Goal: Transaction & Acquisition: Purchase product/service

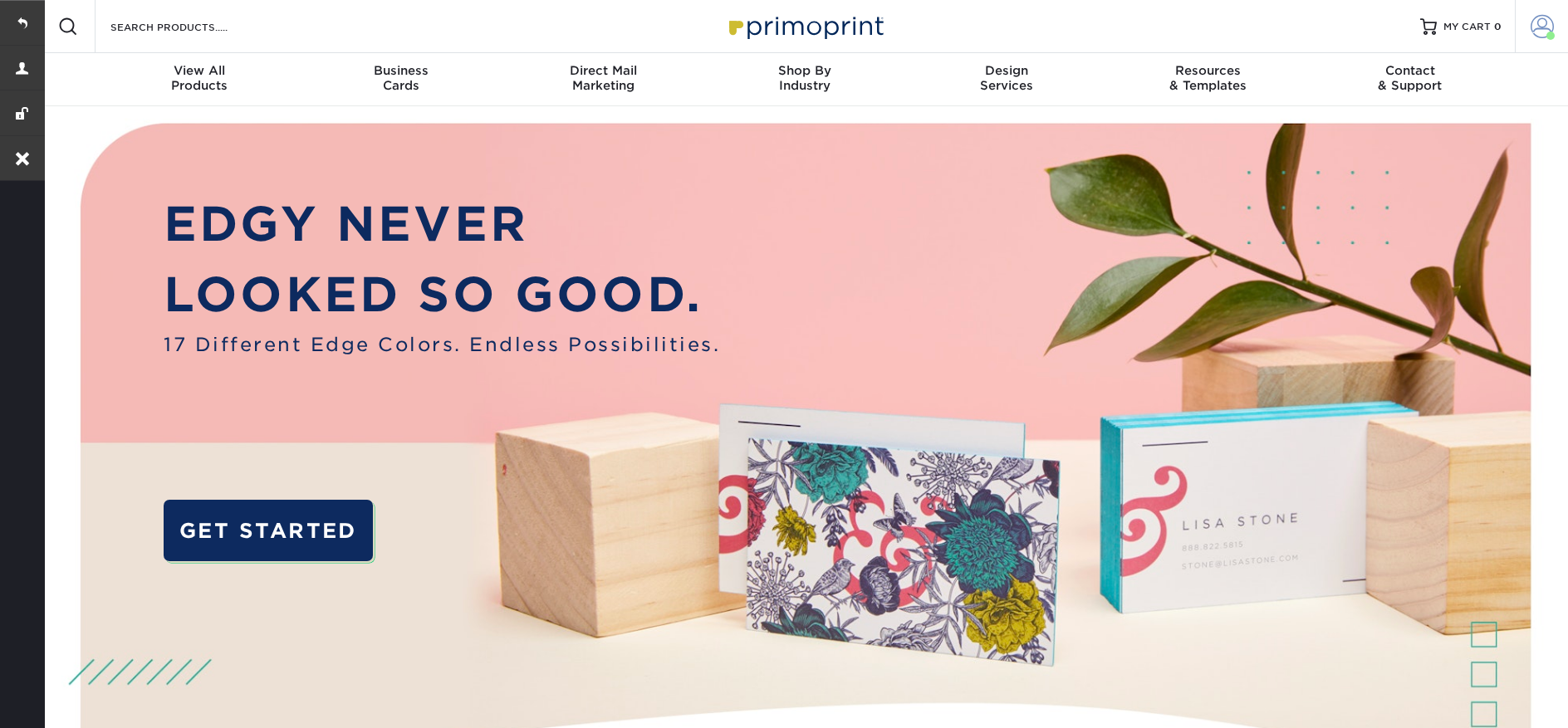
click at [1545, 30] on span at bounding box center [1542, 26] width 23 height 23
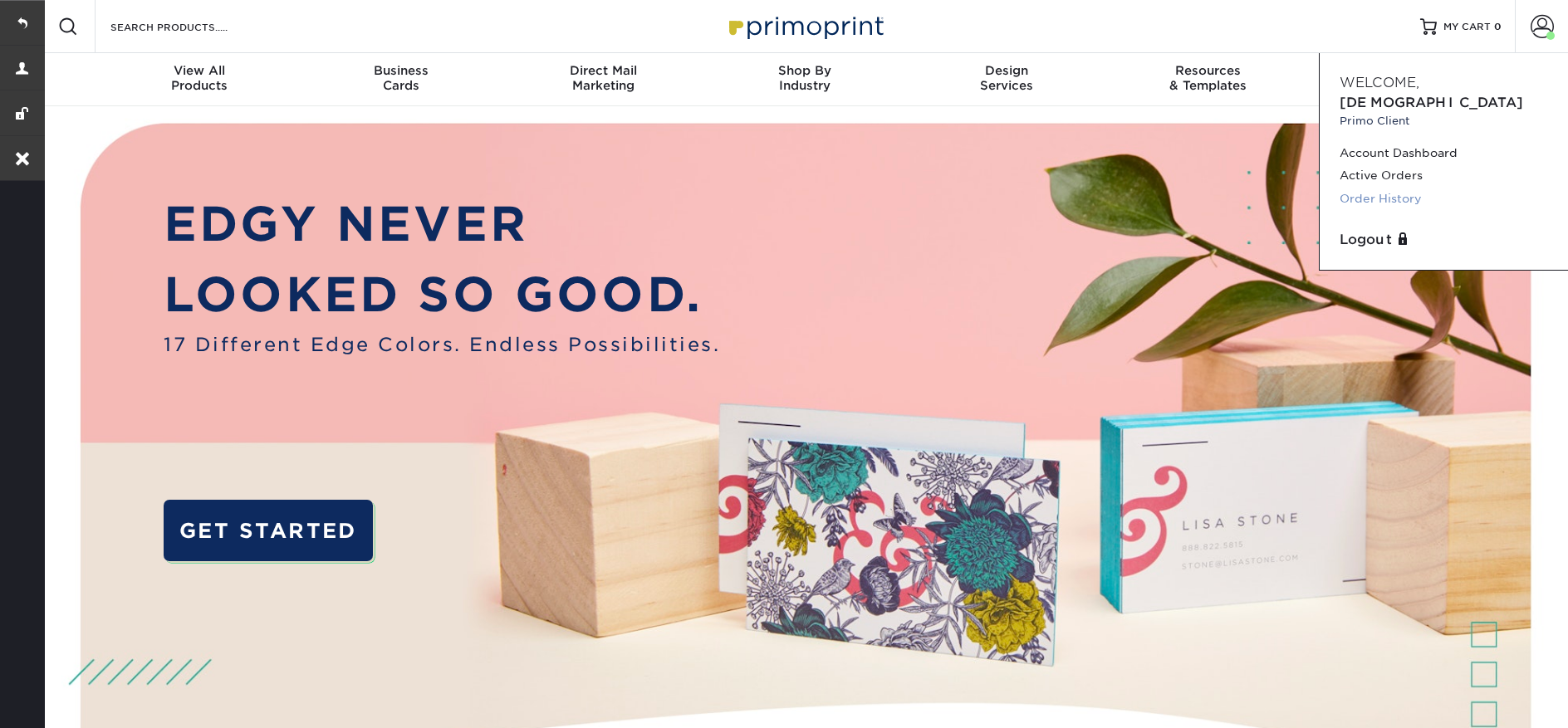
click at [1377, 188] on link "Order History" at bounding box center [1444, 199] width 209 height 23
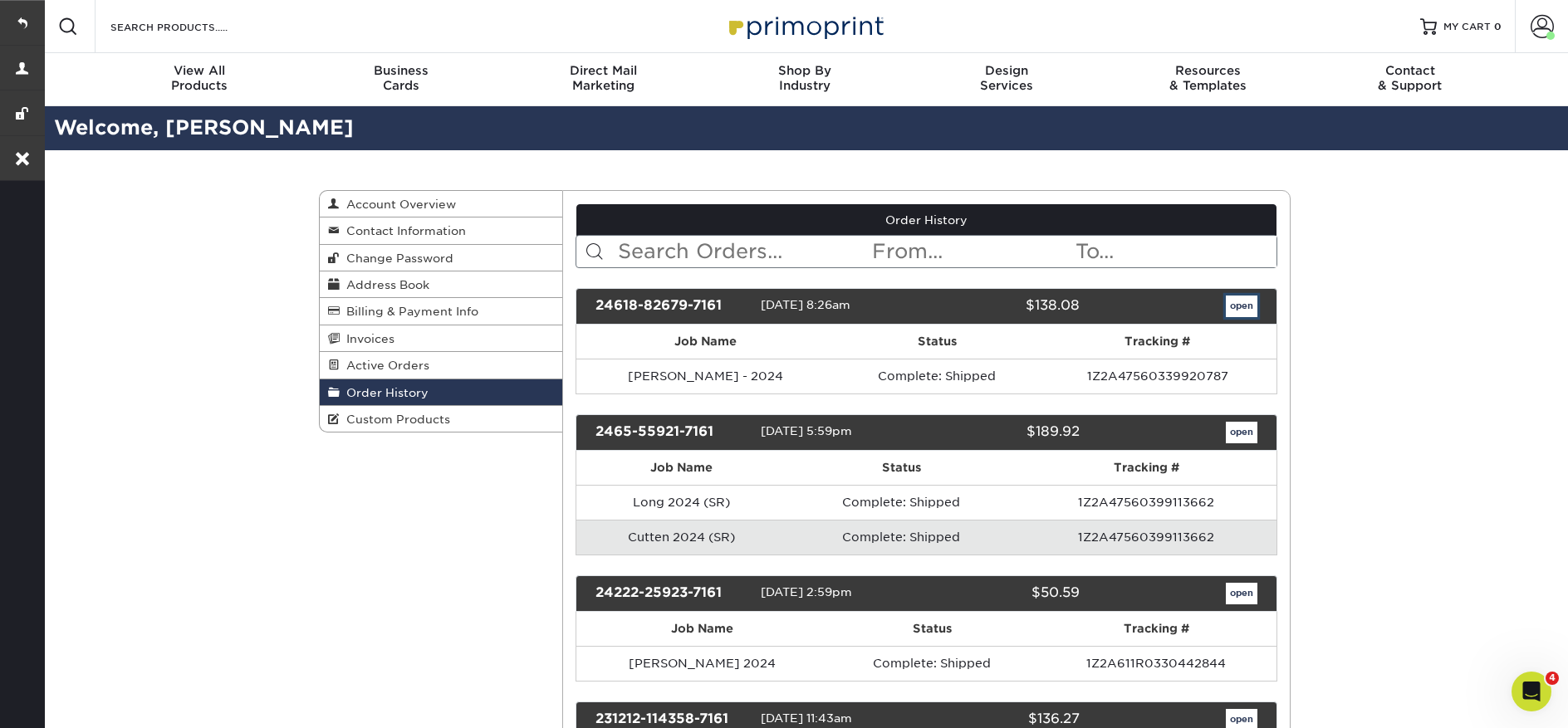
click at [1227, 308] on link "open" at bounding box center [1241, 306] width 31 height 22
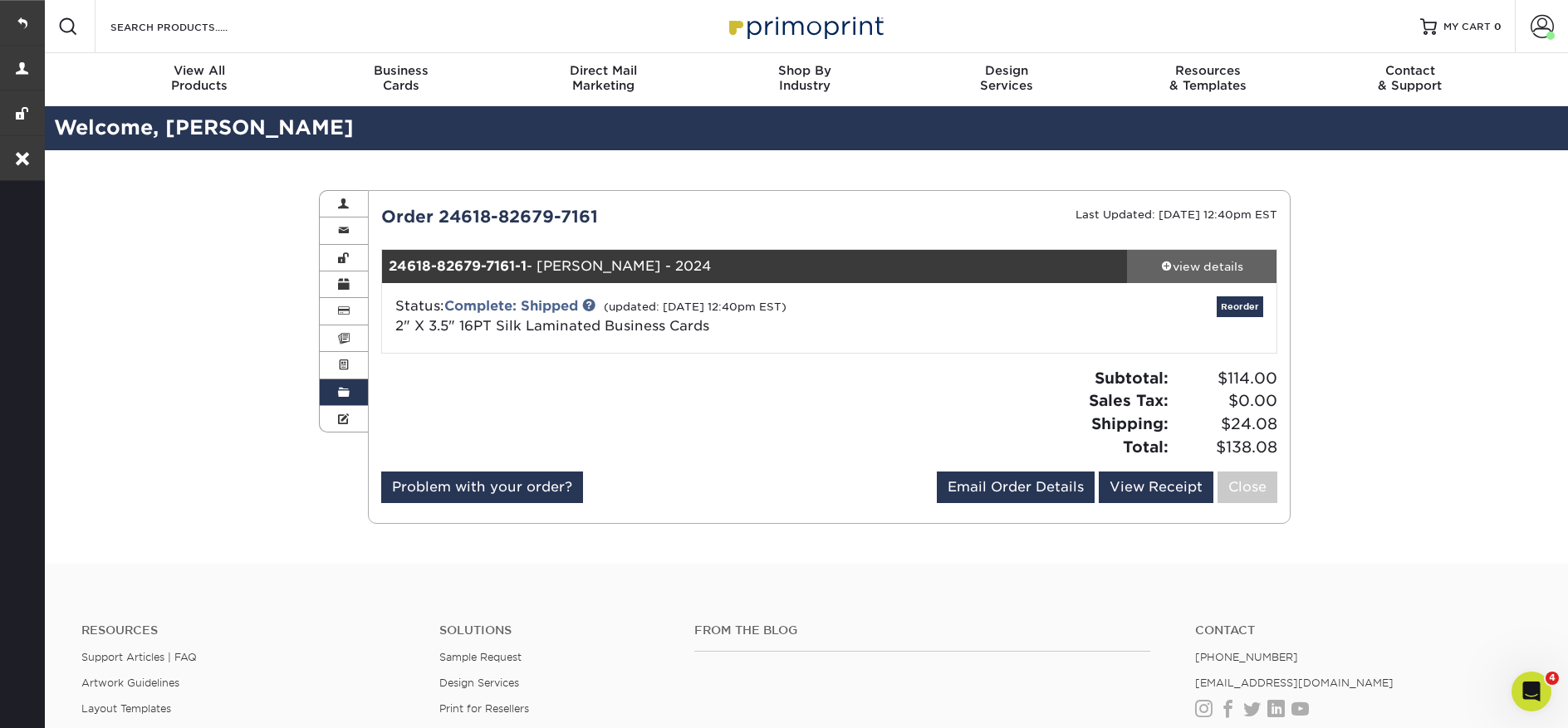
click at [1209, 275] on link "view details" at bounding box center [1201, 266] width 149 height 33
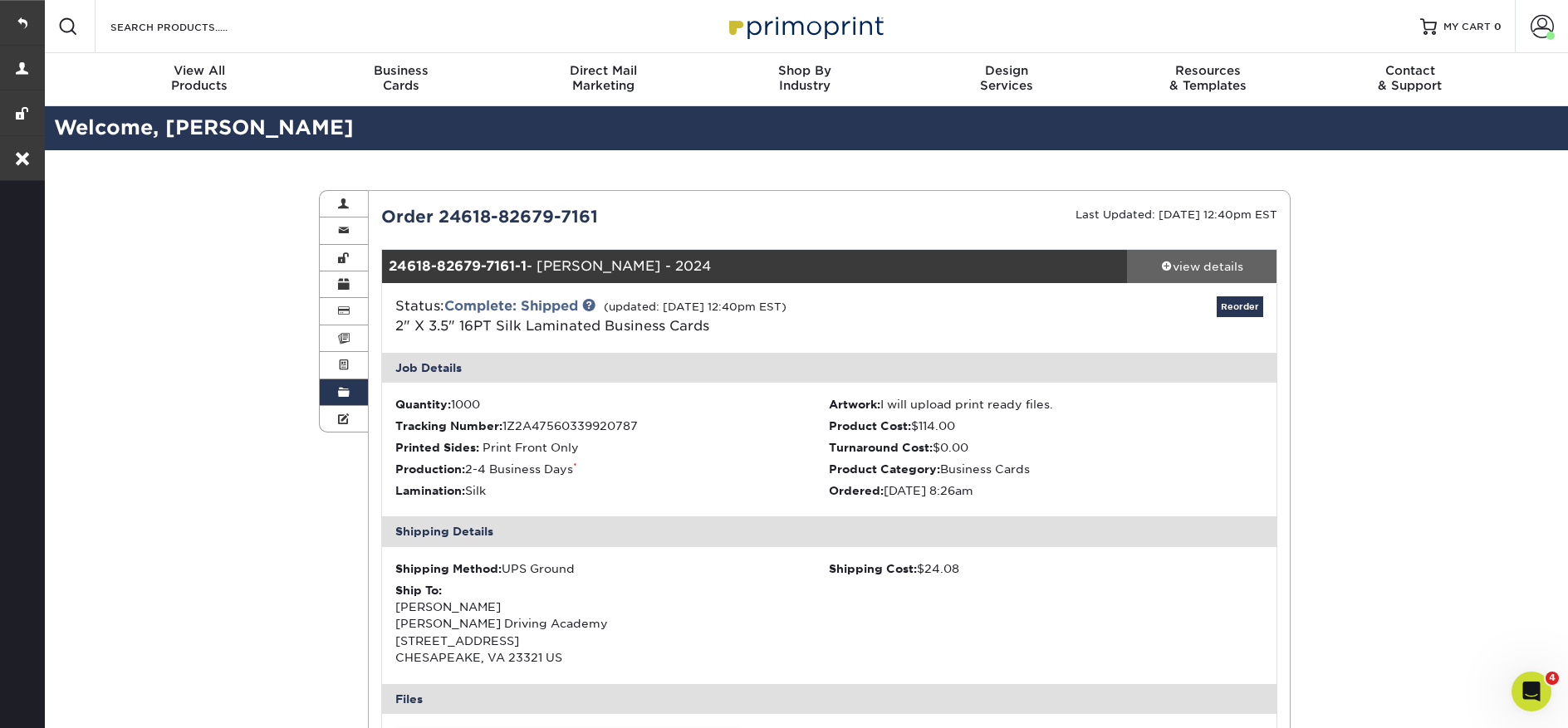
click at [1209, 275] on link "view details" at bounding box center [1201, 266] width 149 height 33
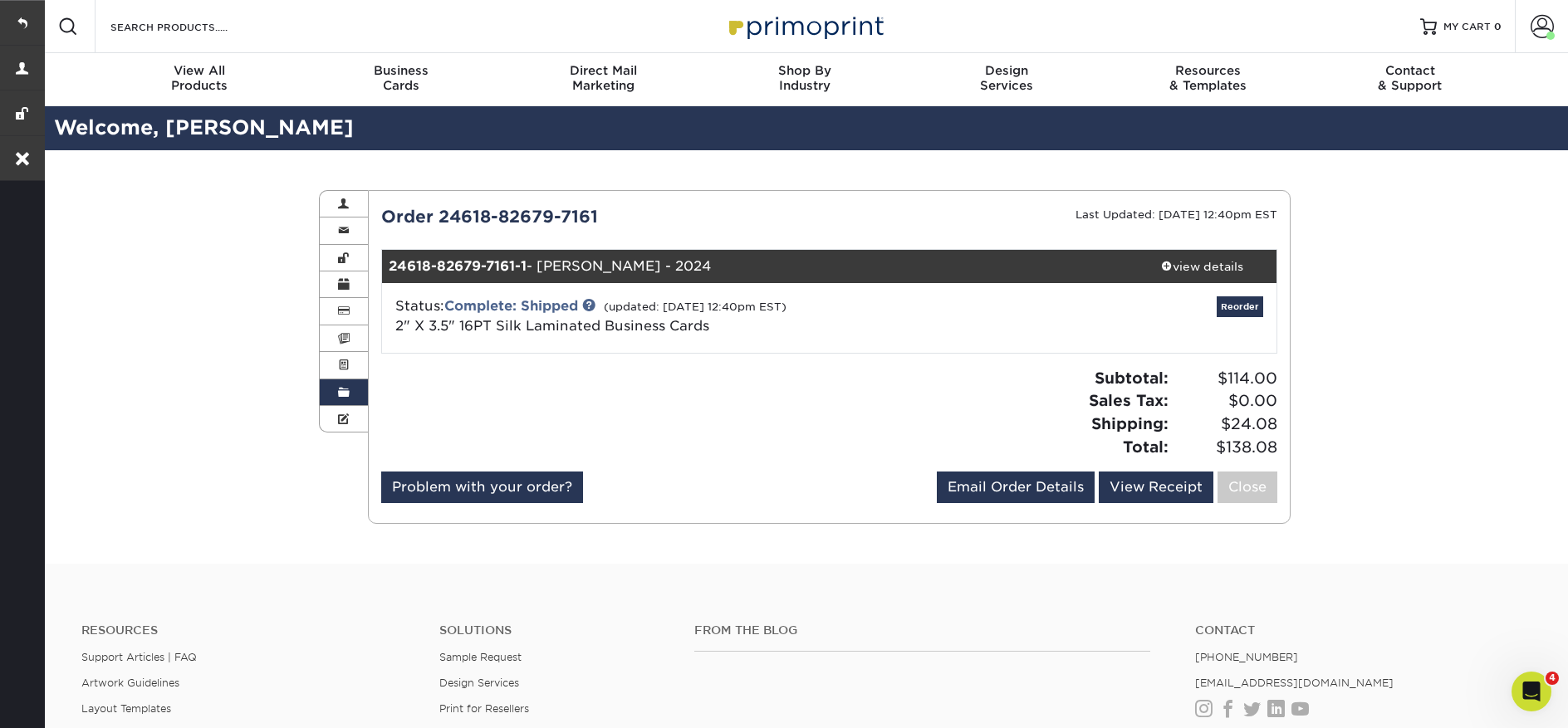
click at [342, 391] on span at bounding box center [343, 393] width 11 height 13
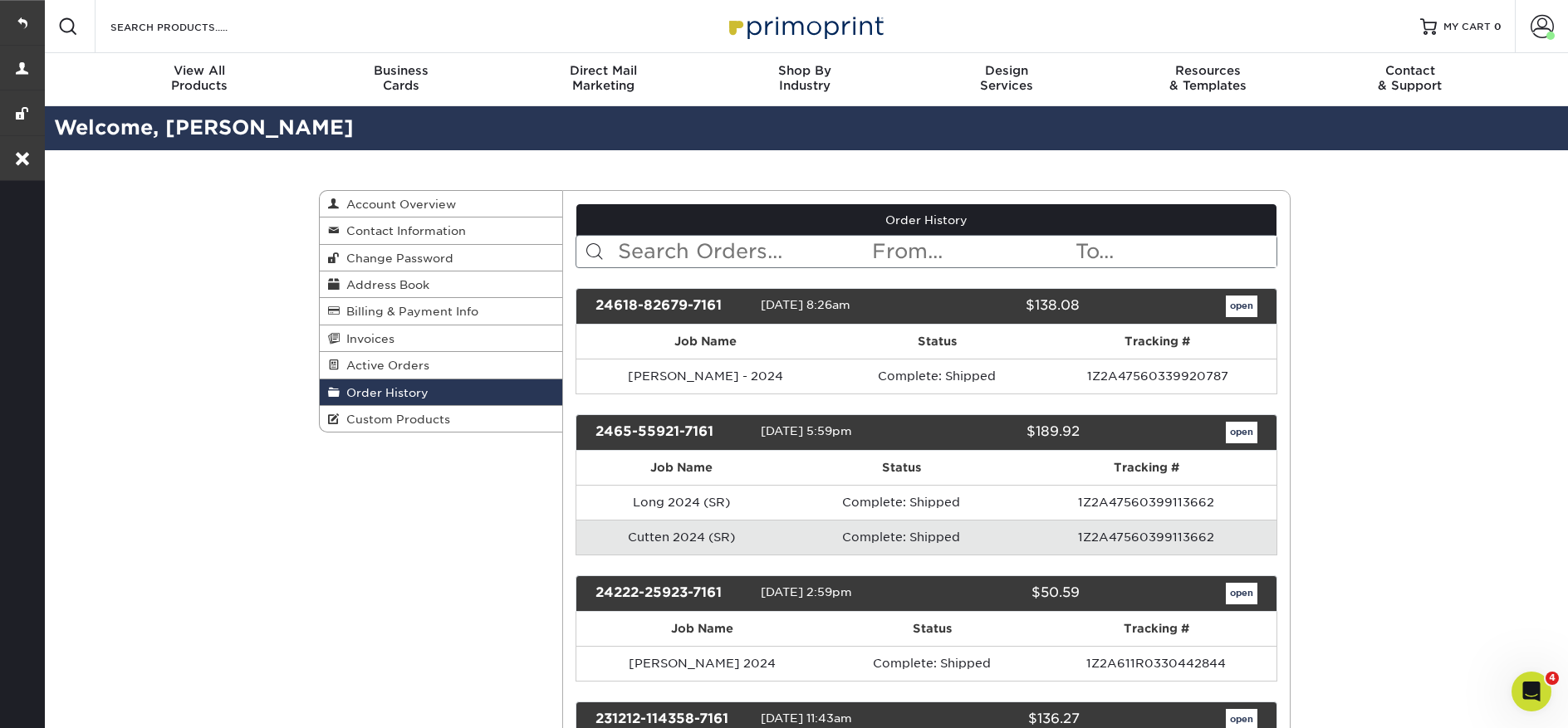
click at [737, 253] on input "text" at bounding box center [744, 251] width 255 height 31
paste input "2346-40491-7161"
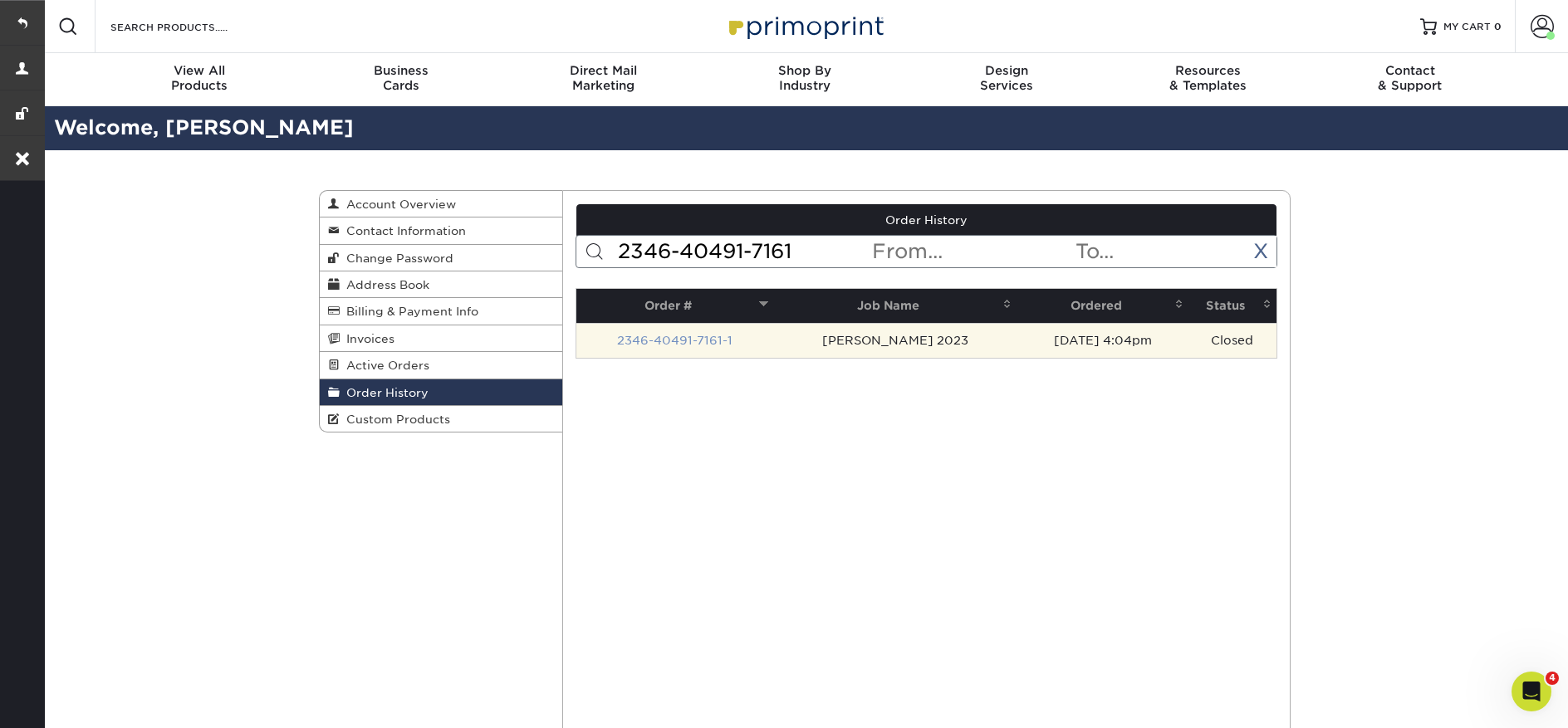
type input "2346-40491-7161"
click at [698, 342] on link "2346-40491-7161-1" at bounding box center [674, 340] width 115 height 13
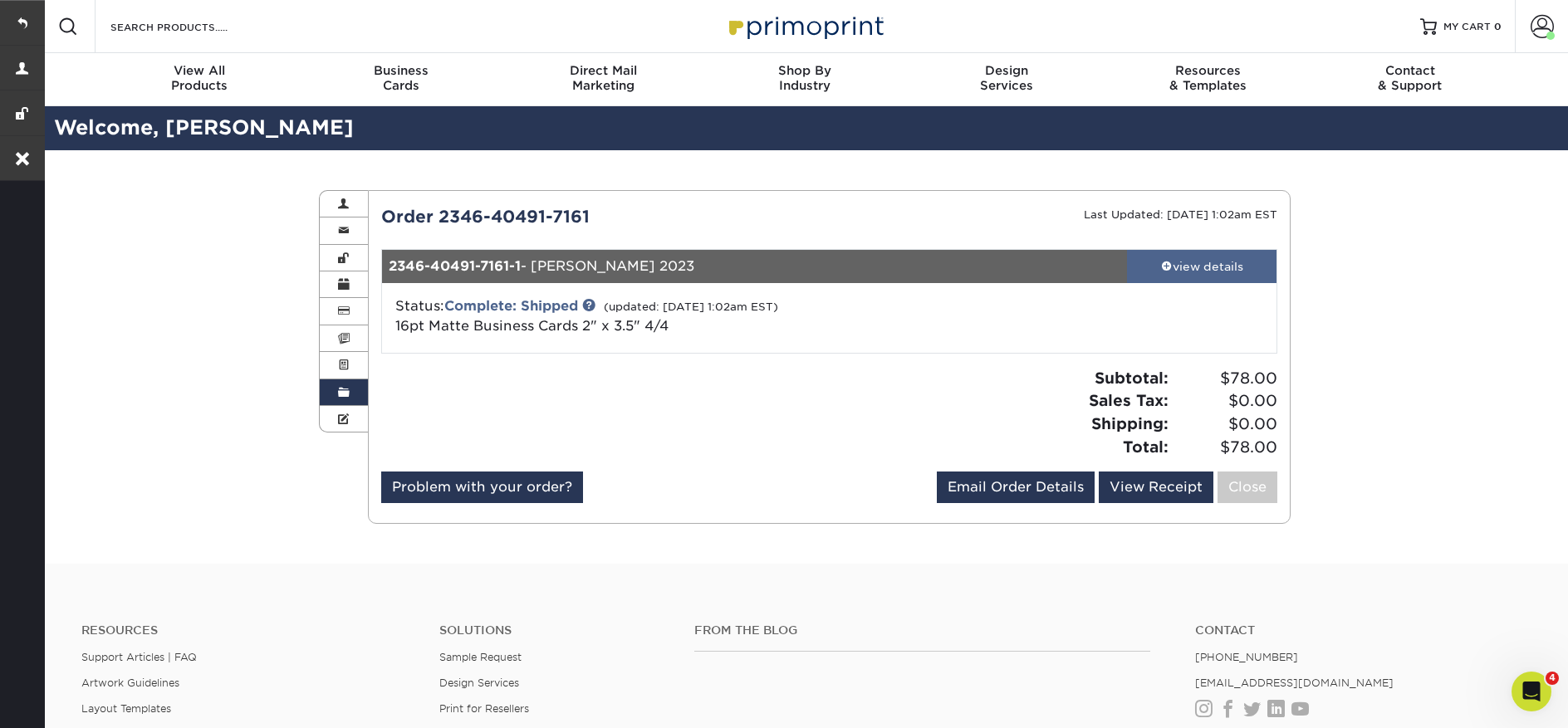
click at [1214, 270] on div "view details" at bounding box center [1201, 266] width 149 height 16
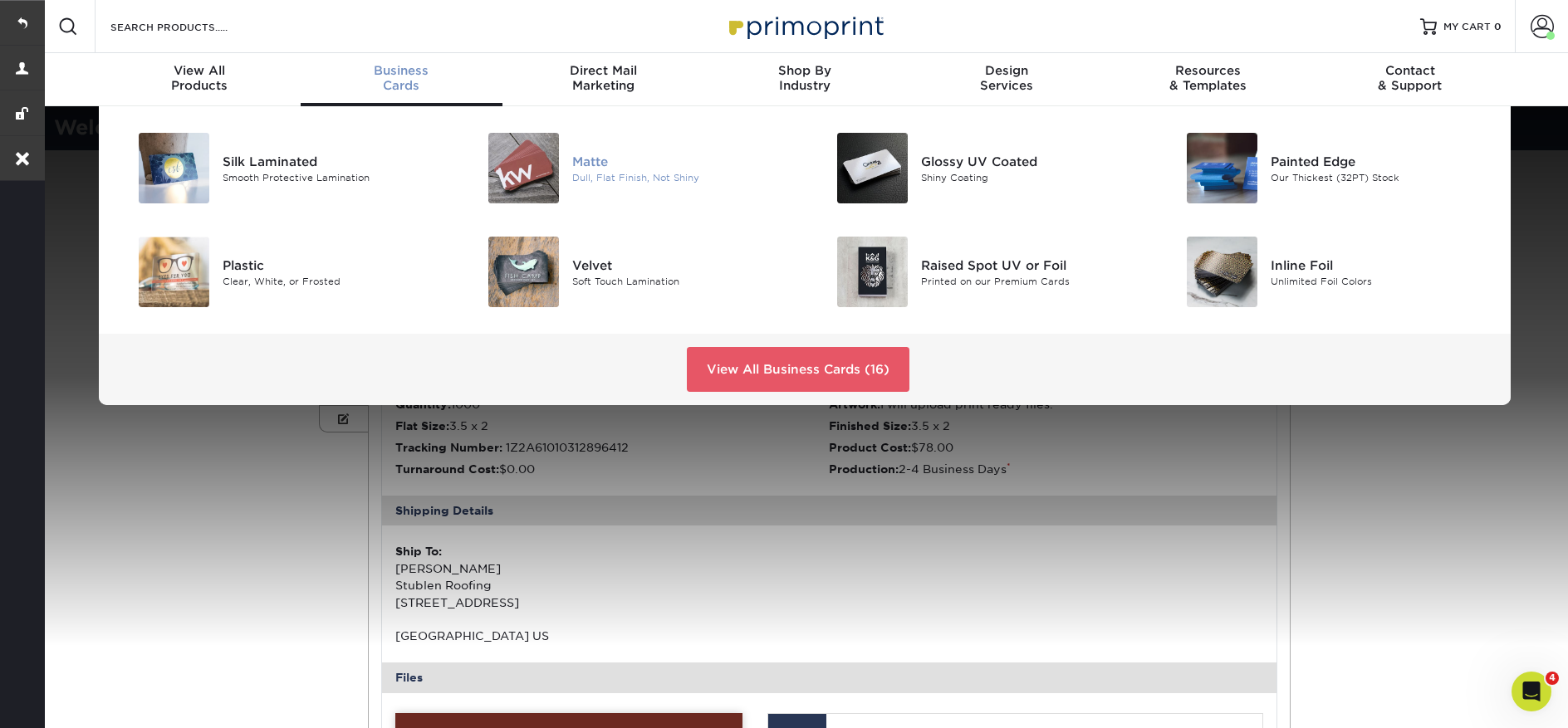
click at [599, 165] on div "Matte" at bounding box center [682, 160] width 220 height 18
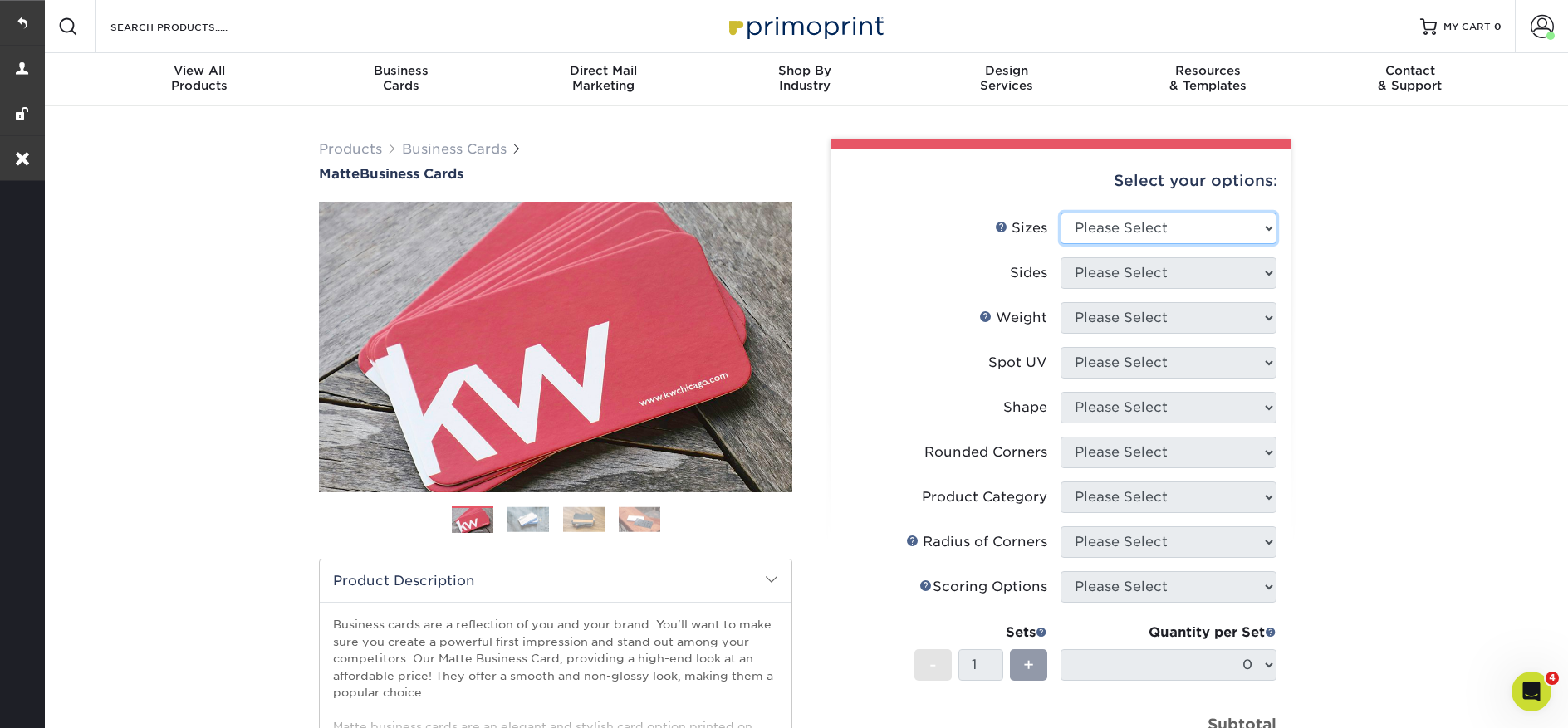
click at [1204, 231] on select "Please Select 1.5" x 3.5" - Mini 1.75" x 3.5" - Mini 2" x 2" - Square 2" x 3" -…" at bounding box center [1168, 228] width 216 height 31
select select "2.00x3.50"
click at [1061, 212] on select "Please Select 1.5" x 3.5" - Mini 1.75" x 3.5" - Mini 2" x 2" - Square 2" x 3" -…" at bounding box center [1168, 228] width 216 height 31
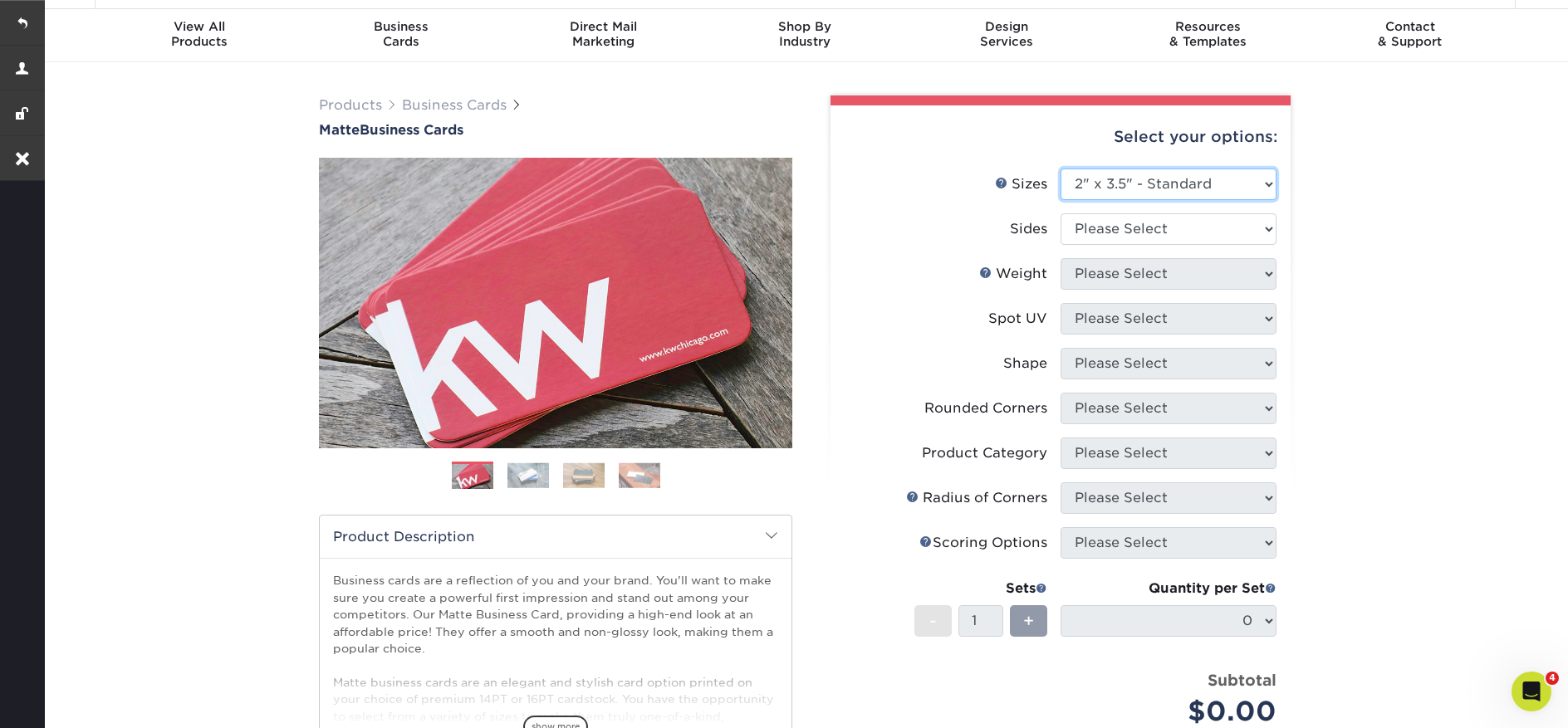
scroll to position [73, 0]
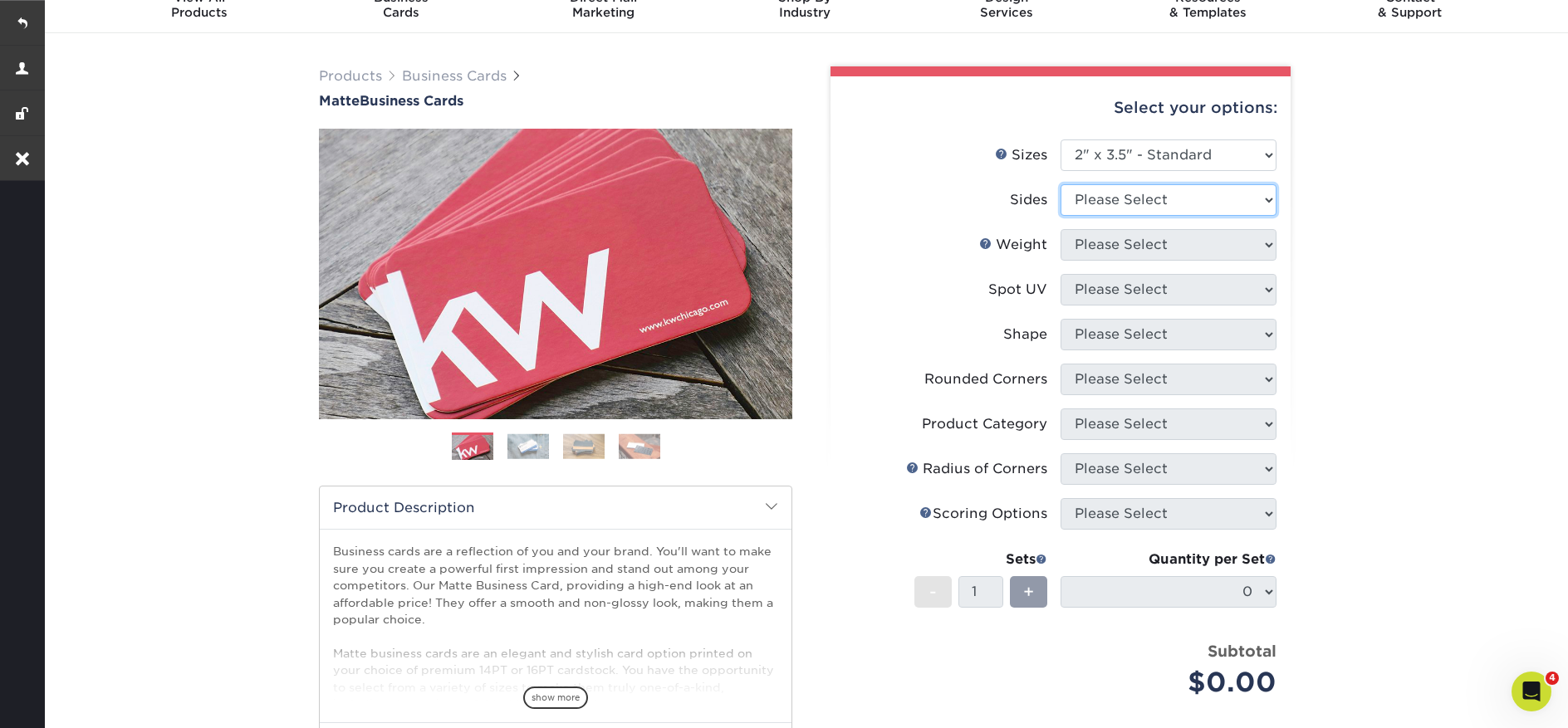
click at [1111, 206] on select "Please Select Print Both Sides Print Front Only" at bounding box center [1168, 200] width 216 height 31
select select "13abbda7-1d64-4f25-8bb2-c179b224825d"
click at [1061, 185] on select "Please Select Print Both Sides Print Front Only" at bounding box center [1168, 200] width 216 height 31
click at [1104, 244] on select "Please Select 16PT 14PT" at bounding box center [1168, 244] width 216 height 31
select select "16PT"
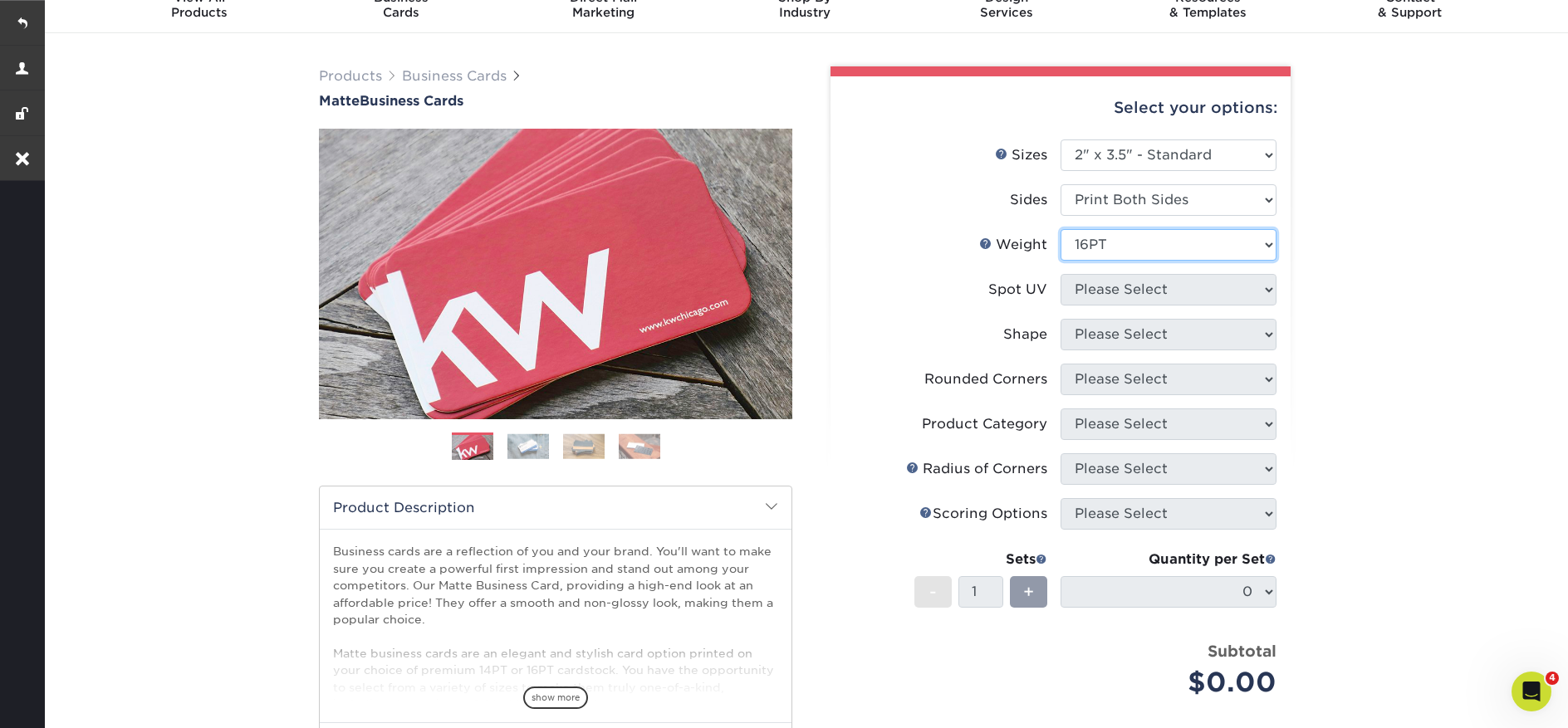
click at [1061, 229] on select "Please Select 16PT 14PT" at bounding box center [1168, 244] width 216 height 31
click at [1117, 284] on select "Please Select No Spot UV Front and Back (Both Sides) Front Only Back Only" at bounding box center [1168, 289] width 216 height 31
select select "3"
click at [1061, 274] on select "Please Select No Spot UV Front and Back (Both Sides) Front Only Back Only" at bounding box center [1168, 289] width 216 height 31
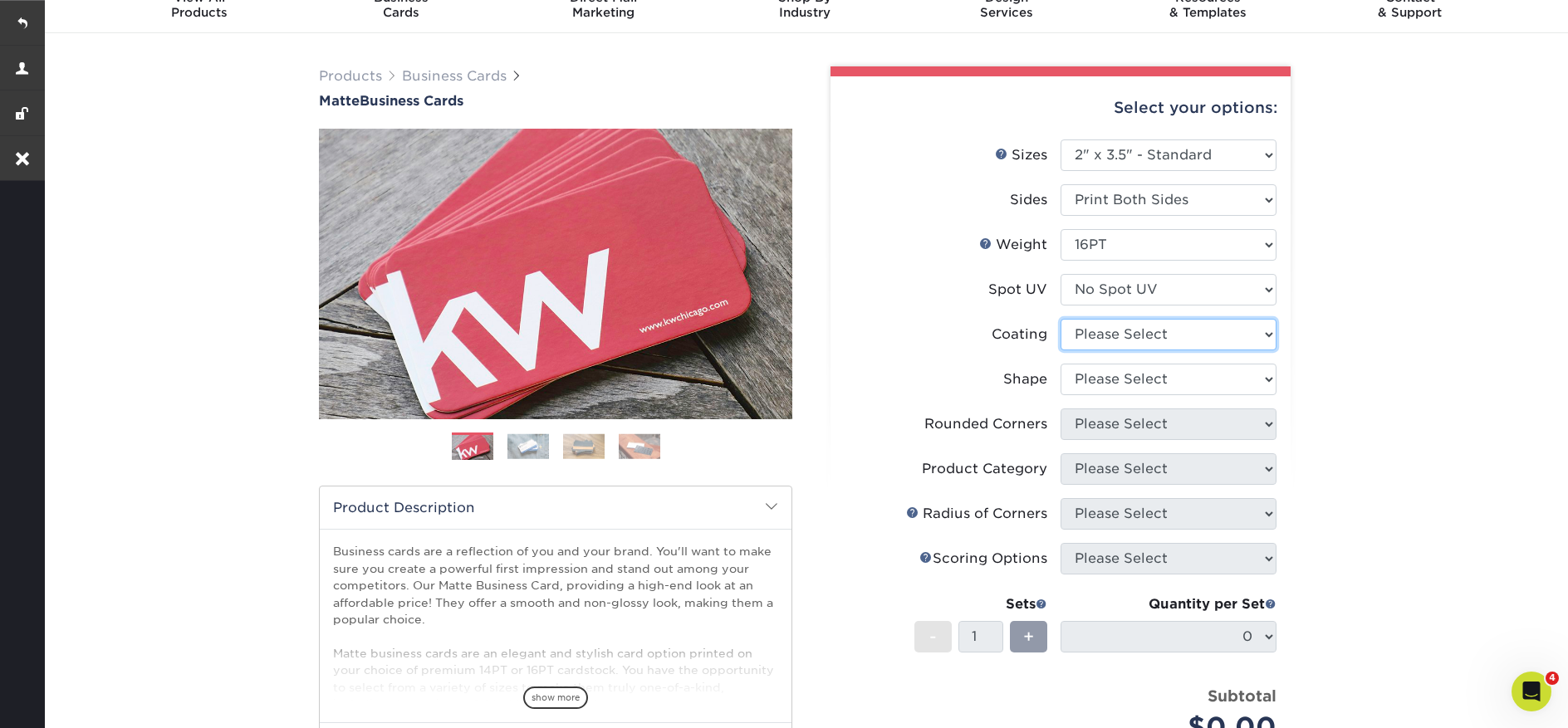
click at [1115, 333] on select at bounding box center [1168, 335] width 216 height 31
select select "121bb7b5-3b4d-429f-bd8d-bbf80e953313"
click at [1061, 319] on select at bounding box center [1168, 335] width 216 height 31
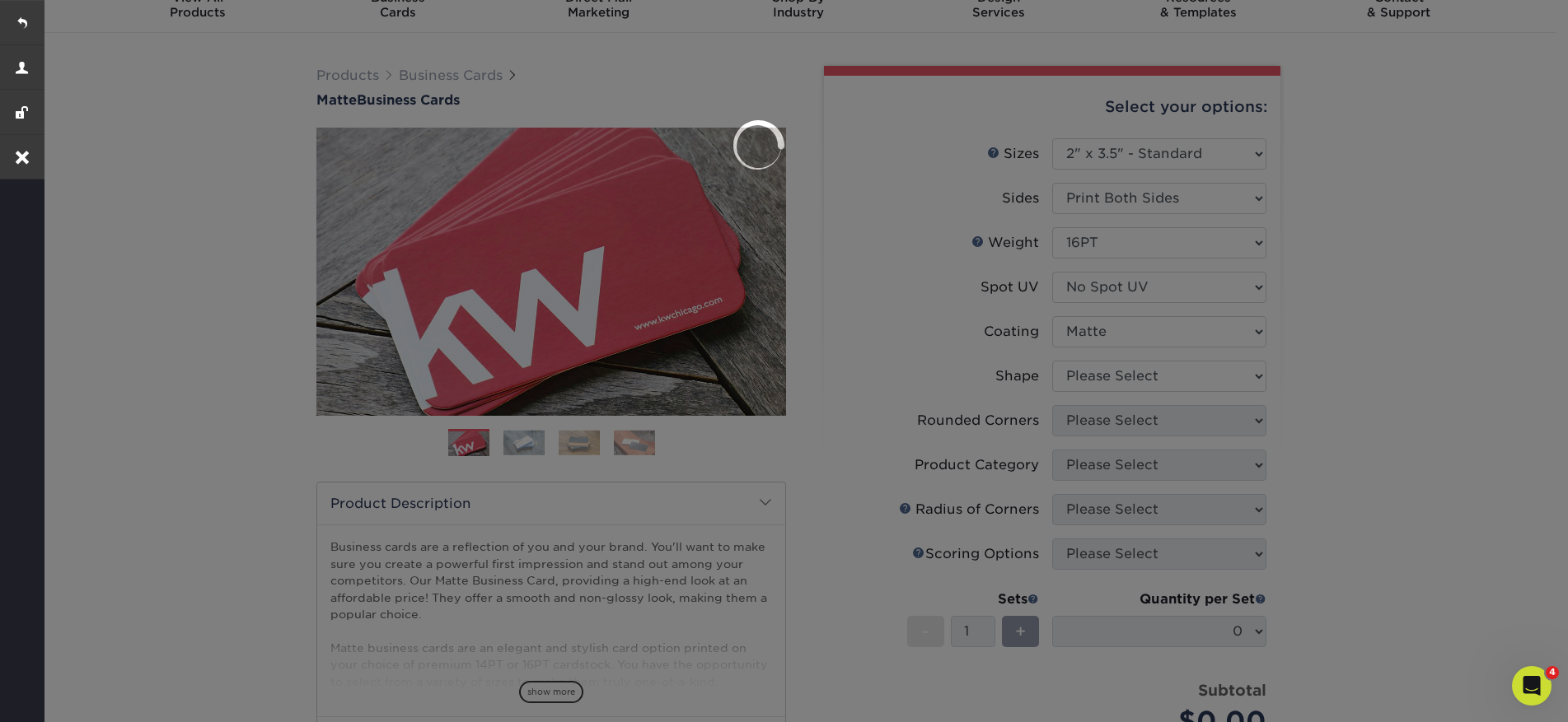
click at [1106, 374] on div at bounding box center [784, 361] width 1568 height 722
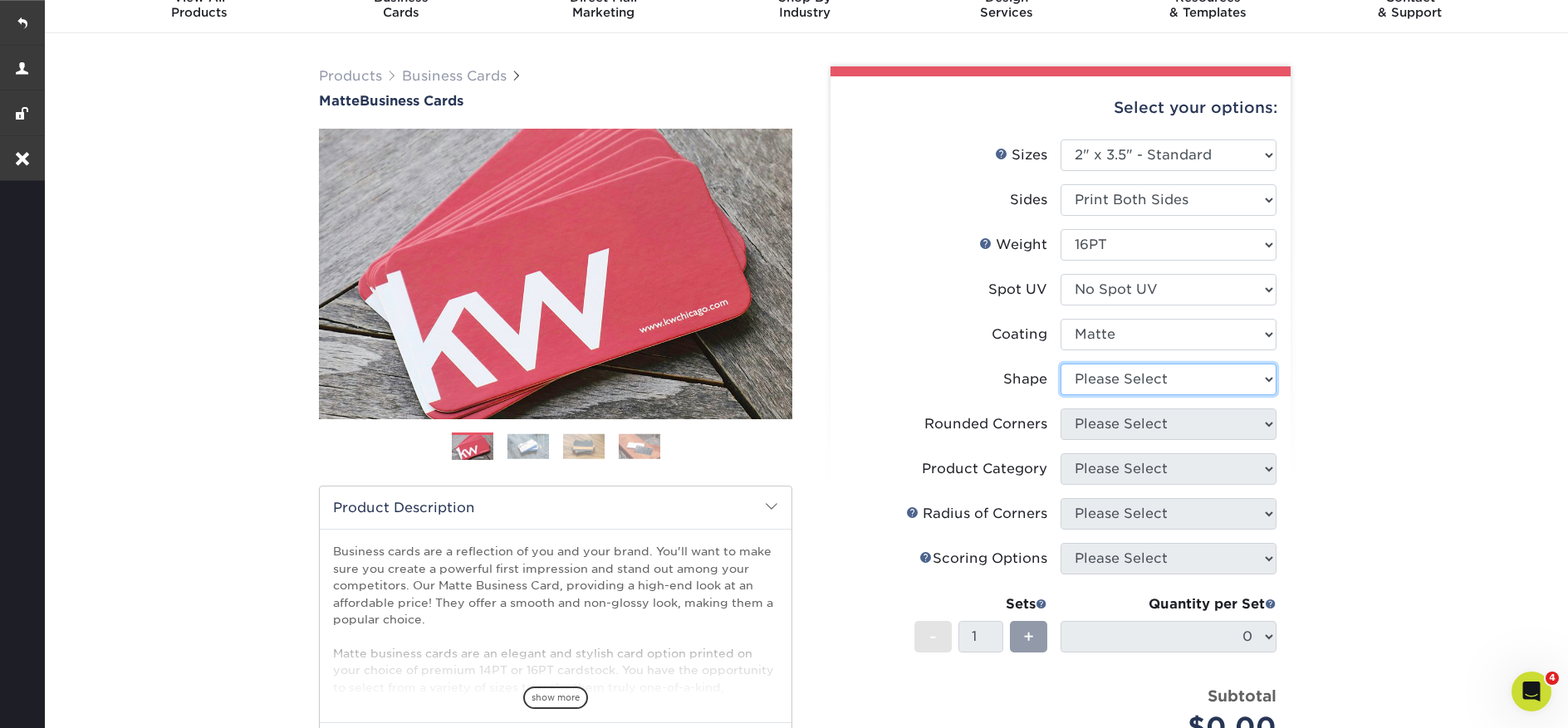
click at [1109, 384] on select "Please Select Standard Oval" at bounding box center [1168, 380] width 216 height 31
select select "standard"
click at [1061, 364] on select "Please Select Standard Oval" at bounding box center [1168, 380] width 216 height 31
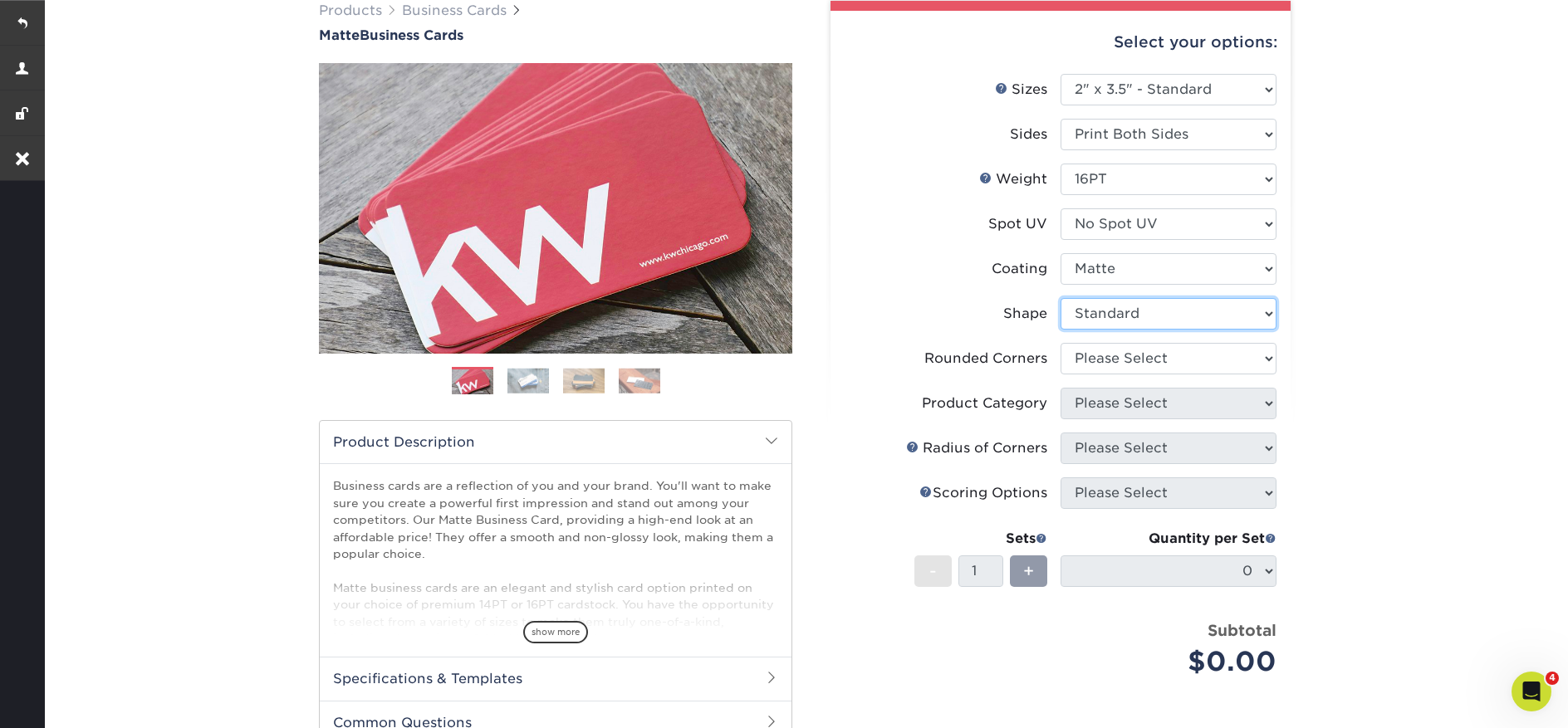
scroll to position [323, 0]
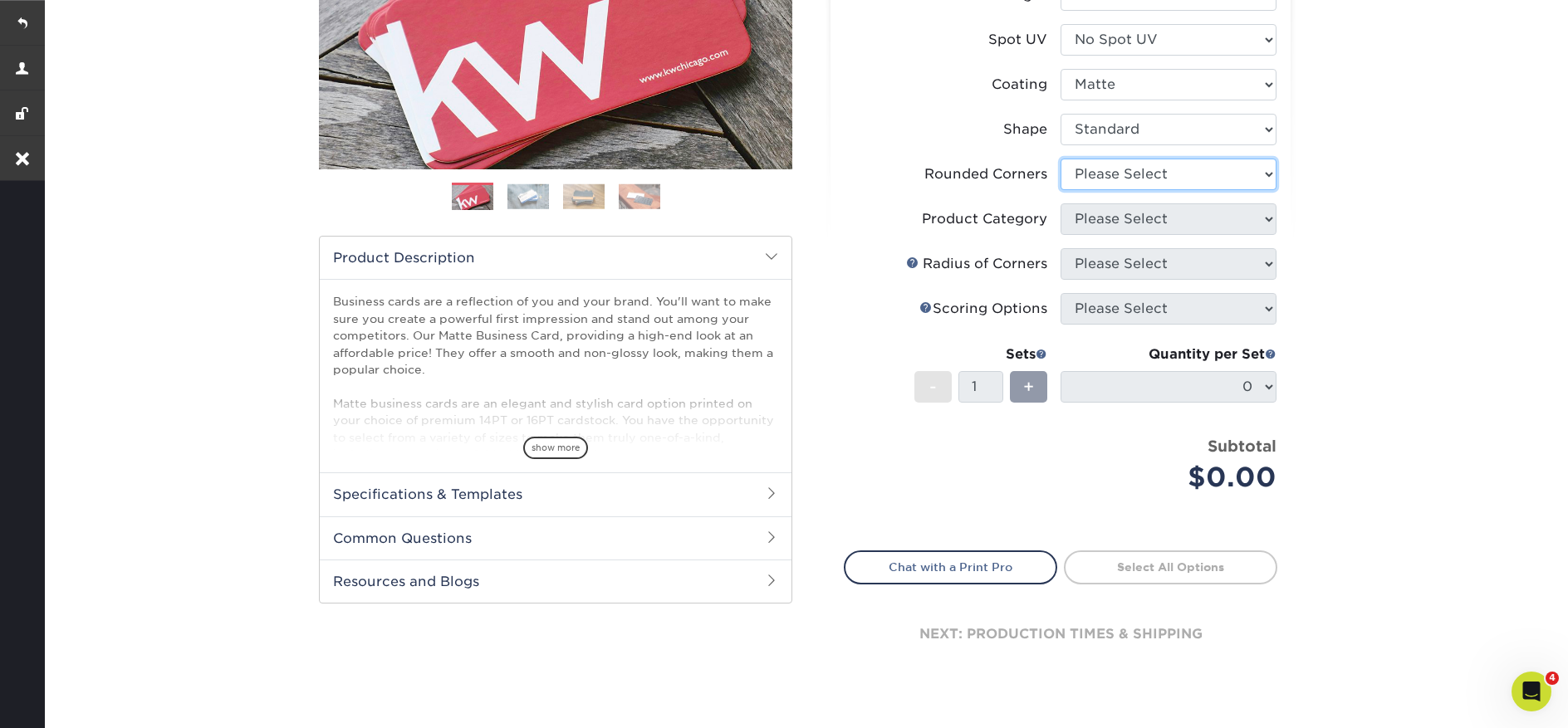
click at [1103, 166] on select "Please Select Yes - Round 2 Corners Yes - Round 4 Corners No" at bounding box center [1168, 174] width 216 height 31
select select "0"
click at [1061, 159] on select "Please Select Yes - Round 2 Corners Yes - Round 4 Corners No" at bounding box center [1168, 174] width 216 height 31
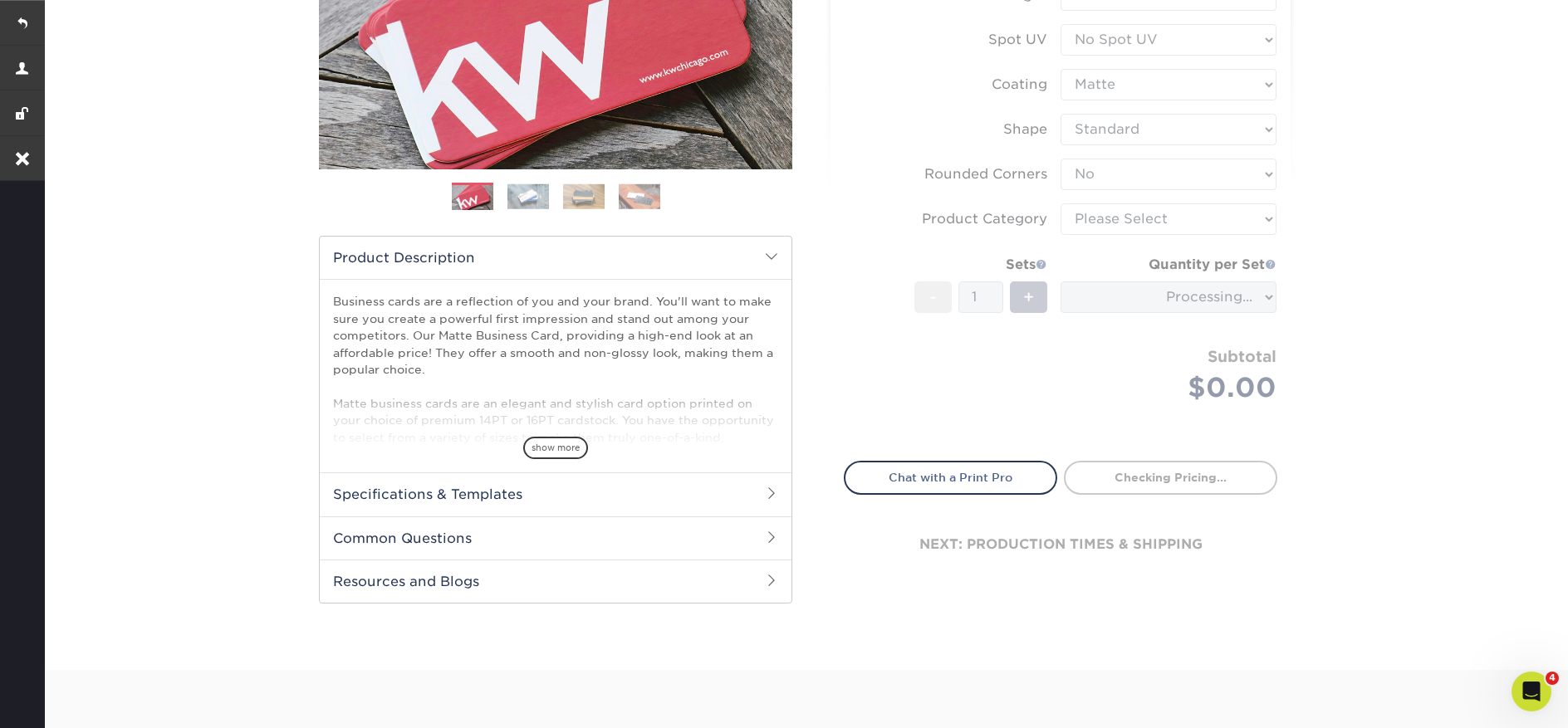
click at [1094, 226] on form "Sizes Help Sizes Please Select 1.5" x 3.5" - Mini 1.75" x 3.5" - Mini 2" x 2" -…" at bounding box center [1061, 166] width 433 height 552
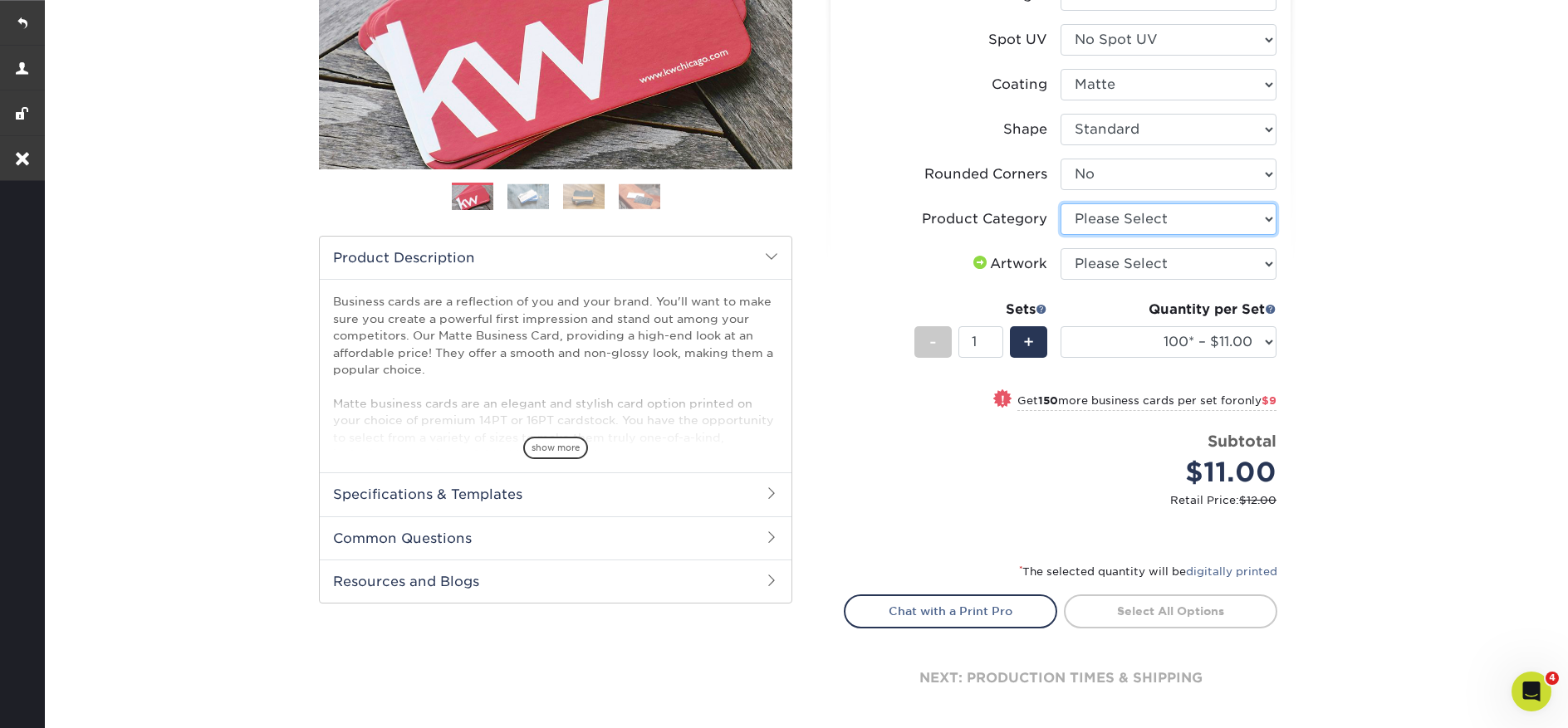
click at [1096, 222] on select "Please Select Business Cards" at bounding box center [1168, 219] width 216 height 31
select select "3b5148f1-0588-4f88-a218-97bcfdce65c1"
click at [1061, 204] on select "Please Select Business Cards" at bounding box center [1168, 219] width 216 height 31
click at [1096, 267] on select "Please Select I will upload files I need a design - $100" at bounding box center [1168, 264] width 216 height 31
select select "upload"
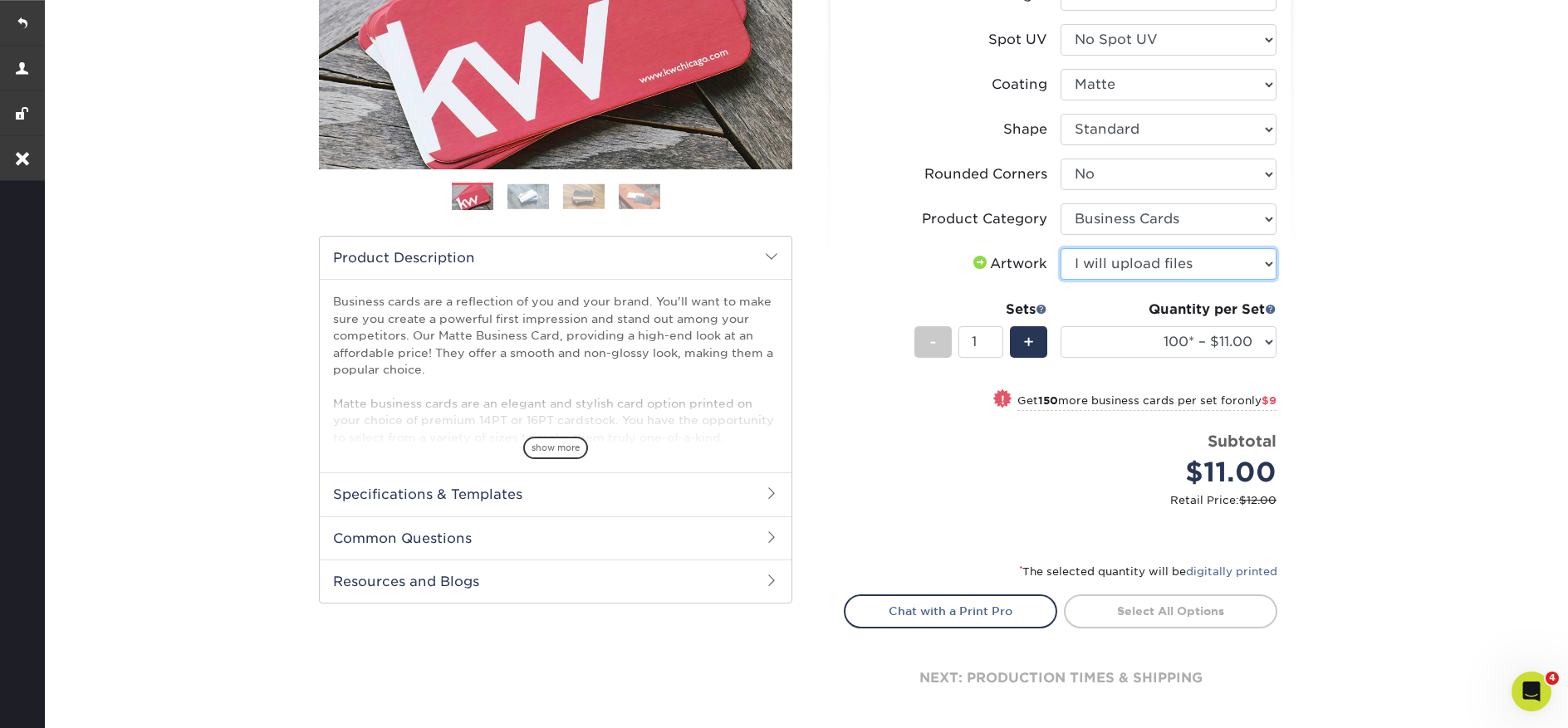
click at [1061, 249] on select "Please Select I will upload files I need a design - $100" at bounding box center [1168, 264] width 216 height 31
click at [1132, 339] on select "100* – $11.00 250* – $20.00 500 – $39.00 1000 – $49.00 2500 – $87.00 5000 – $16…" at bounding box center [1168, 342] width 216 height 31
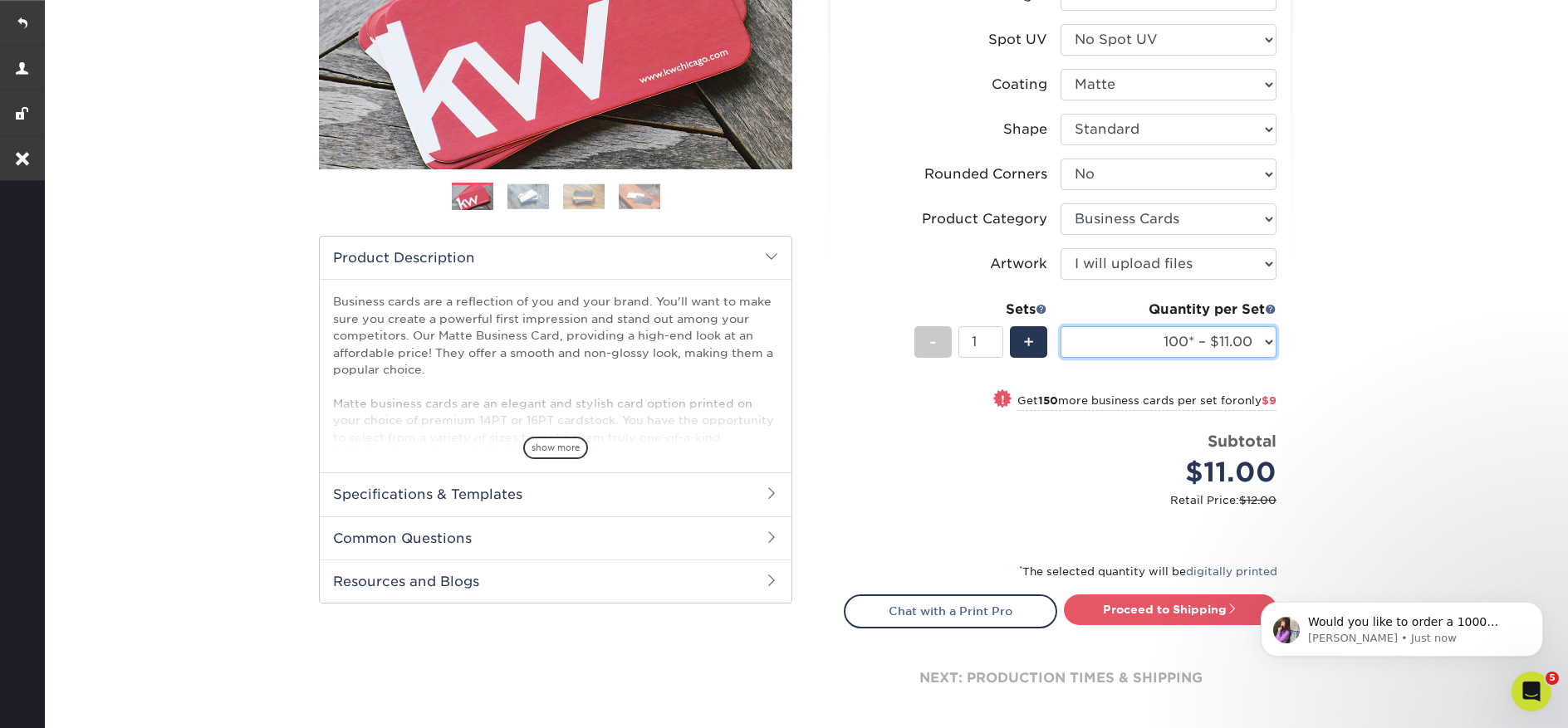
scroll to position [0, 0]
click at [1215, 337] on select "100* – $11.00 250* – $20.00 500 – $39.00 1000 – $49.00 2500 – $87.00 5000 – $16…" at bounding box center [1168, 342] width 216 height 31
select select "1000 – $49.00"
click at [1061, 327] on select "100* – $11.00 250* – $20.00 500 – $39.00 1000 – $49.00 2500 – $87.00 5000 – $16…" at bounding box center [1168, 342] width 216 height 31
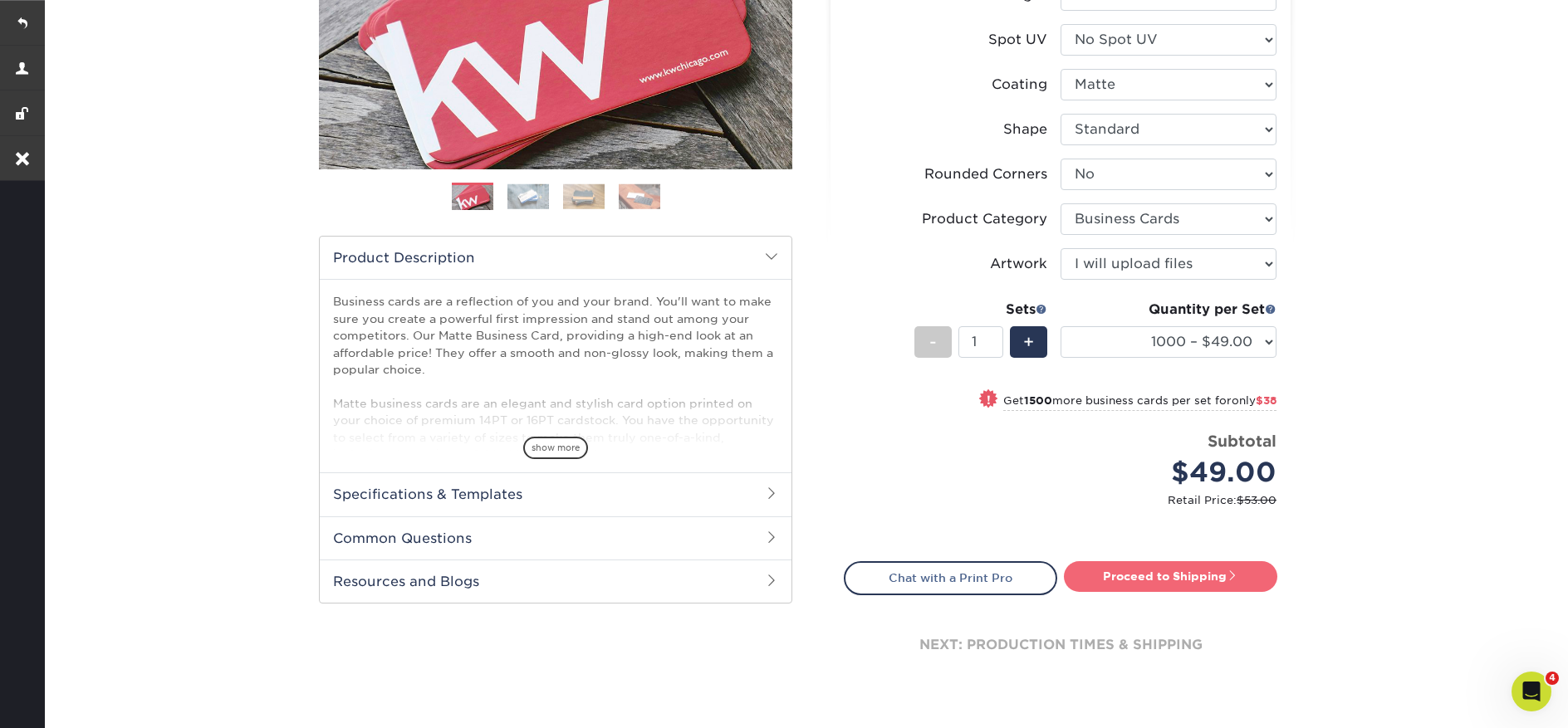
click at [1206, 580] on link "Proceed to Shipping" at bounding box center [1171, 576] width 213 height 29
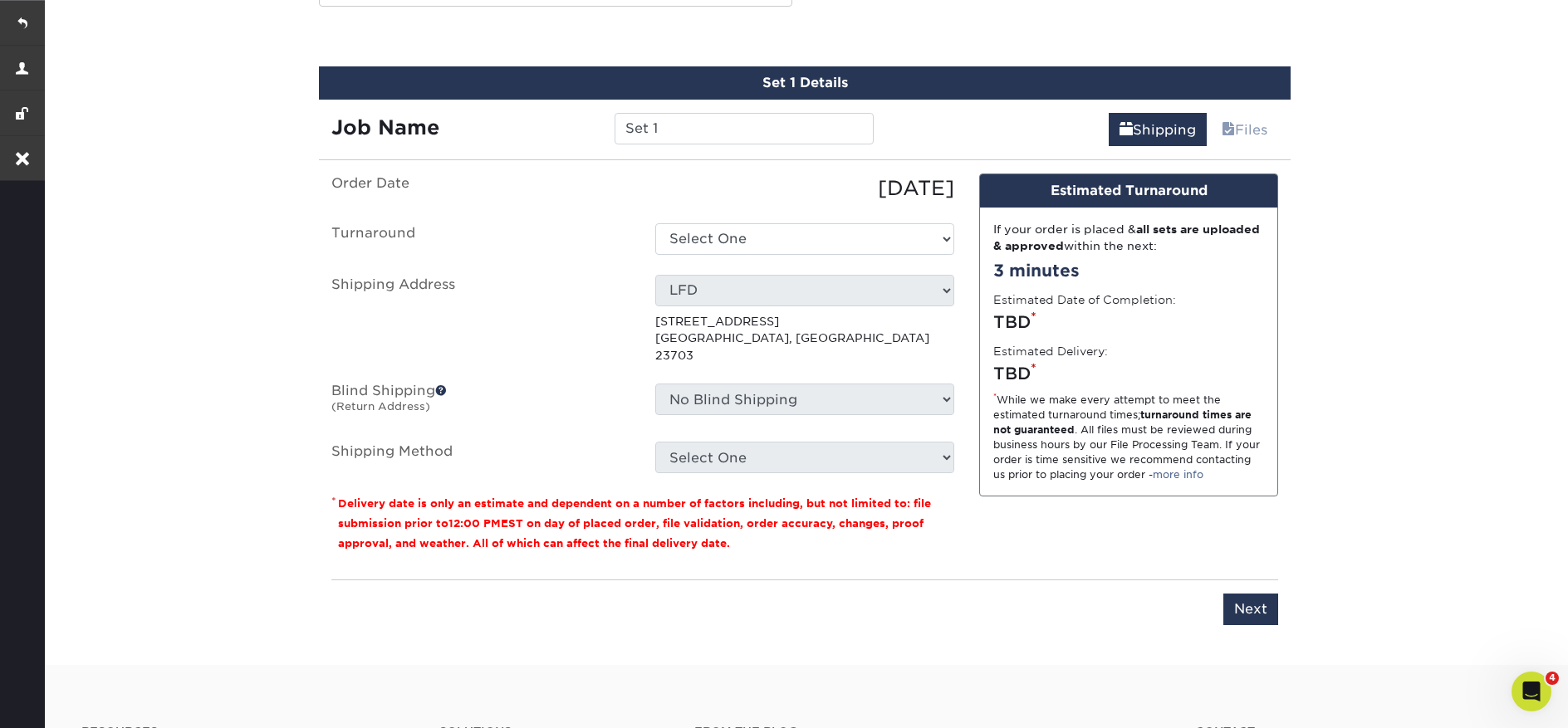
scroll to position [929, 0]
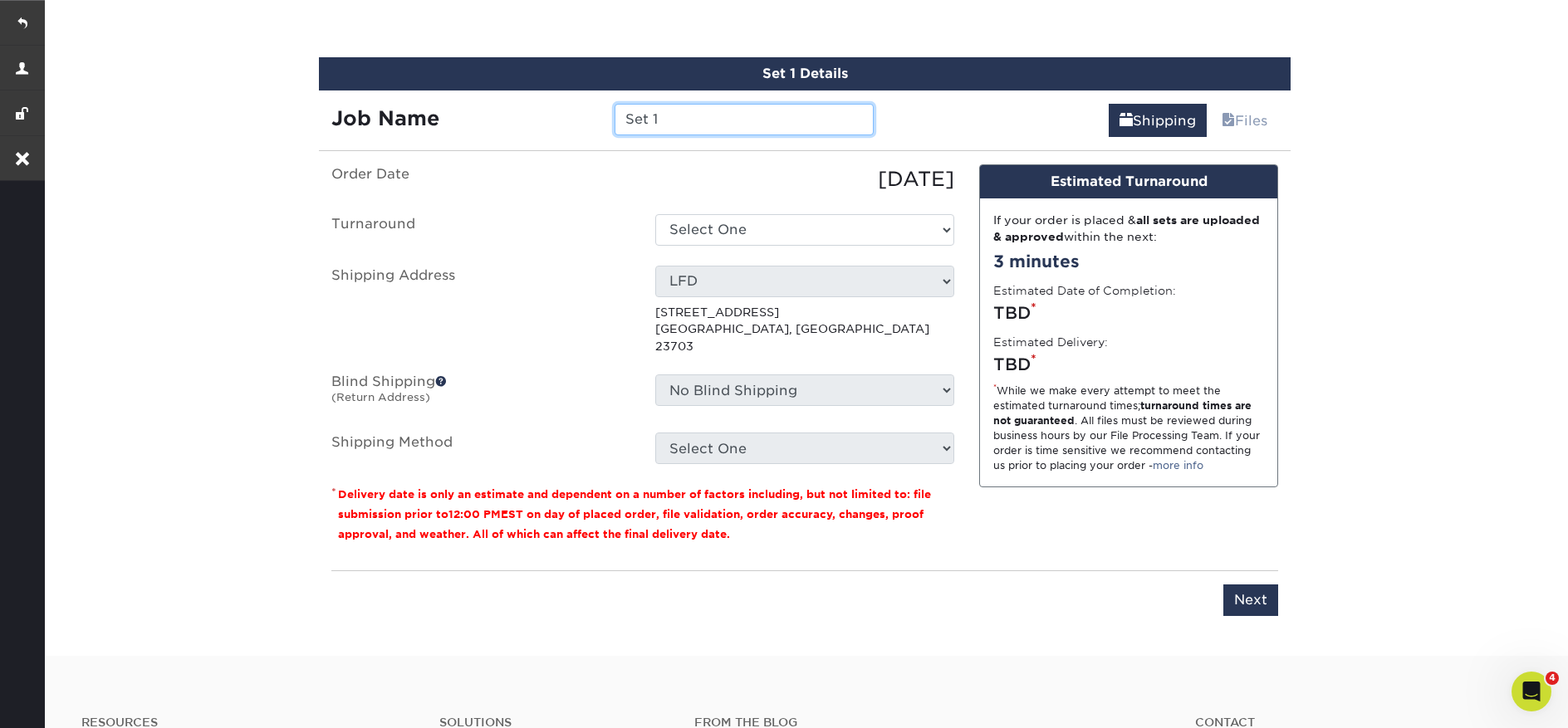
click at [647, 120] on input "Set 1" at bounding box center [744, 120] width 258 height 31
click at [647, 120] on input "Set 1" at bounding box center [744, 120] width 258 height 31
type input "[PERSON_NAME]"
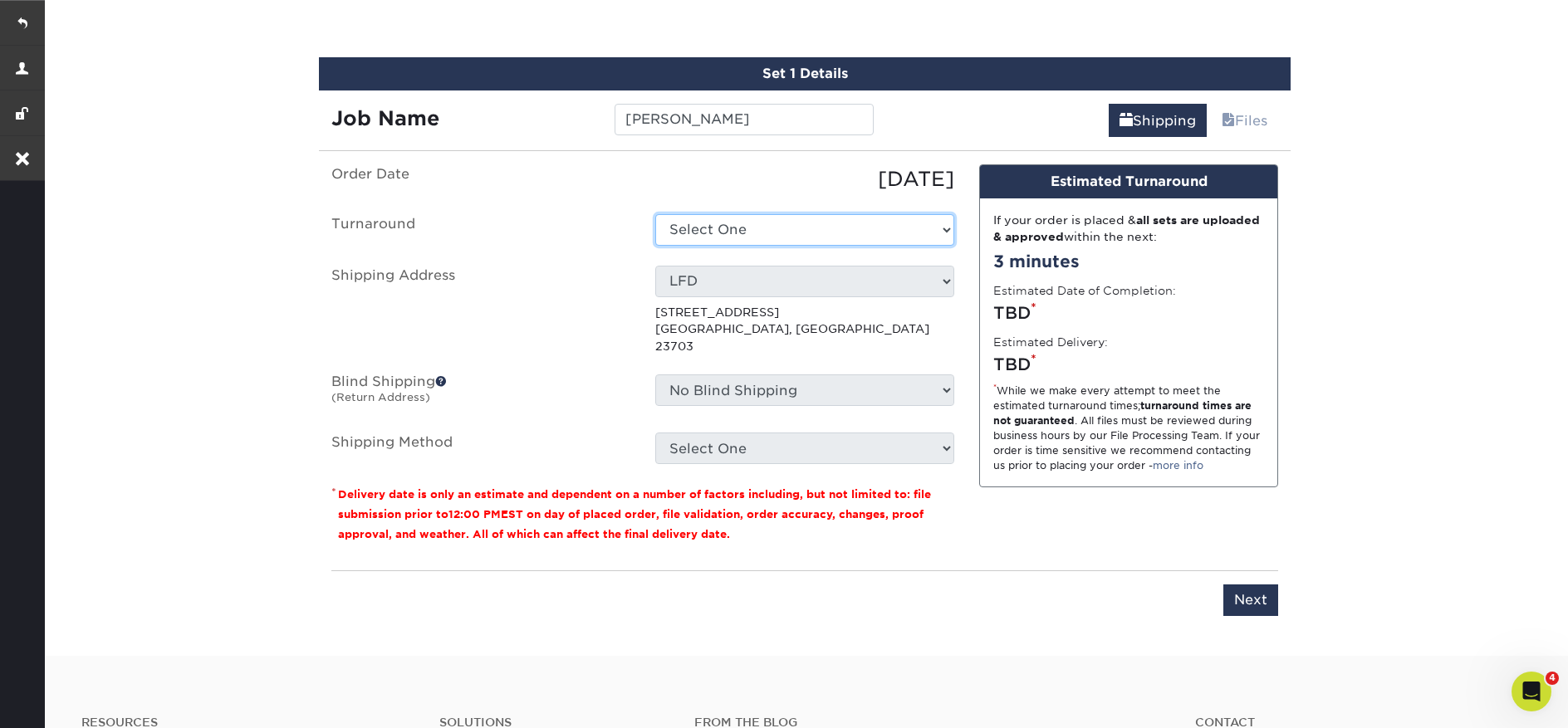
click at [711, 234] on select "Select One 2-4 Business Days 2 Day Next Business Day" at bounding box center [804, 230] width 299 height 31
select select "2167d3a5-02fc-4384-86ce-e339e30b5e03"
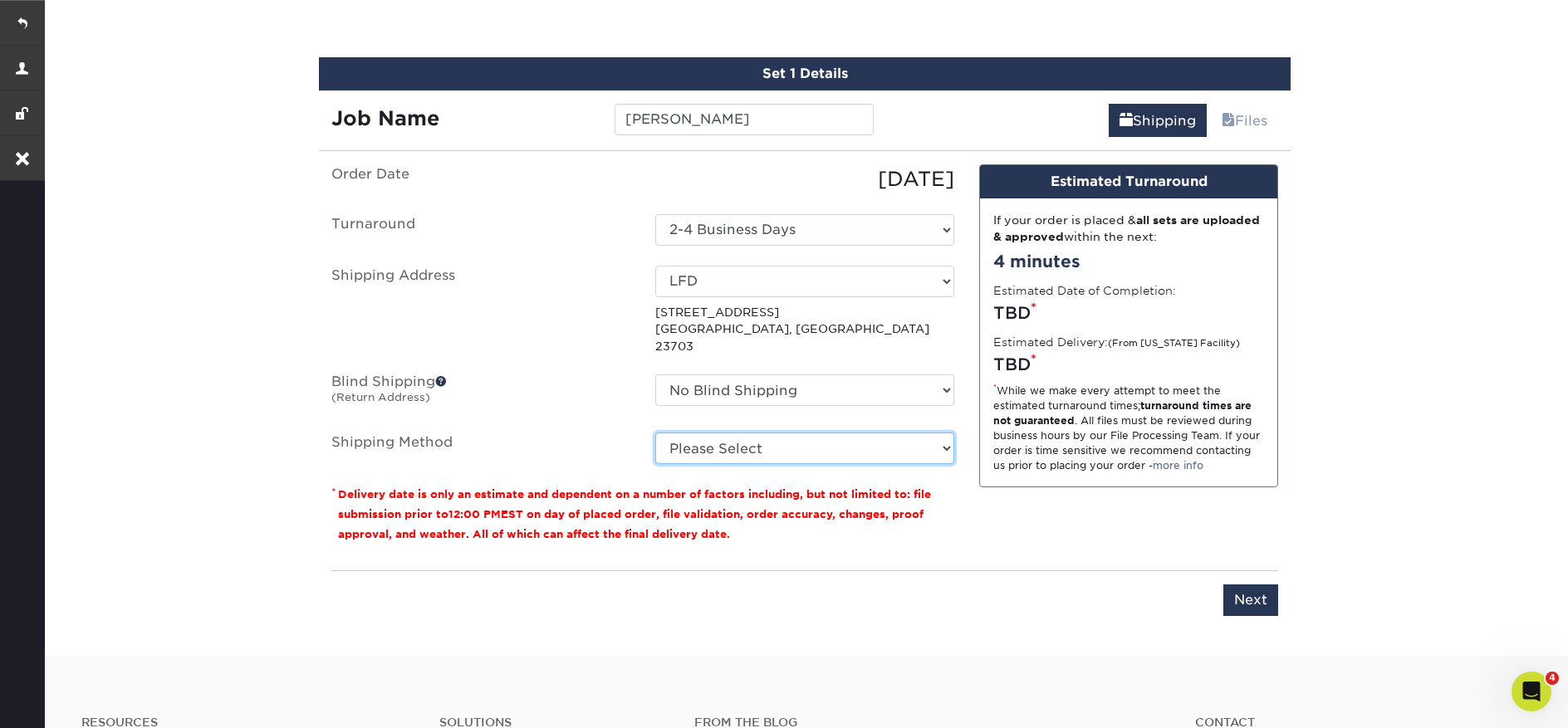
click at [886, 432] on select "Please Select Ground Shipping (+$8.96) 3 Day Shipping Service (+$15.36) 2 Day A…" at bounding box center [804, 448] width 299 height 31
select select "03"
click at [655, 432] on select "Please Select Ground Shipping (+$8.96) 3 Day Shipping Service (+$15.36) 2 Day A…" at bounding box center [804, 448] width 299 height 31
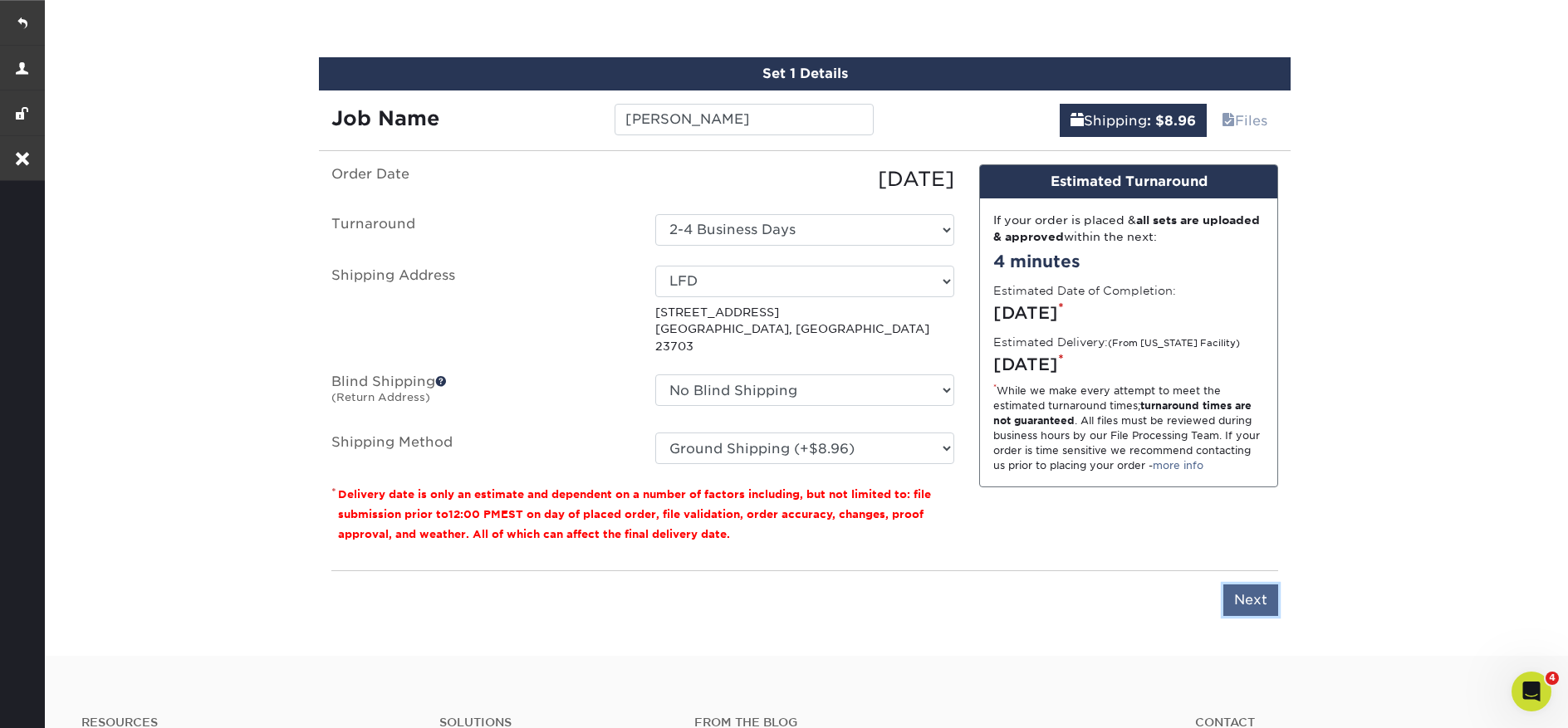
click at [1249, 587] on input "Next" at bounding box center [1251, 601] width 55 height 31
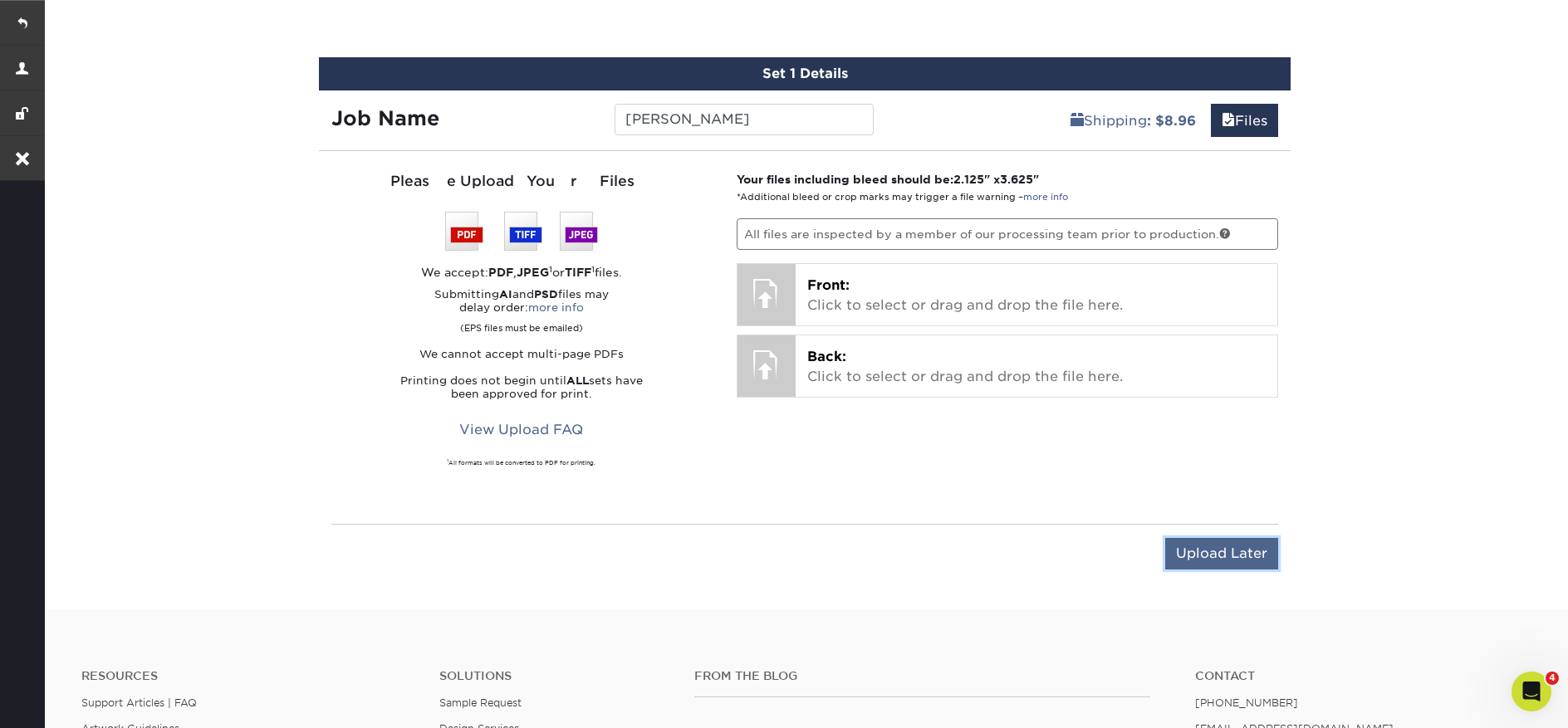
click at [1219, 550] on input "Upload Later" at bounding box center [1221, 554] width 113 height 31
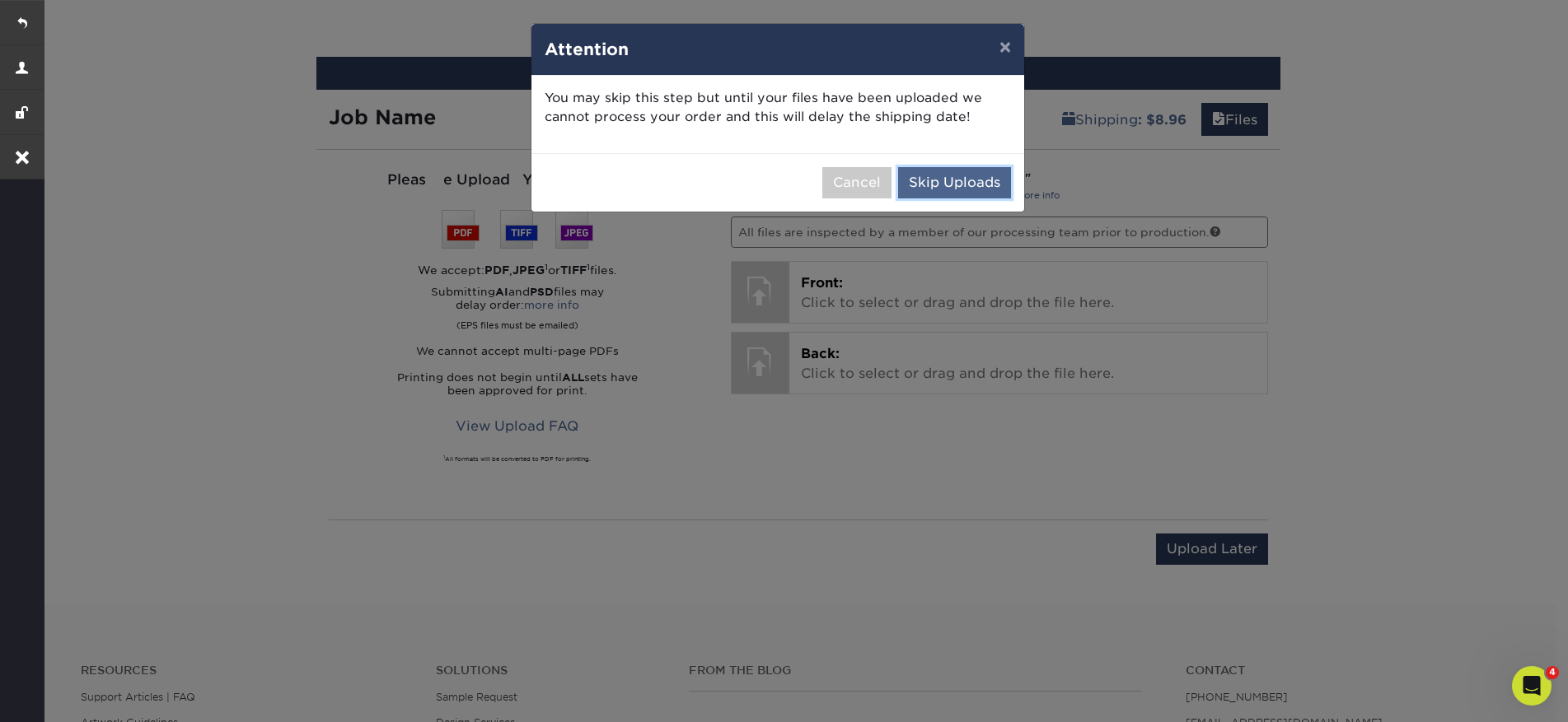
click at [949, 180] on button "Skip Uploads" at bounding box center [954, 183] width 113 height 31
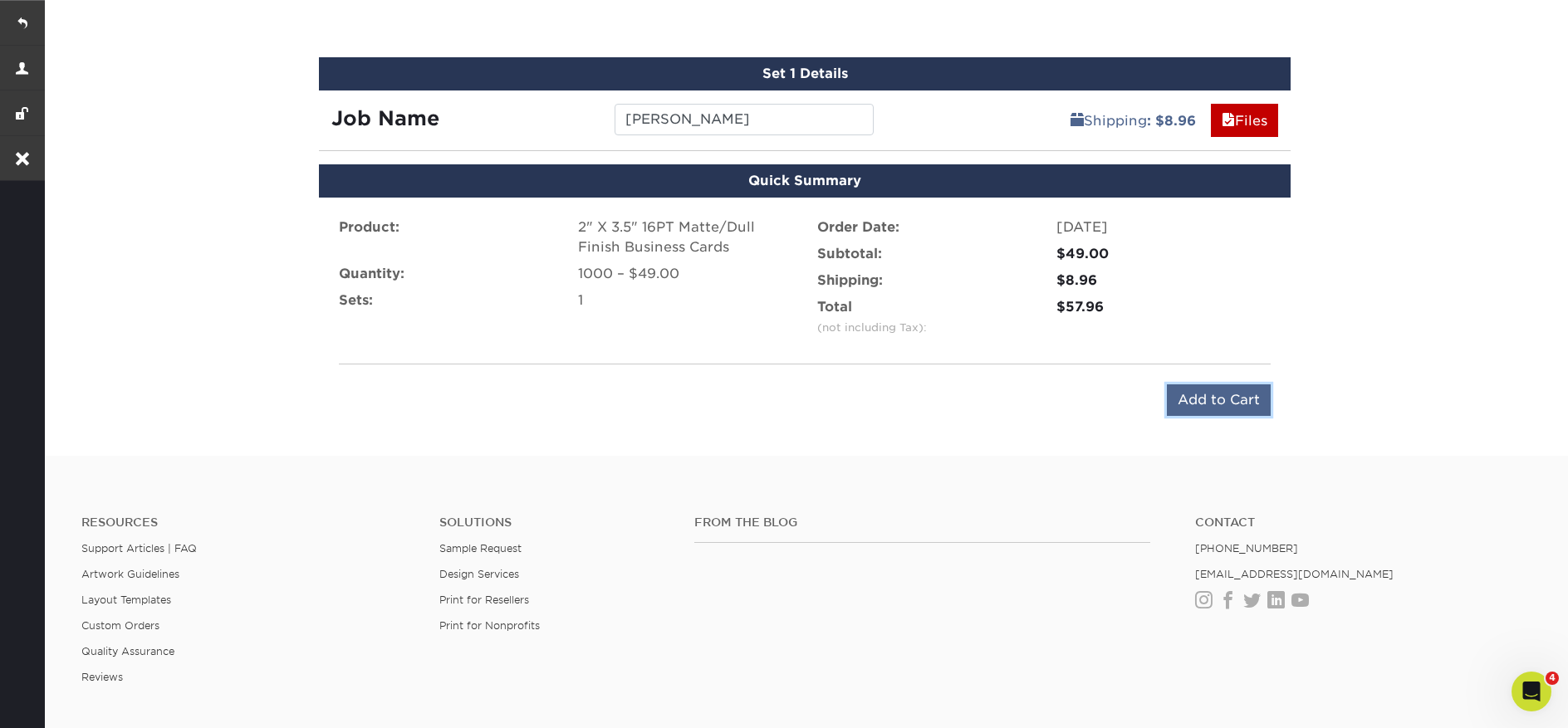
click at [1233, 407] on input "Add to Cart" at bounding box center [1219, 400] width 104 height 31
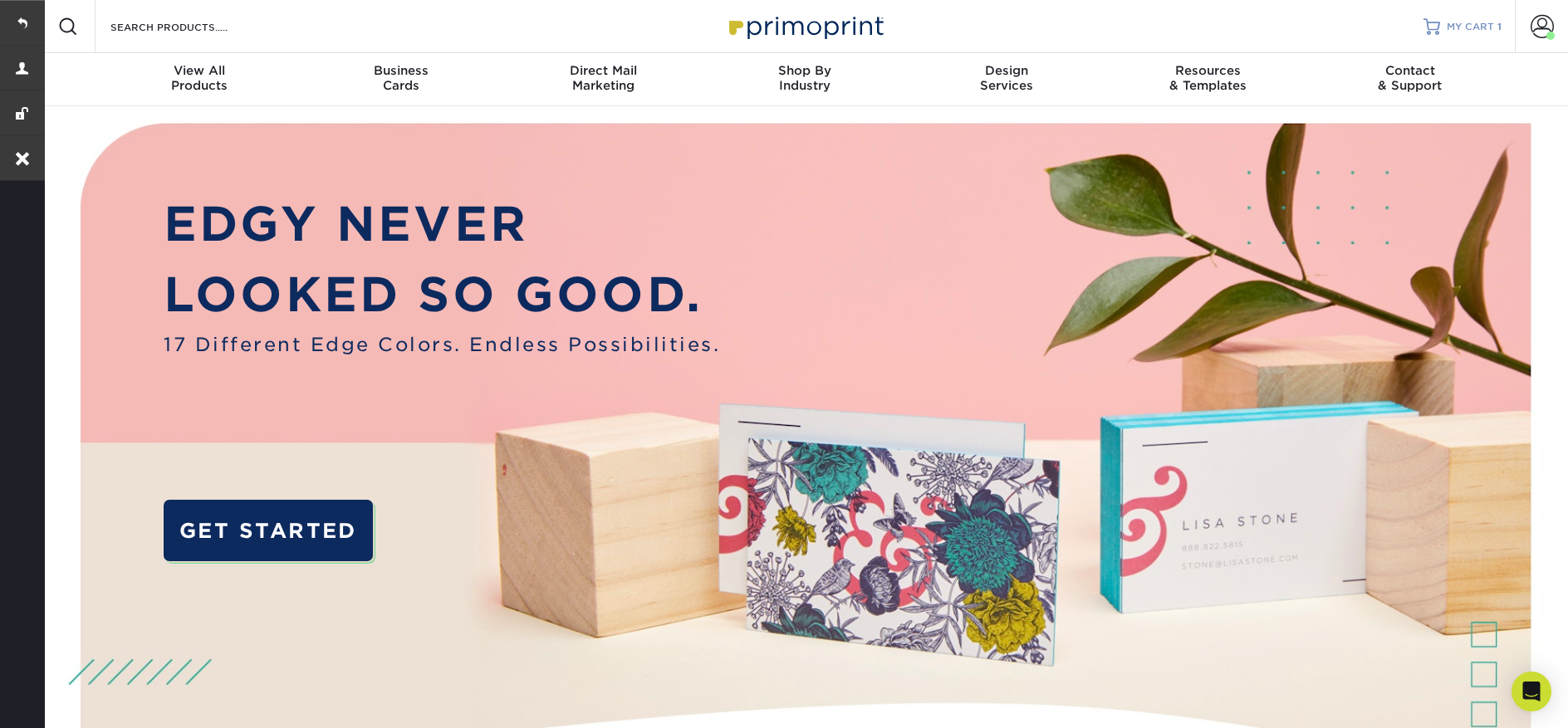
click at [1460, 20] on span "MY CART" at bounding box center [1470, 27] width 48 height 14
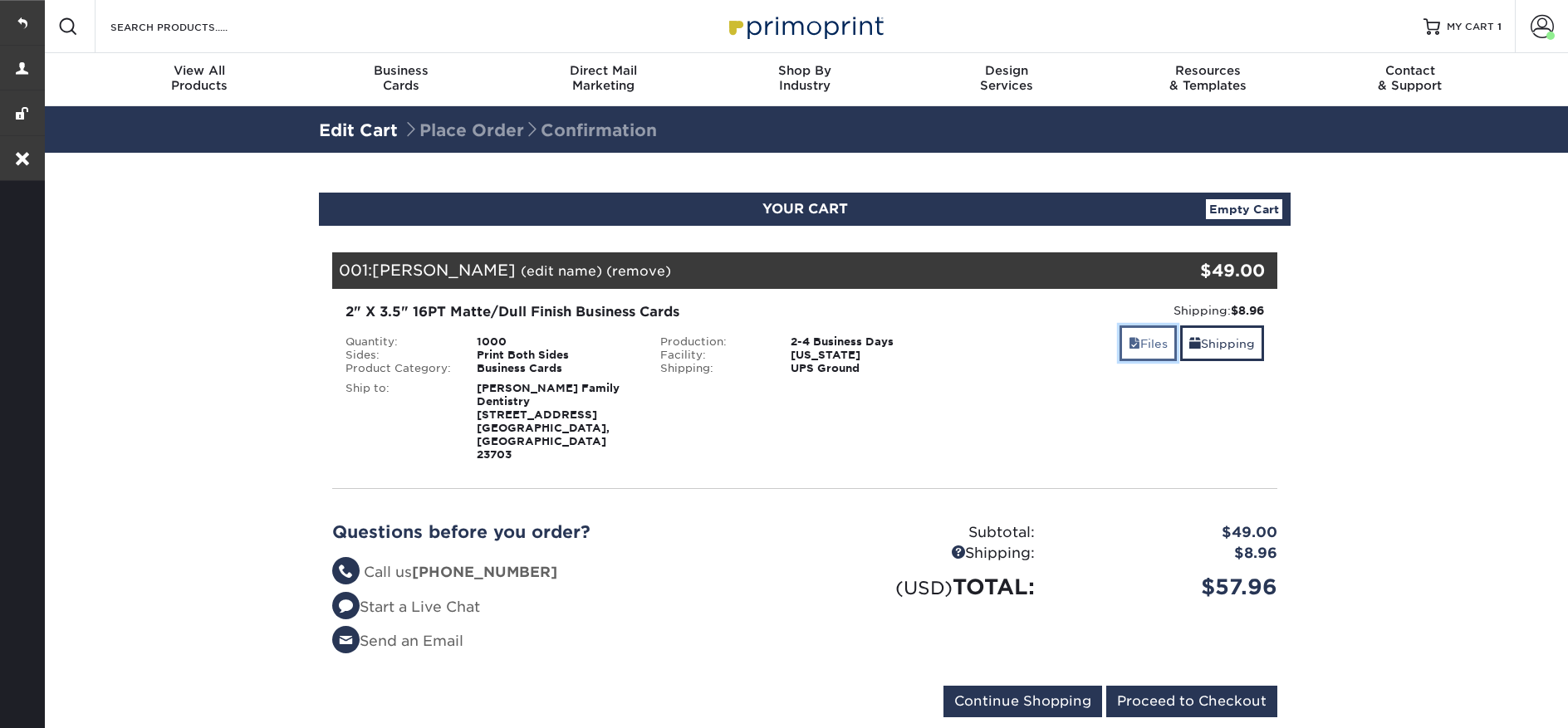
click at [1146, 344] on link "Files" at bounding box center [1148, 343] width 57 height 36
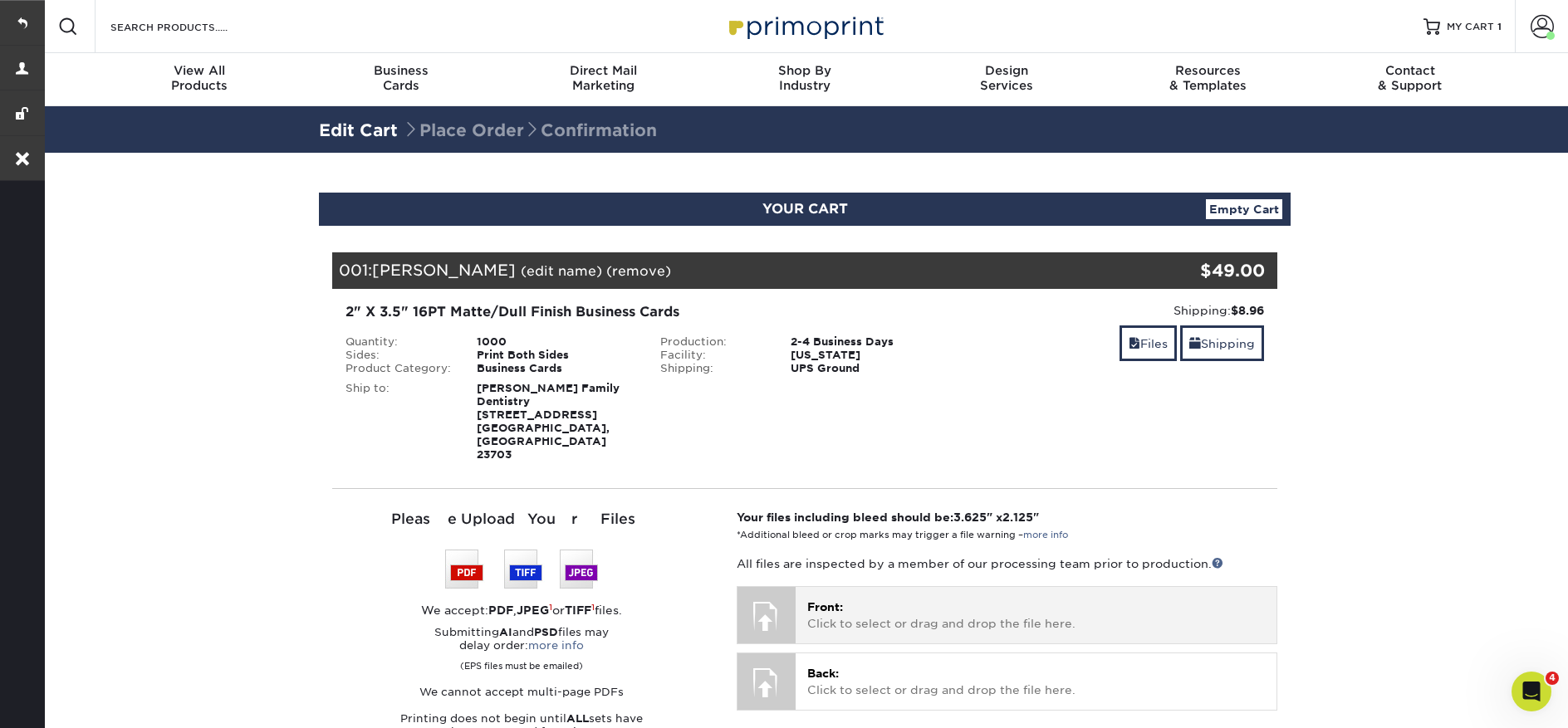
click at [867, 599] on p "Front: Click to select or drag and drop the file here." at bounding box center [1036, 615] width 458 height 34
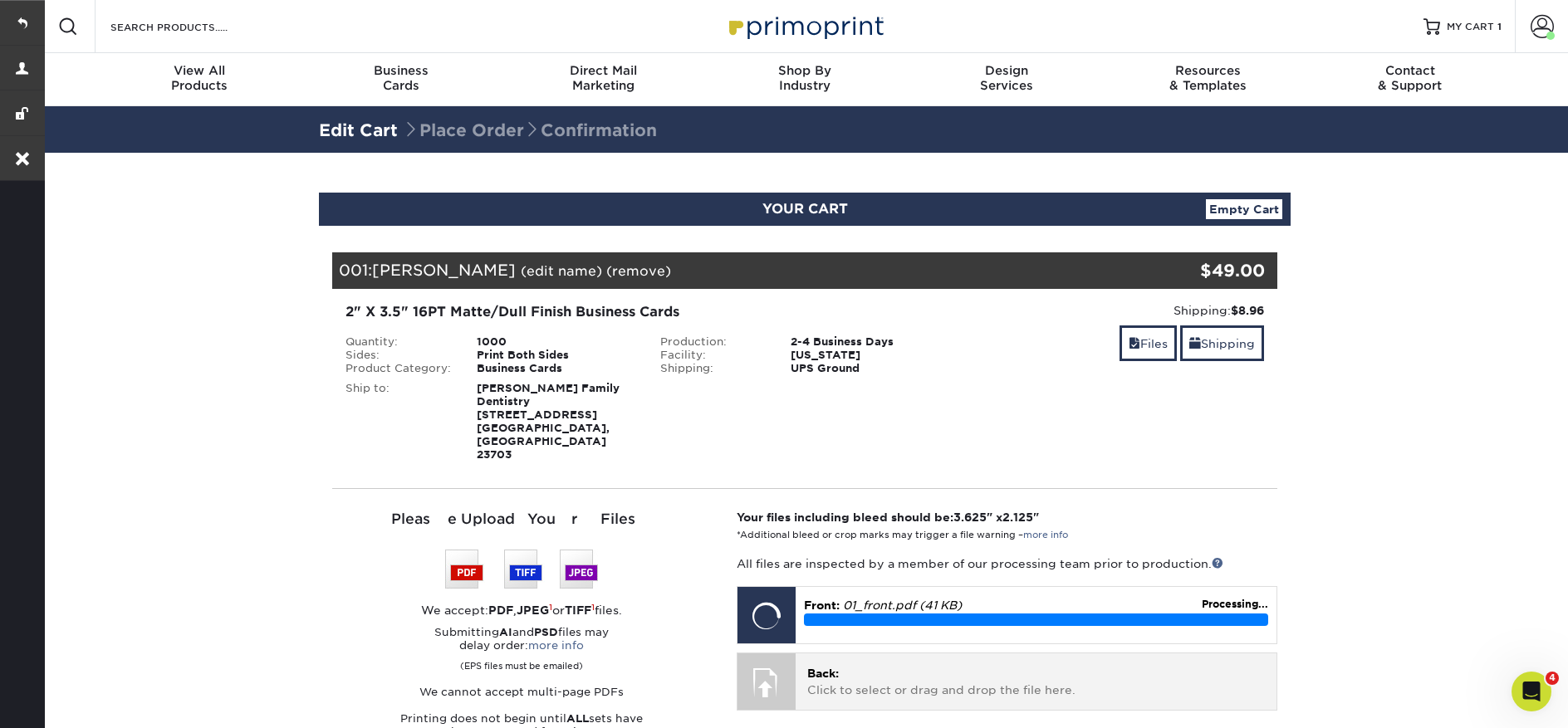
click at [908, 666] on p "Back: Click to select or drag and drop the file here." at bounding box center [1036, 682] width 458 height 34
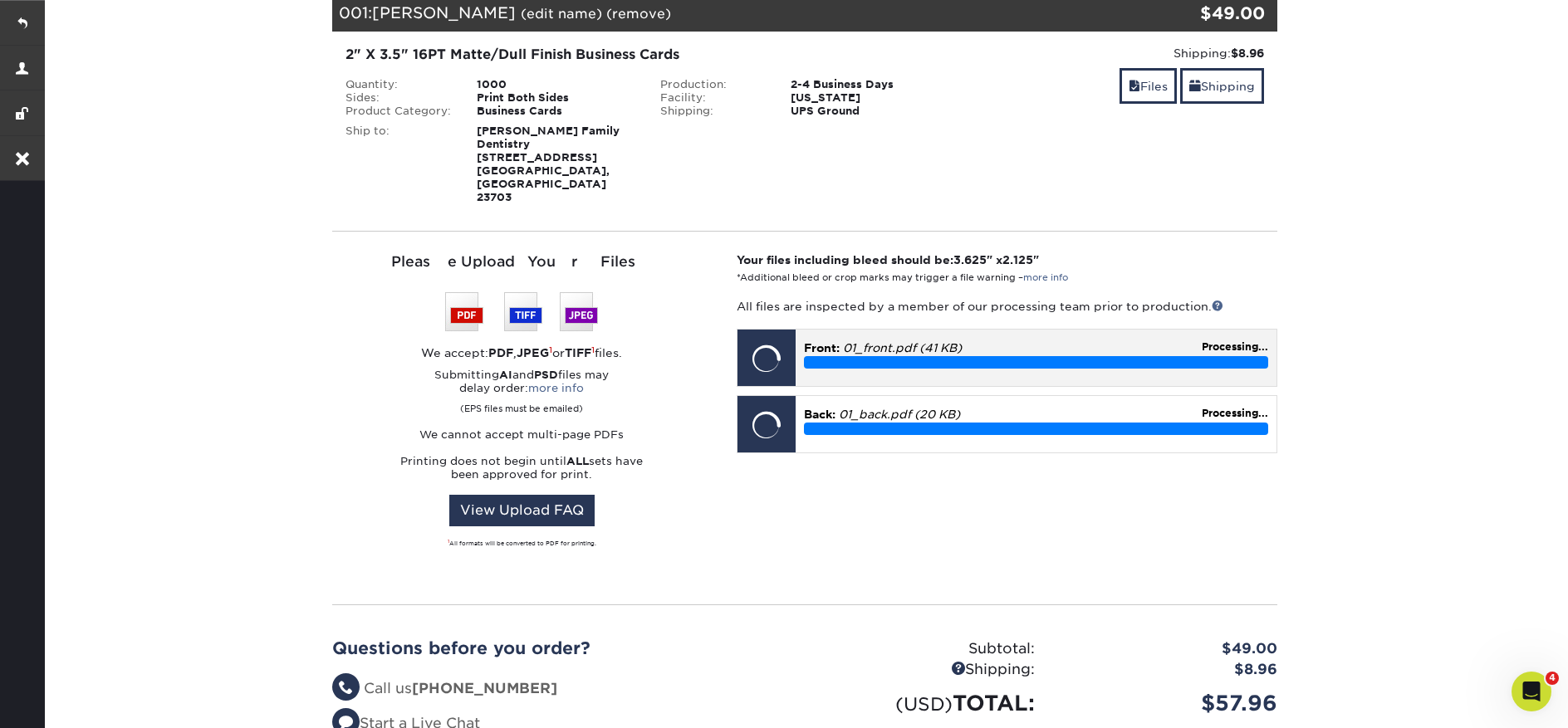
scroll to position [258, 0]
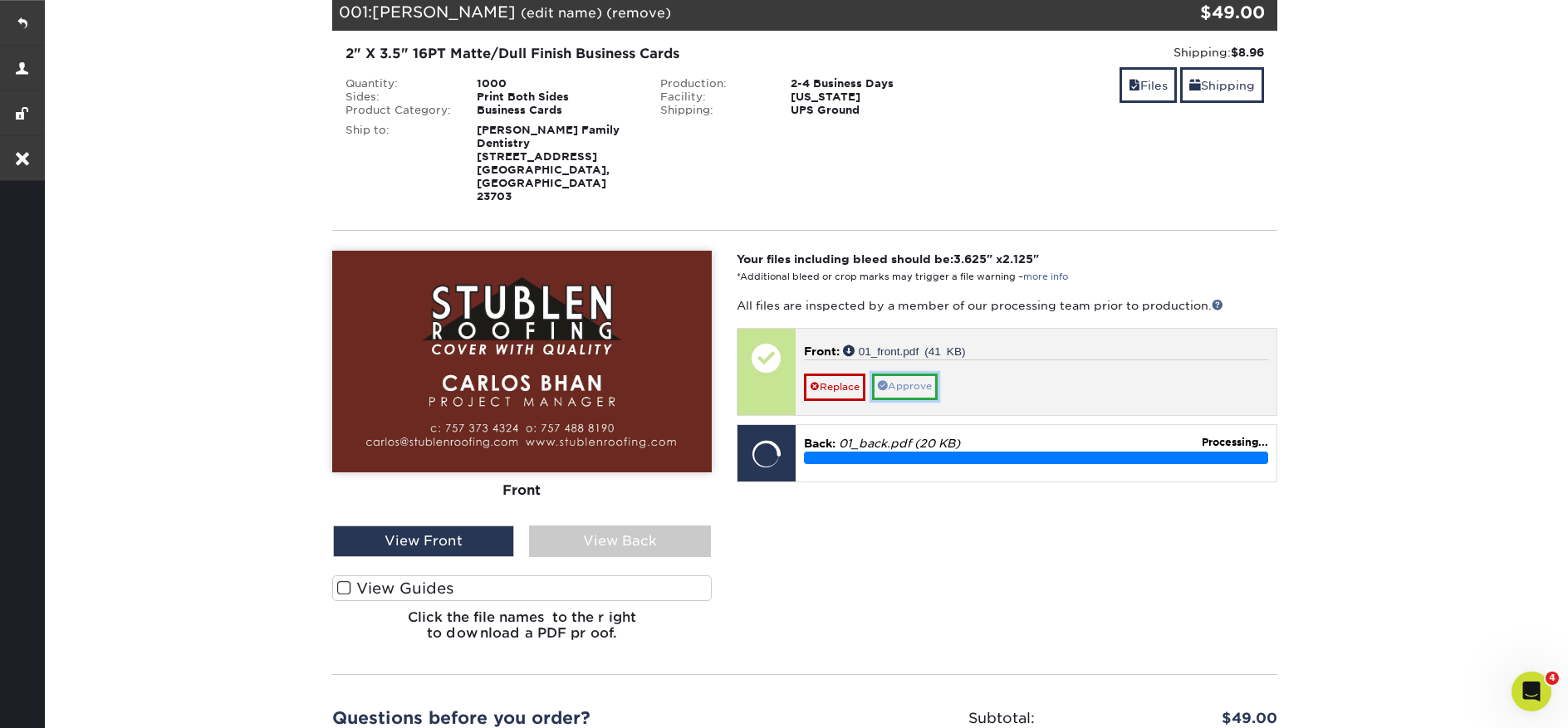
click at [923, 374] on link "Approve" at bounding box center [905, 387] width 66 height 26
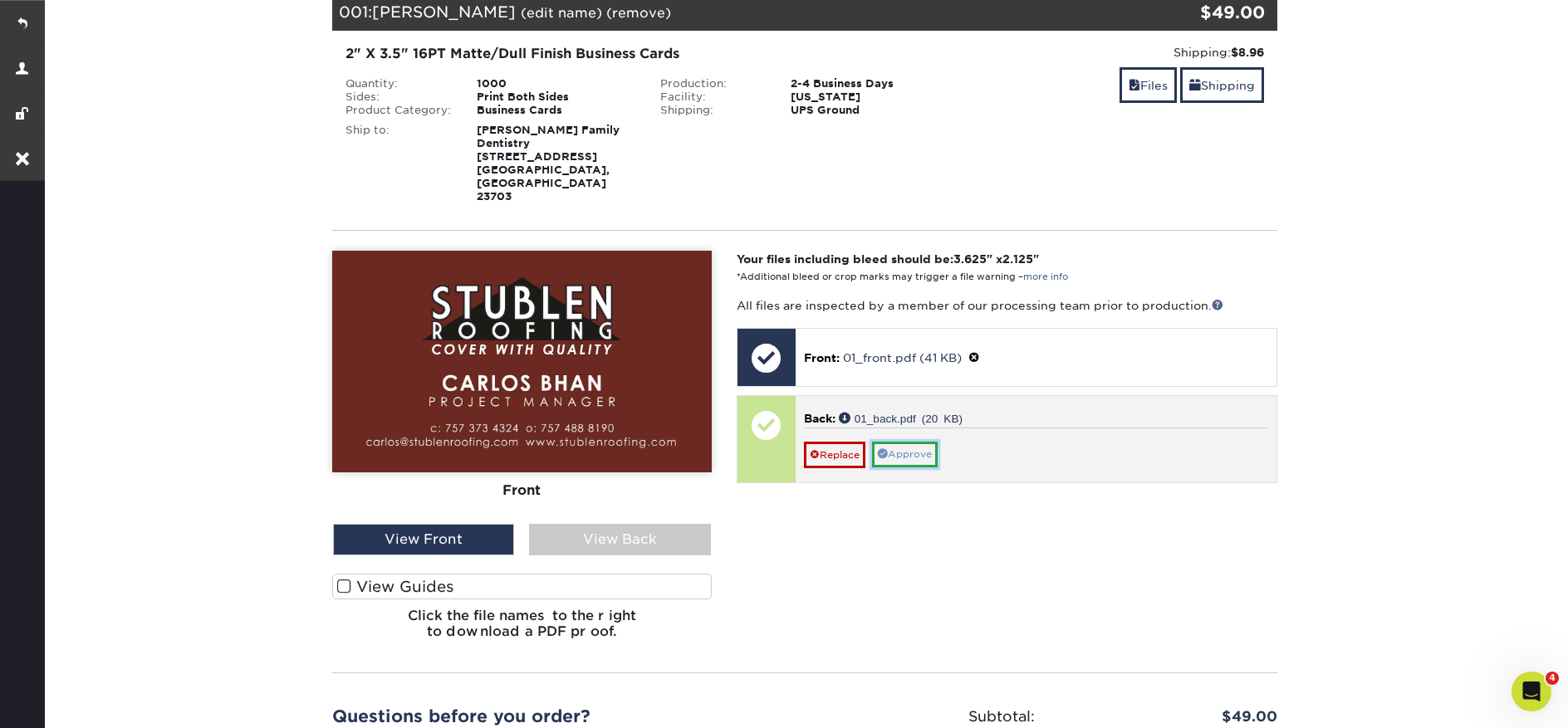
click at [922, 442] on link "Approve" at bounding box center [905, 455] width 66 height 26
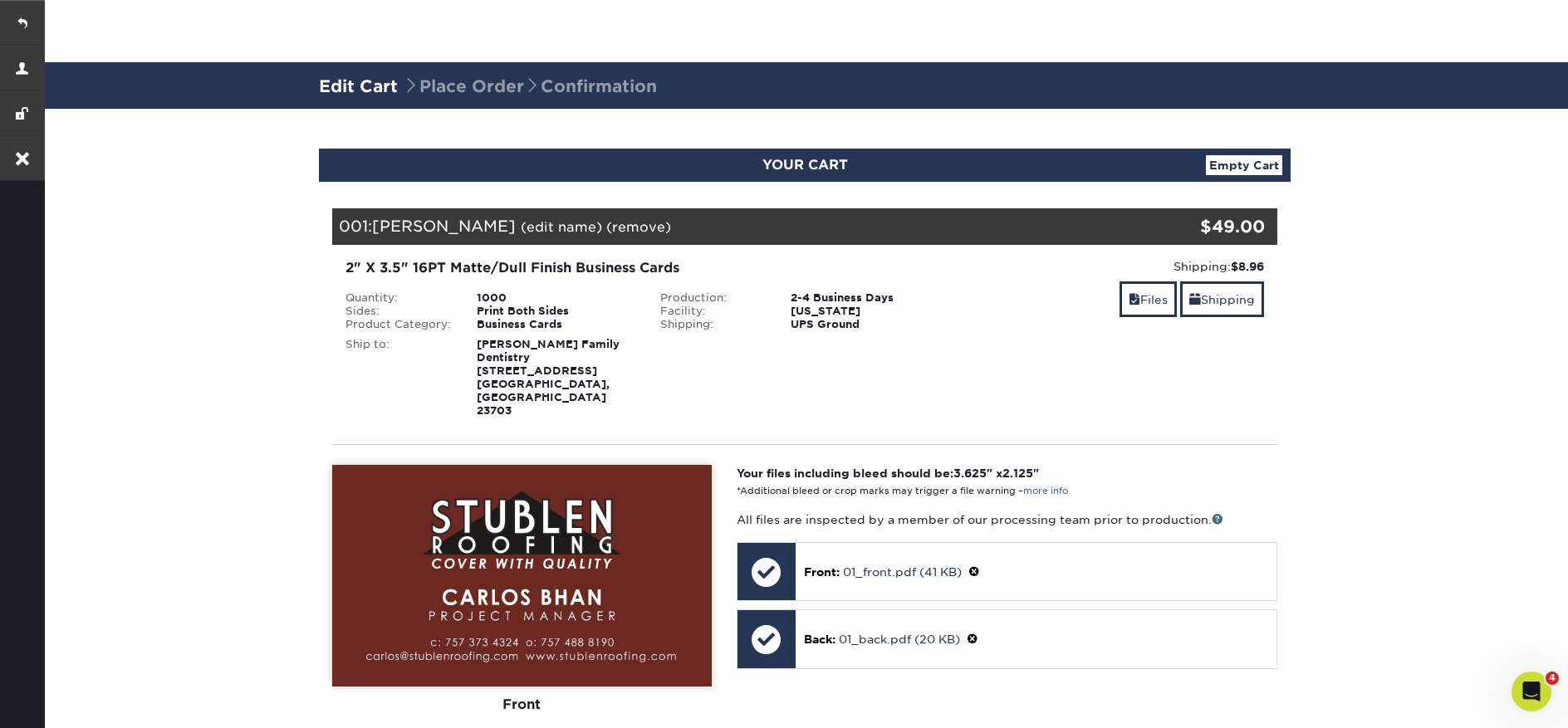
scroll to position [0, 0]
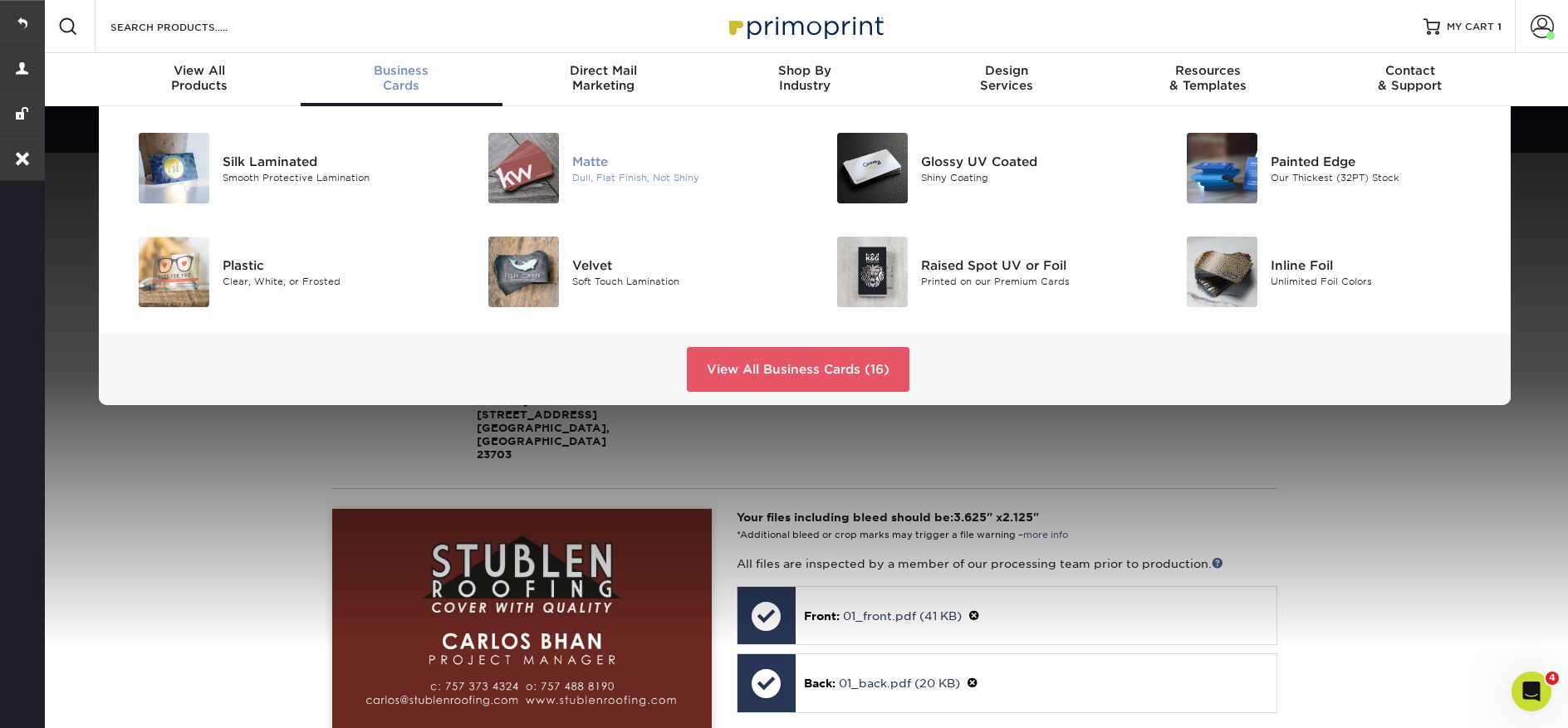
click at [555, 163] on img at bounding box center [523, 167] width 70 height 70
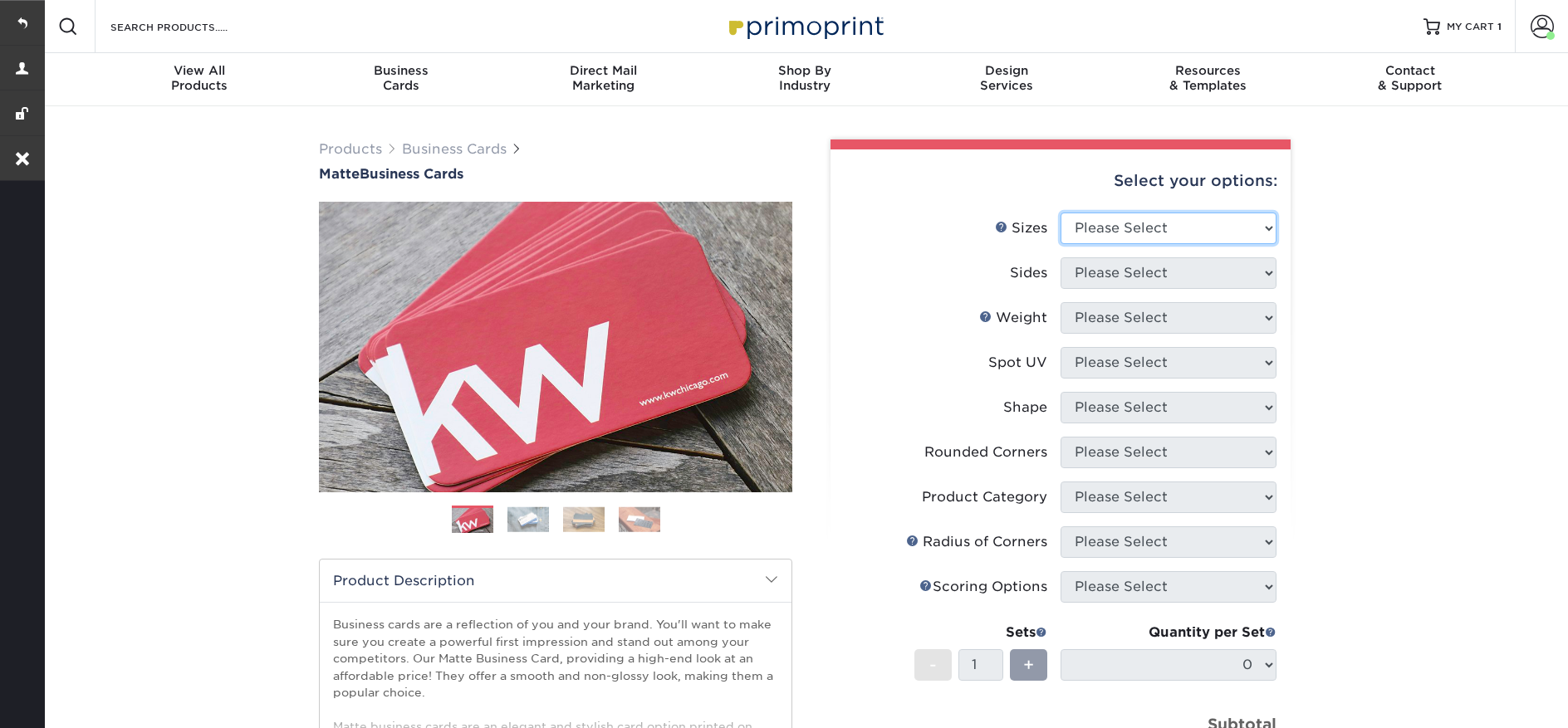
click at [1117, 224] on select "Please Select 1.5" x 3.5" - Mini 1.75" x 3.5" - Mini 2" x 2" - Square 2" x 3" -…" at bounding box center [1168, 228] width 216 height 31
select select "2.00x3.50"
click at [1061, 212] on select "Please Select 1.5" x 3.5" - Mini 1.75" x 3.5" - Mini 2" x 2" - Square 2" x 3" -…" at bounding box center [1168, 228] width 216 height 31
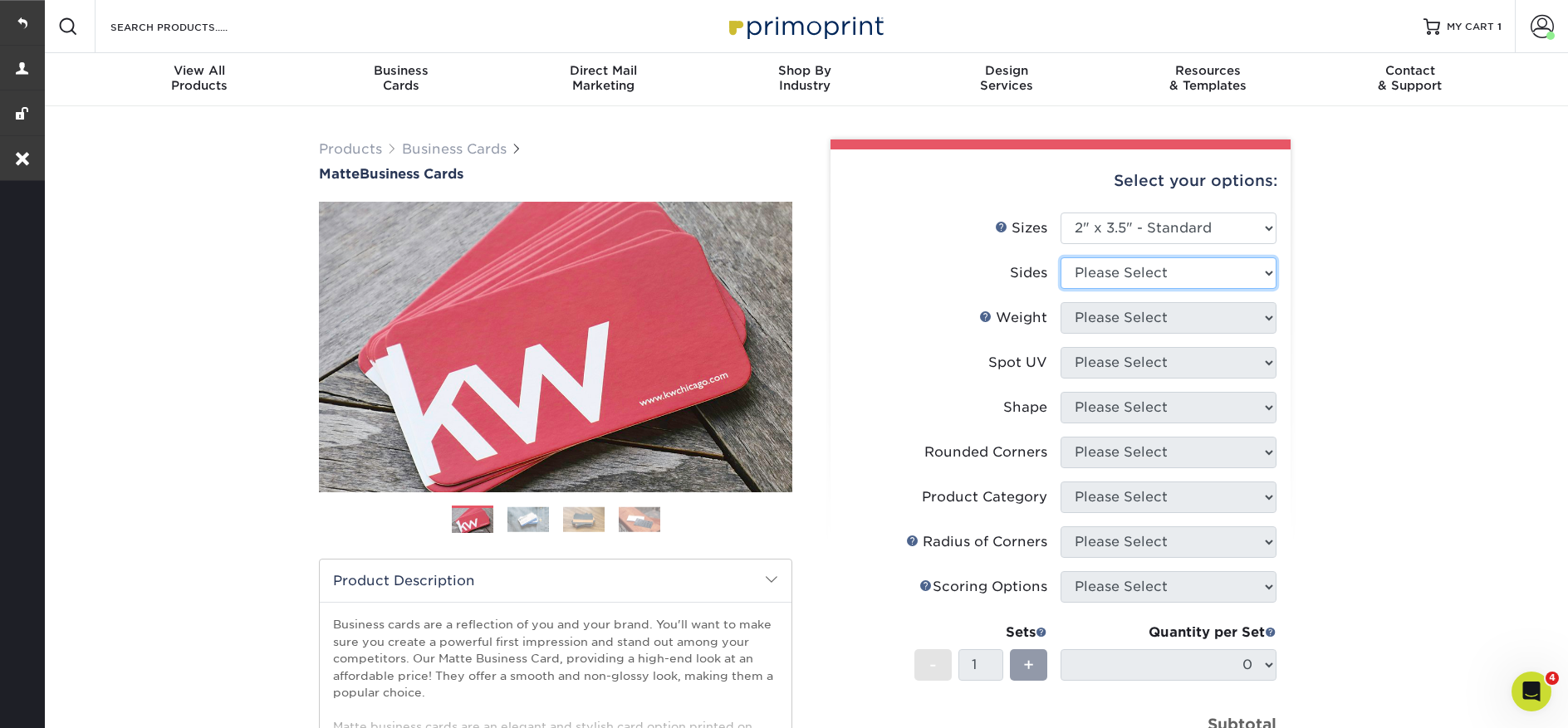
click at [1094, 270] on select "Please Select Print Both Sides Print Front Only" at bounding box center [1168, 273] width 216 height 31
select select "13abbda7-1d64-4f25-8bb2-c179b224825d"
click at [1061, 257] on select "Please Select Print Both Sides Print Front Only" at bounding box center [1168, 273] width 216 height 31
click at [1094, 324] on select "Please Select" at bounding box center [1168, 318] width 216 height 31
select select "16PT"
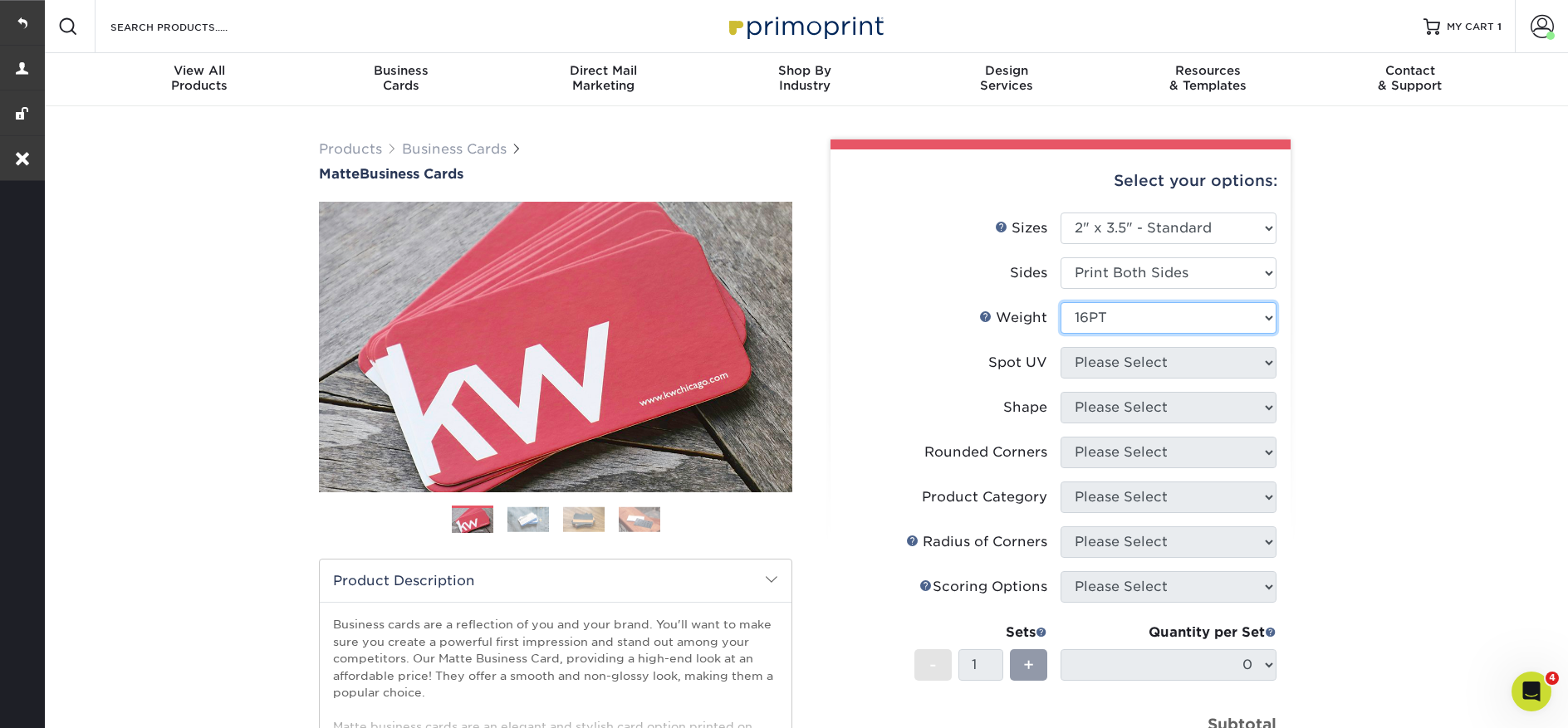
click at [1061, 302] on select "Please Select 16PT 14PT" at bounding box center [1168, 318] width 216 height 31
click at [1117, 367] on select "Please Select No Spot UV Front and Back (Both Sides) Front Only Back Only" at bounding box center [1168, 363] width 216 height 31
select select "3"
click at [1061, 348] on select "Please Select No Spot UV Front and Back (Both Sides) Front Only Back Only" at bounding box center [1168, 363] width 216 height 31
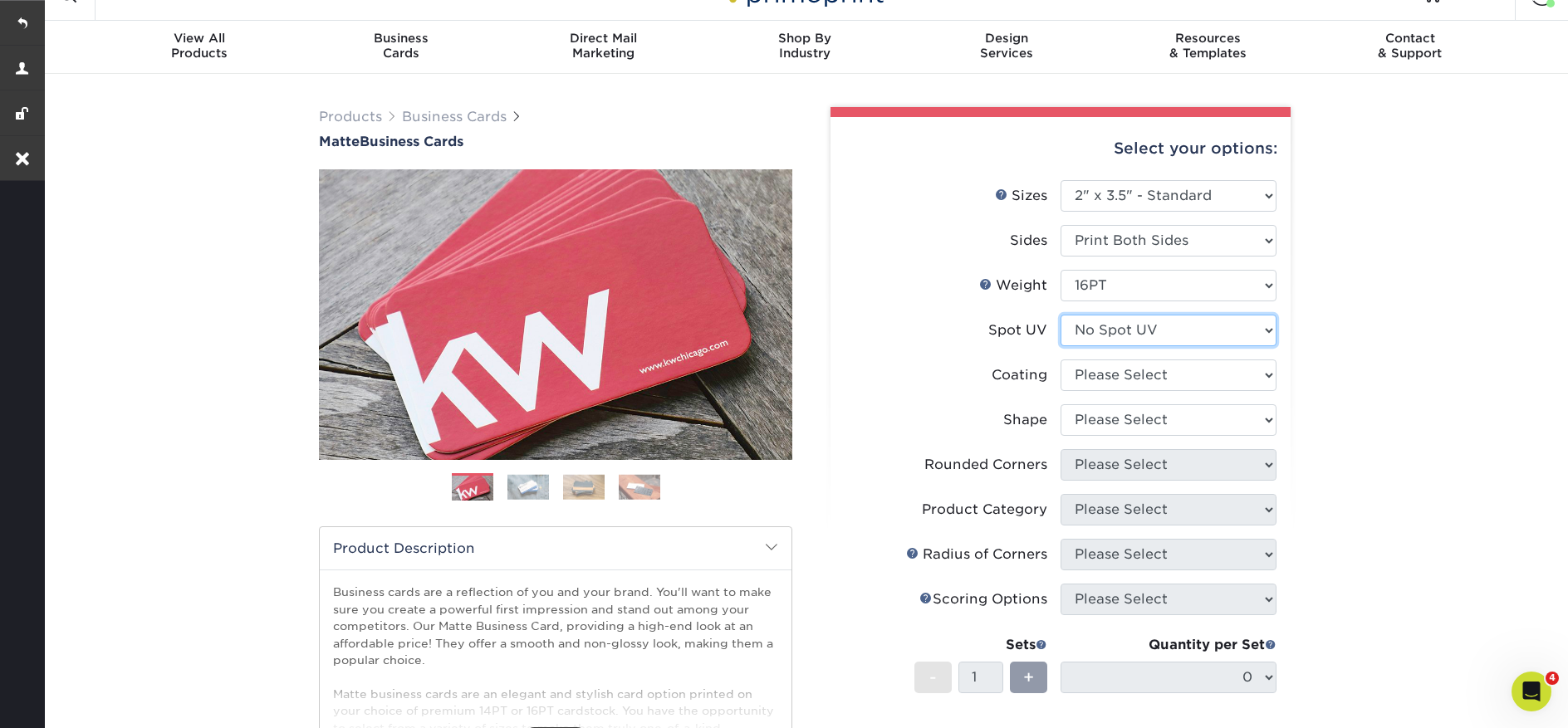
scroll to position [101, 0]
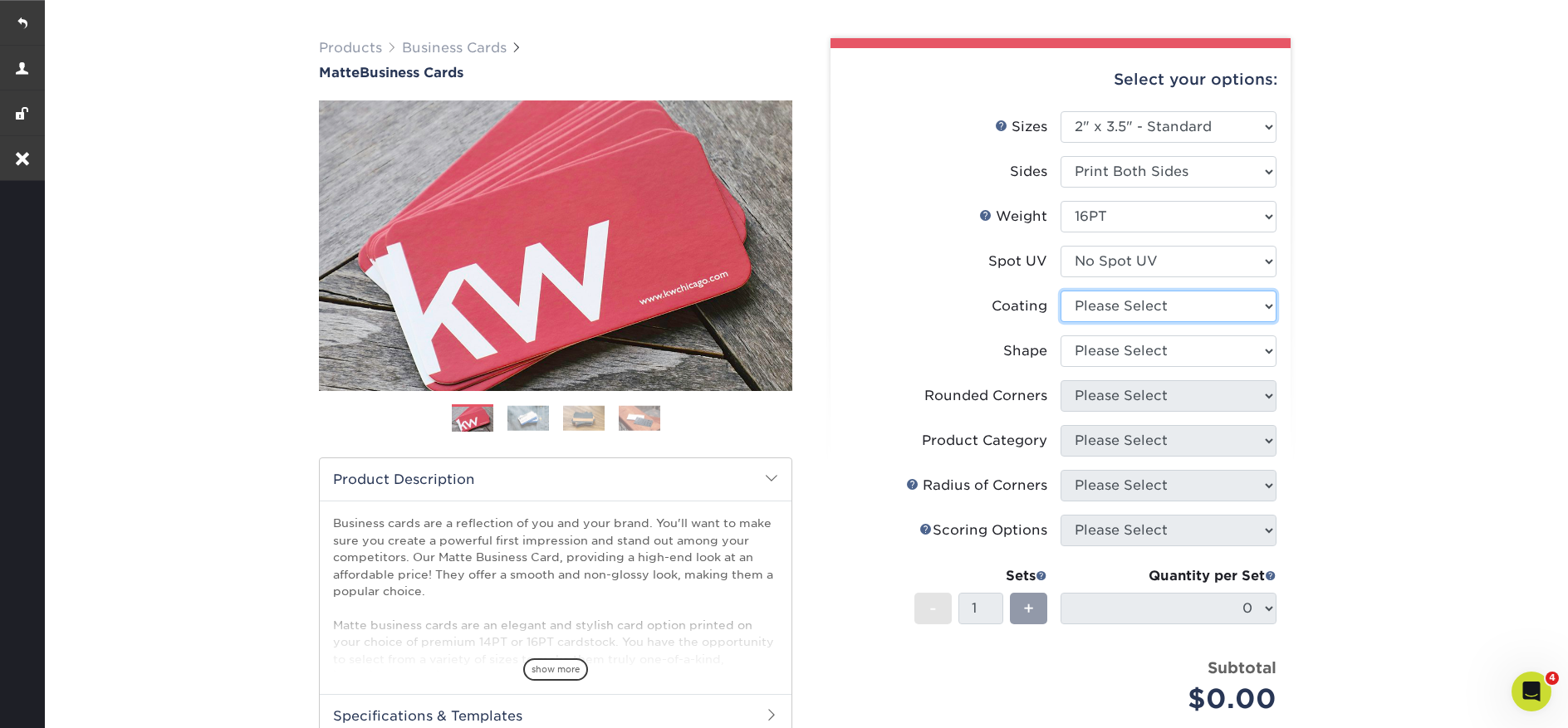
click at [1124, 302] on select at bounding box center [1168, 306] width 216 height 31
select select "121bb7b5-3b4d-429f-bd8d-bbf80e953313"
click at [1061, 290] on select at bounding box center [1168, 306] width 216 height 31
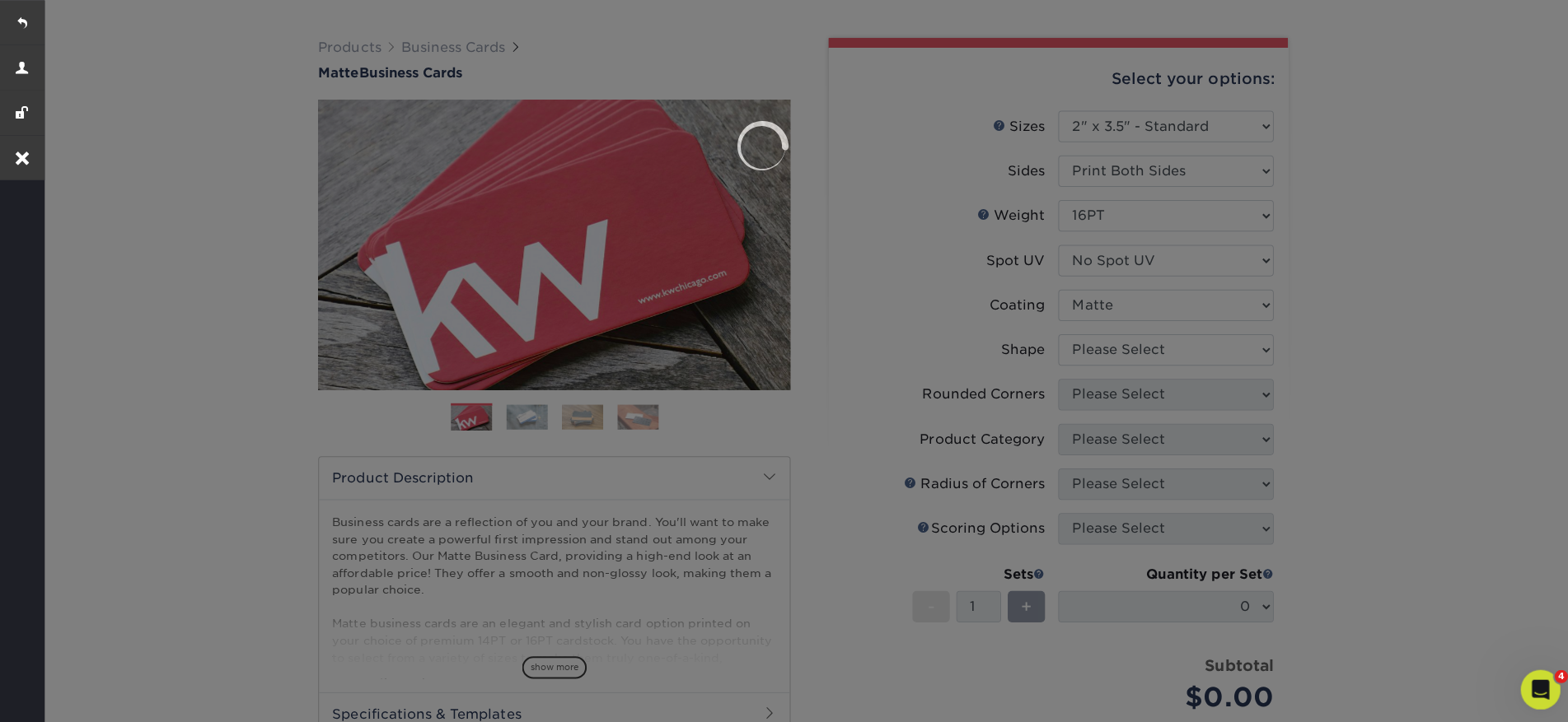
click at [1109, 346] on div at bounding box center [784, 361] width 1568 height 722
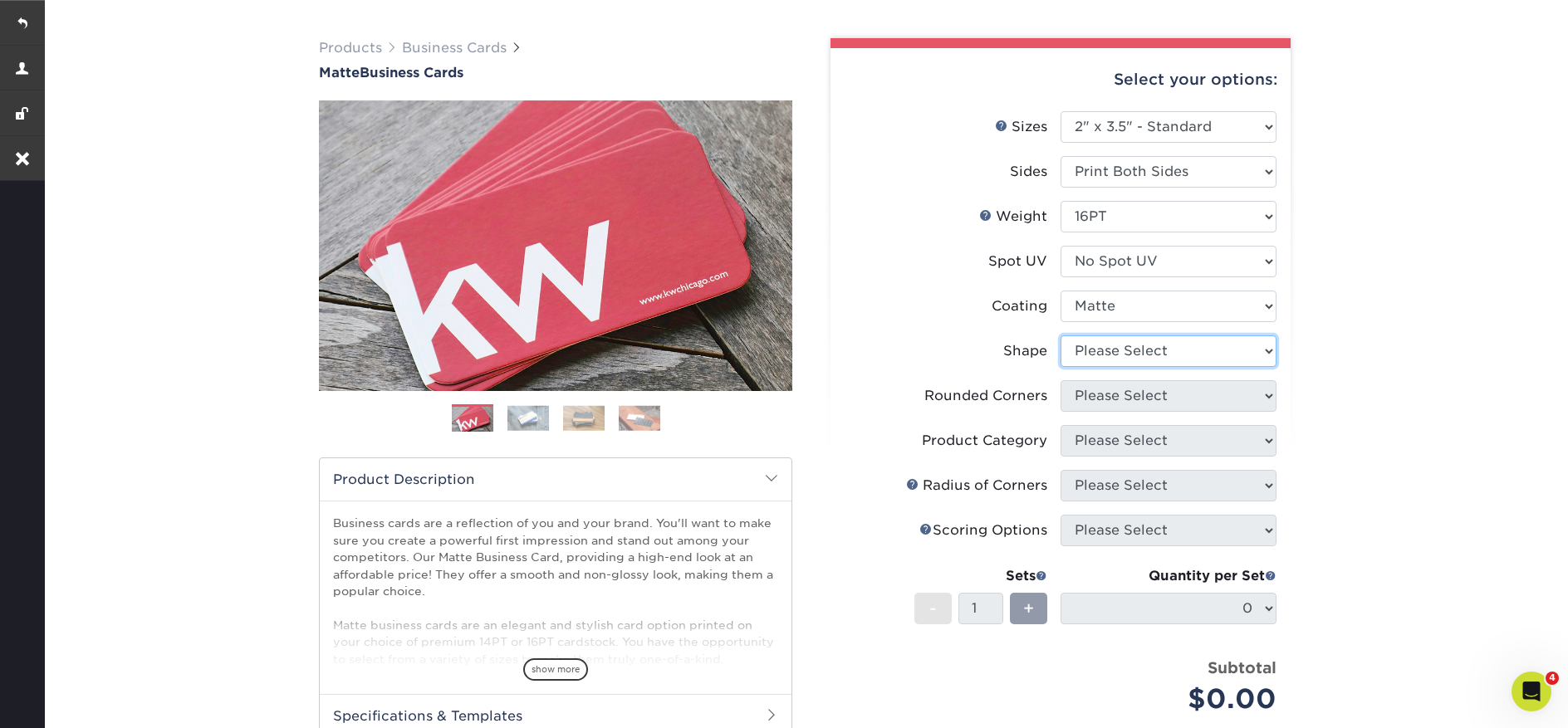
click at [1126, 361] on select "Please Select Standard Oval" at bounding box center [1168, 351] width 216 height 31
select select "standard"
click at [1061, 335] on select "Please Select Standard Oval" at bounding box center [1168, 351] width 216 height 31
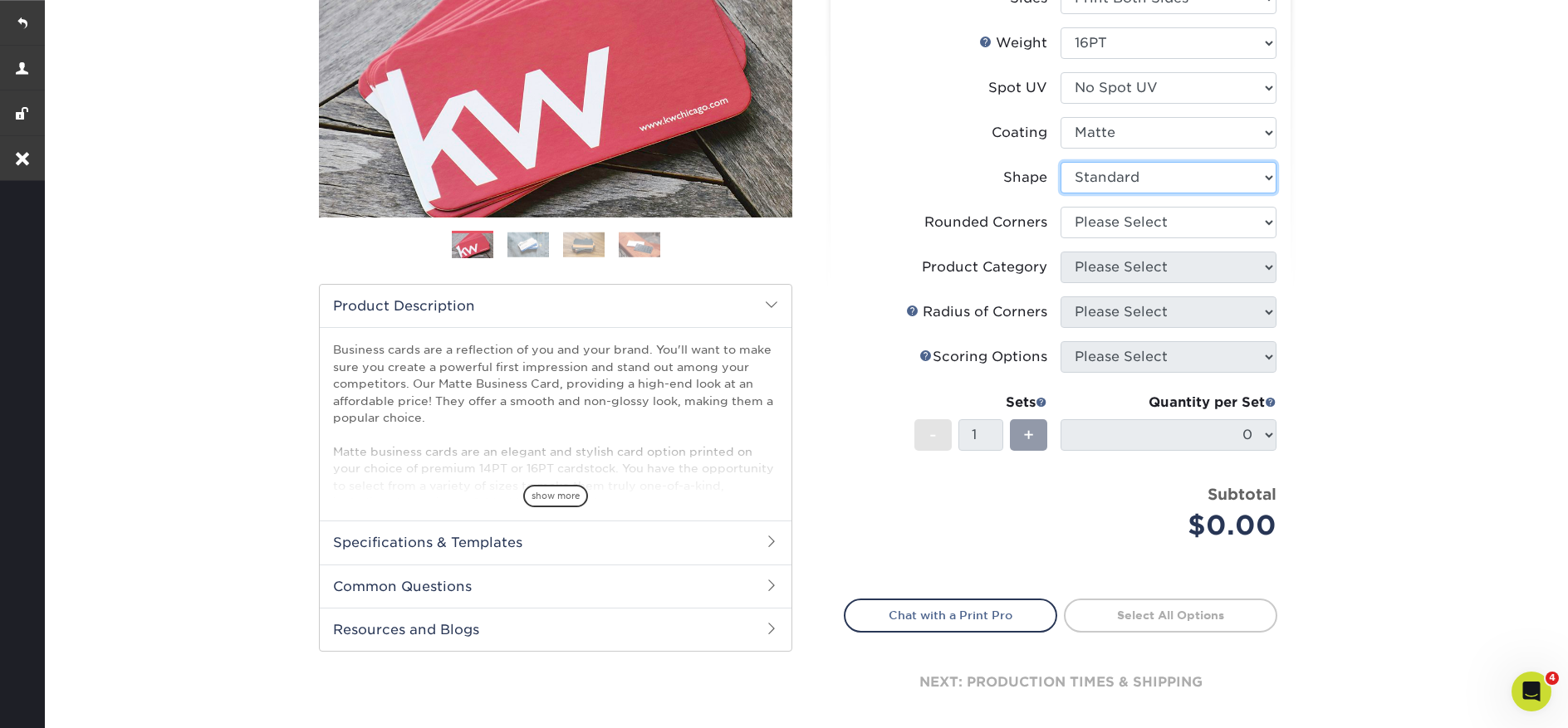
scroll to position [312, 0]
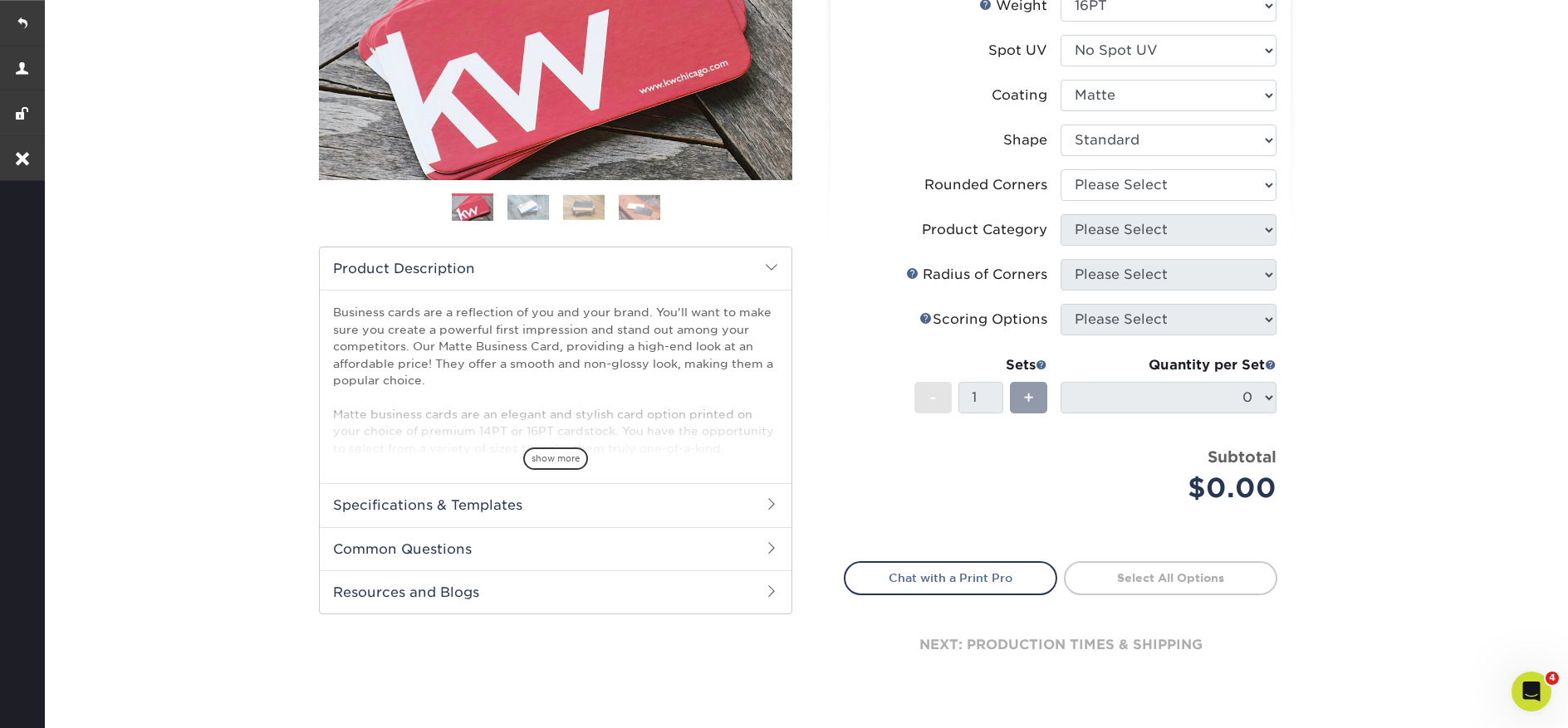
click at [1112, 200] on li "Rounded Corners Please Select Yes - Round 2 Corners Yes - Round 4 Corners No" at bounding box center [1061, 192] width 432 height 45
click at [1108, 195] on select "Please Select Yes - Round 2 Corners Yes - Round 4 Corners No" at bounding box center [1168, 185] width 216 height 31
select select "0"
click at [1061, 169] on select "Please Select Yes - Round 2 Corners Yes - Round 4 Corners No" at bounding box center [1168, 185] width 216 height 31
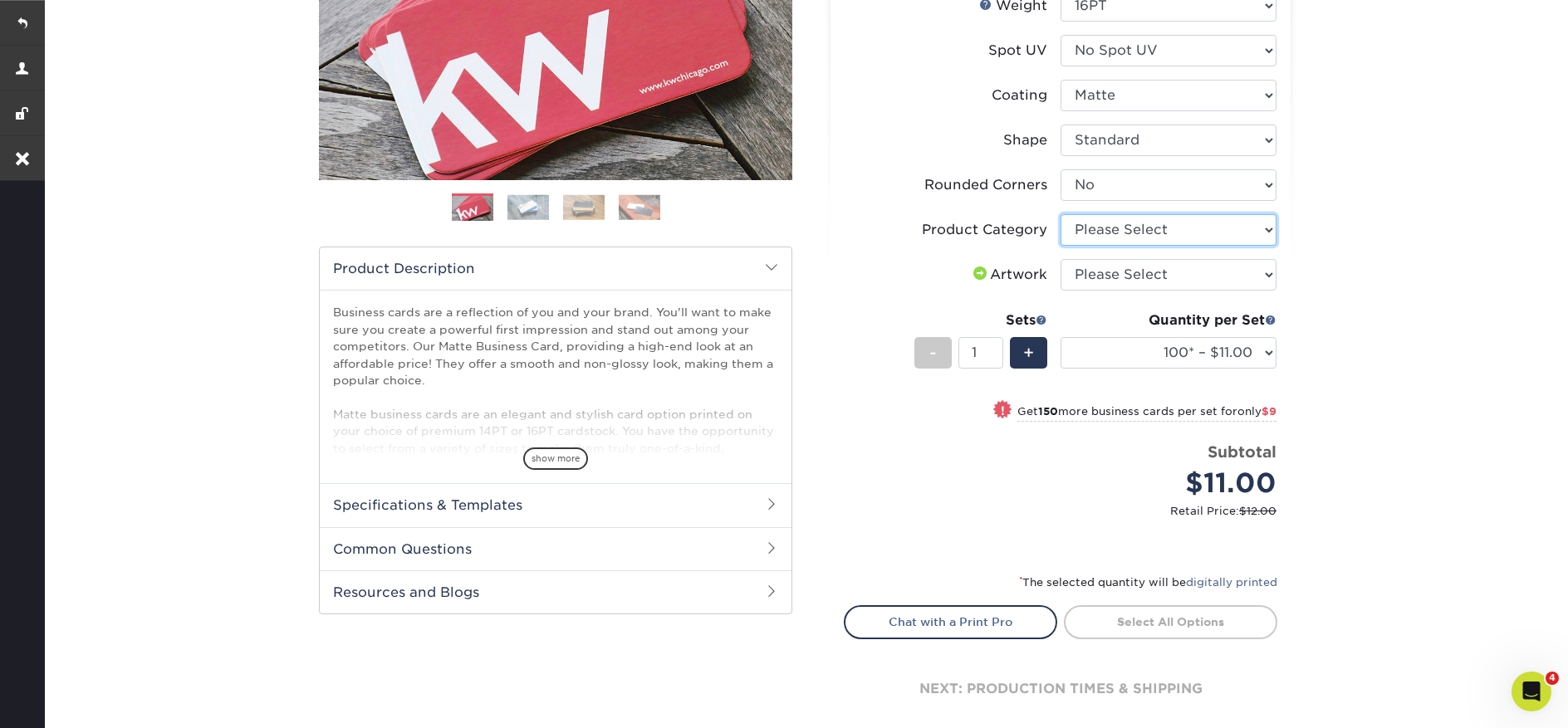
click at [1101, 233] on select "Please Select Business Cards" at bounding box center [1168, 230] width 216 height 31
select select "3b5148f1-0588-4f88-a218-97bcfdce65c1"
click at [1061, 214] on select "Please Select Business Cards" at bounding box center [1168, 230] width 216 height 31
click at [1108, 278] on select "Please Select I will upload files I need a design - $100" at bounding box center [1168, 275] width 216 height 31
select select "upload"
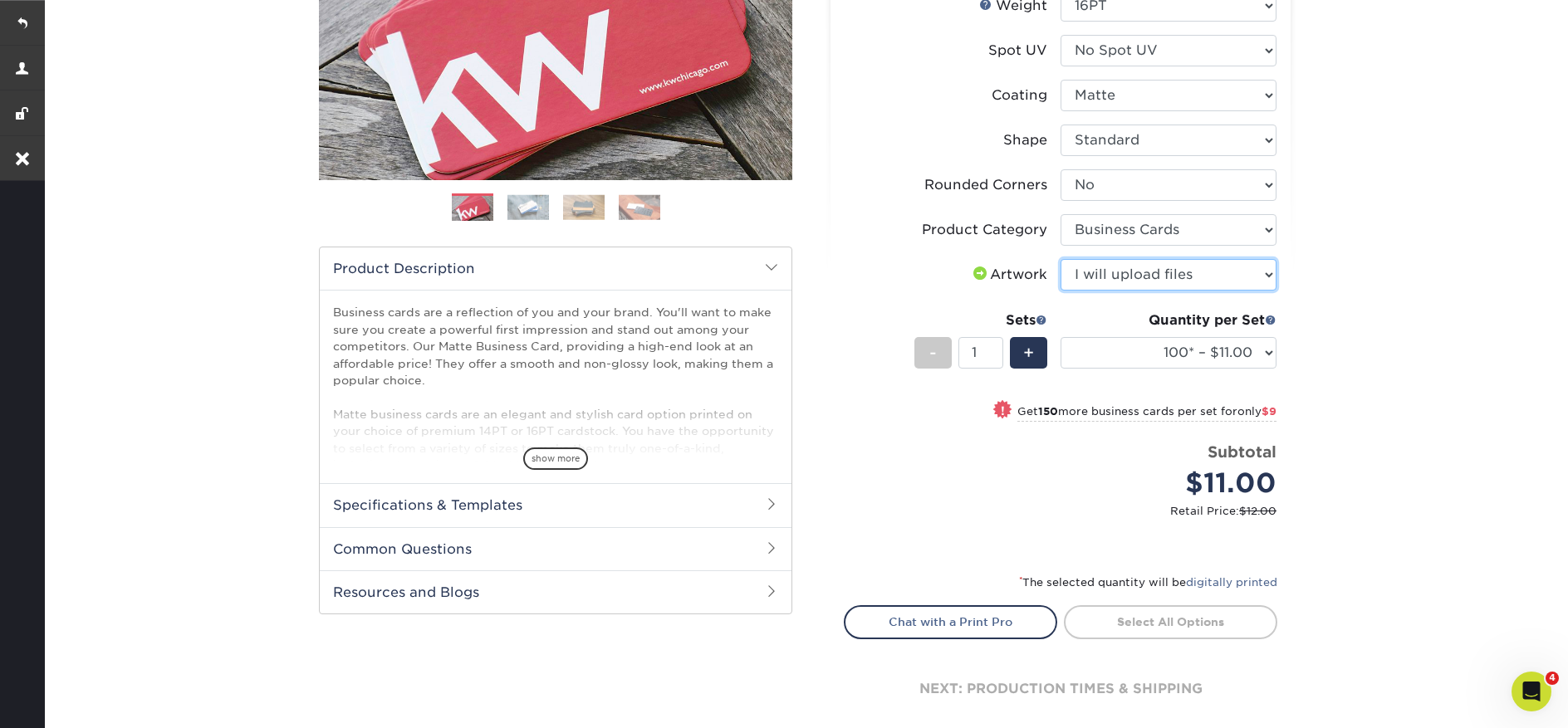
click at [1061, 259] on select "Please Select I will upload files I need a design - $100" at bounding box center [1168, 275] width 216 height 31
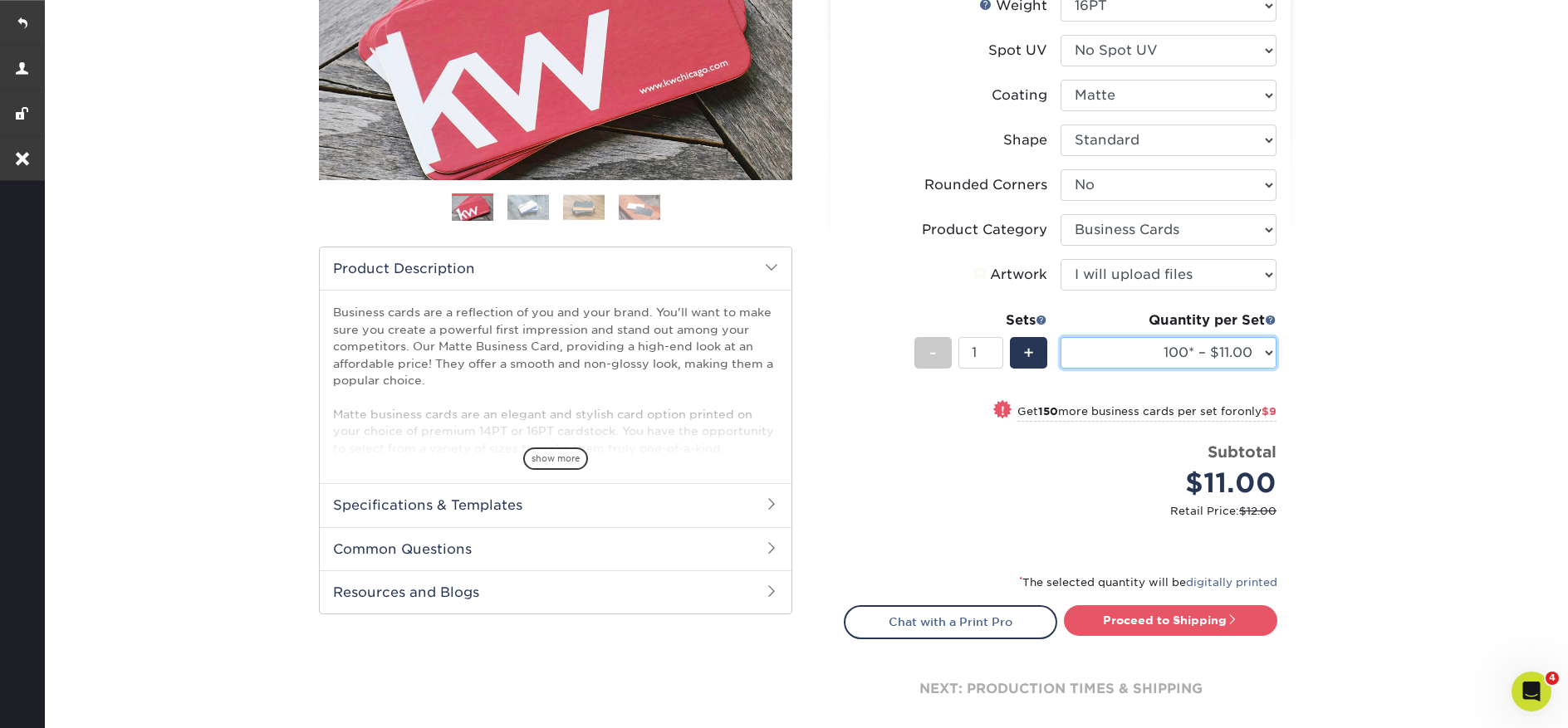
click at [1228, 354] on select "100* – $11.00 250* – $20.00 500 – $39.00 1000 – $49.00 2500 – $87.00 5000 – $16…" at bounding box center [1168, 353] width 216 height 31
select select "1000 – $49.00"
click at [1061, 337] on select "100* – $11.00 250* – $20.00 500 – $39.00 1000 – $49.00 2500 – $87.00 5000 – $16…" at bounding box center [1168, 353] width 216 height 31
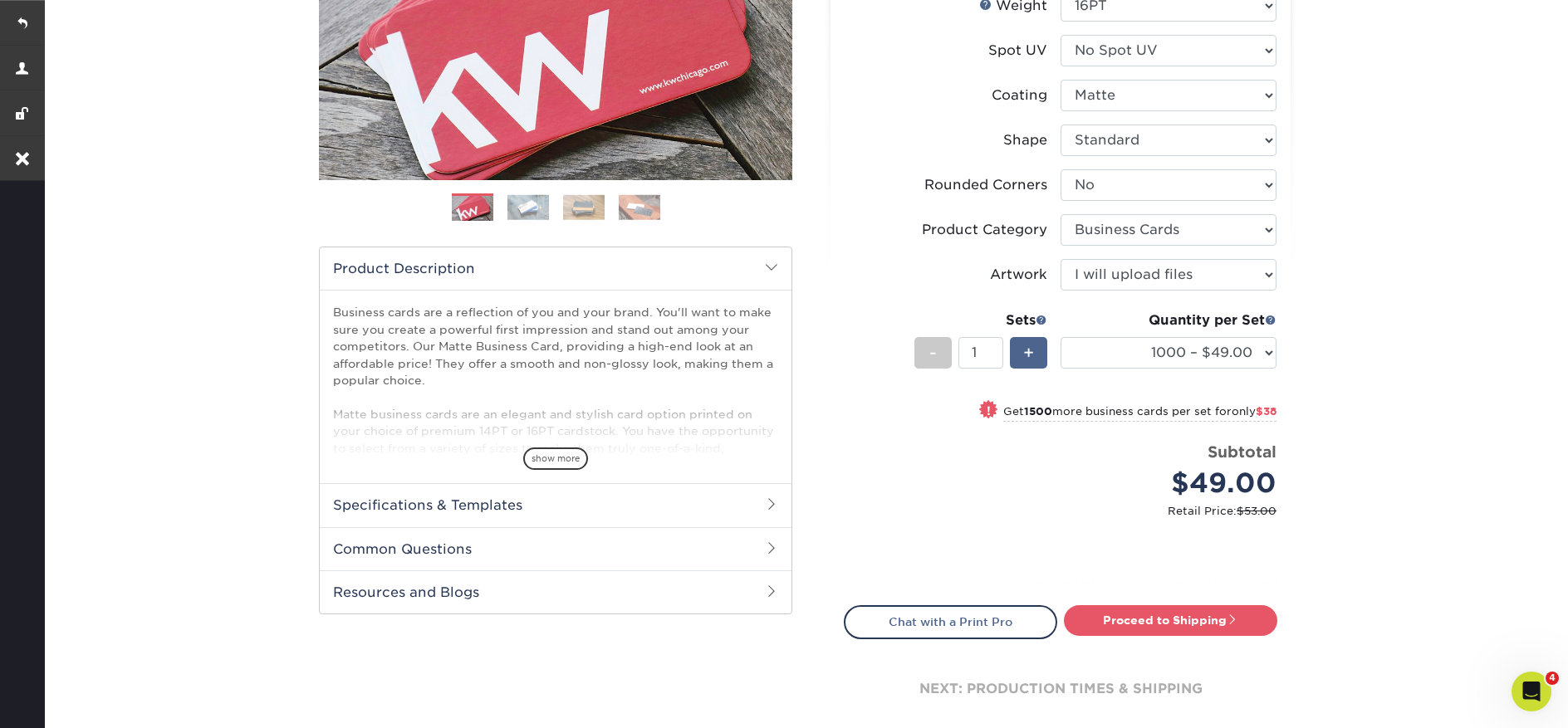
click at [1038, 360] on div "+" at bounding box center [1028, 353] width 37 height 31
type input "2"
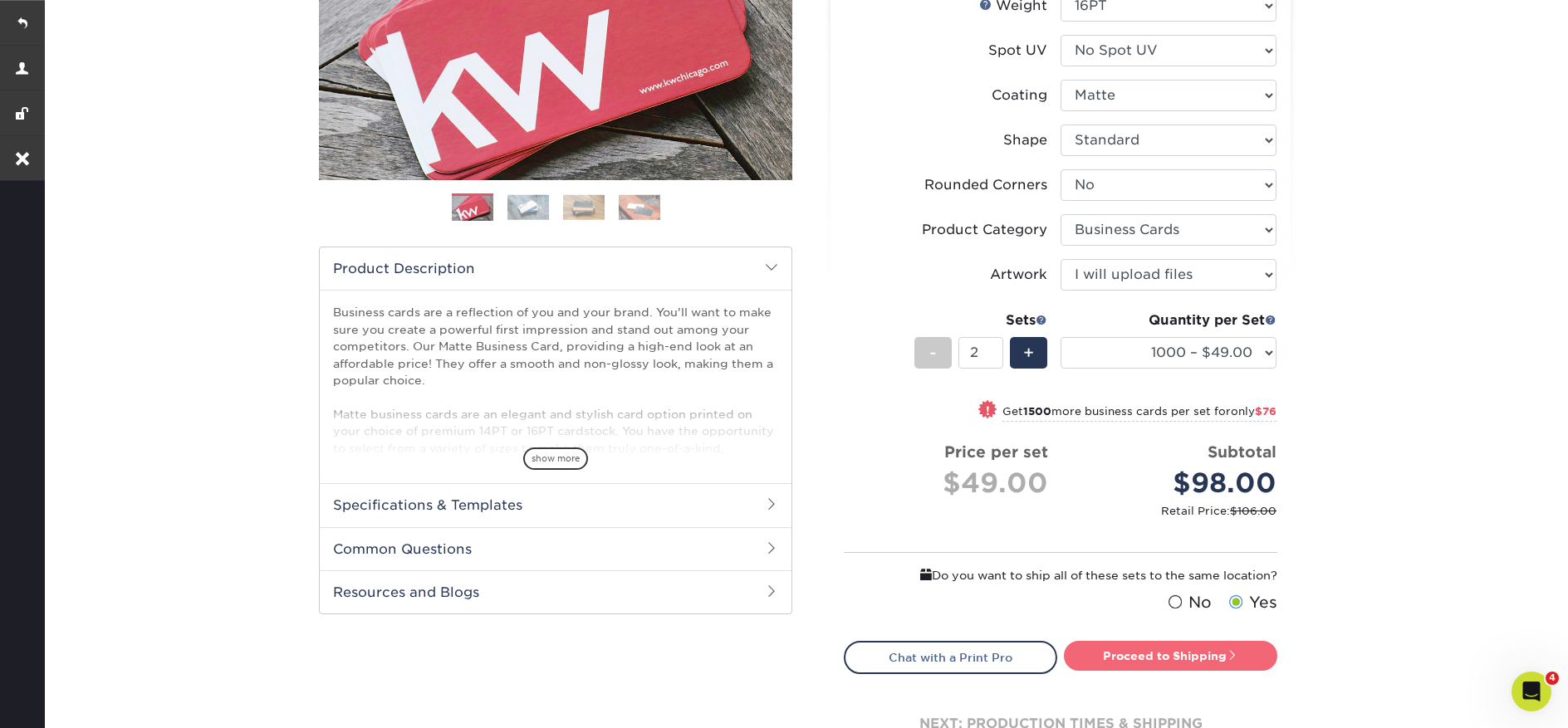
click at [1219, 645] on link "Proceed to Shipping" at bounding box center [1171, 656] width 213 height 29
type input "Set 1"
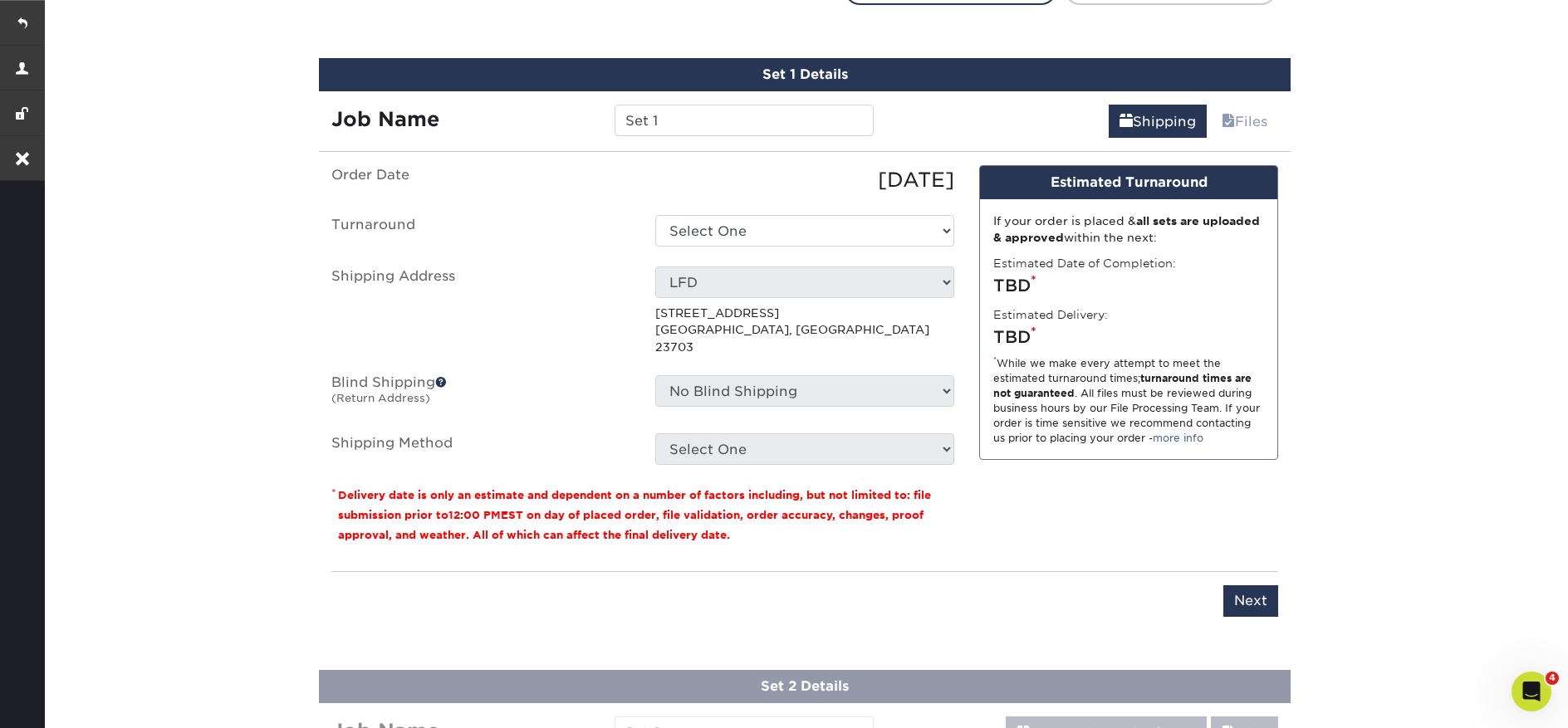
scroll to position [998, 0]
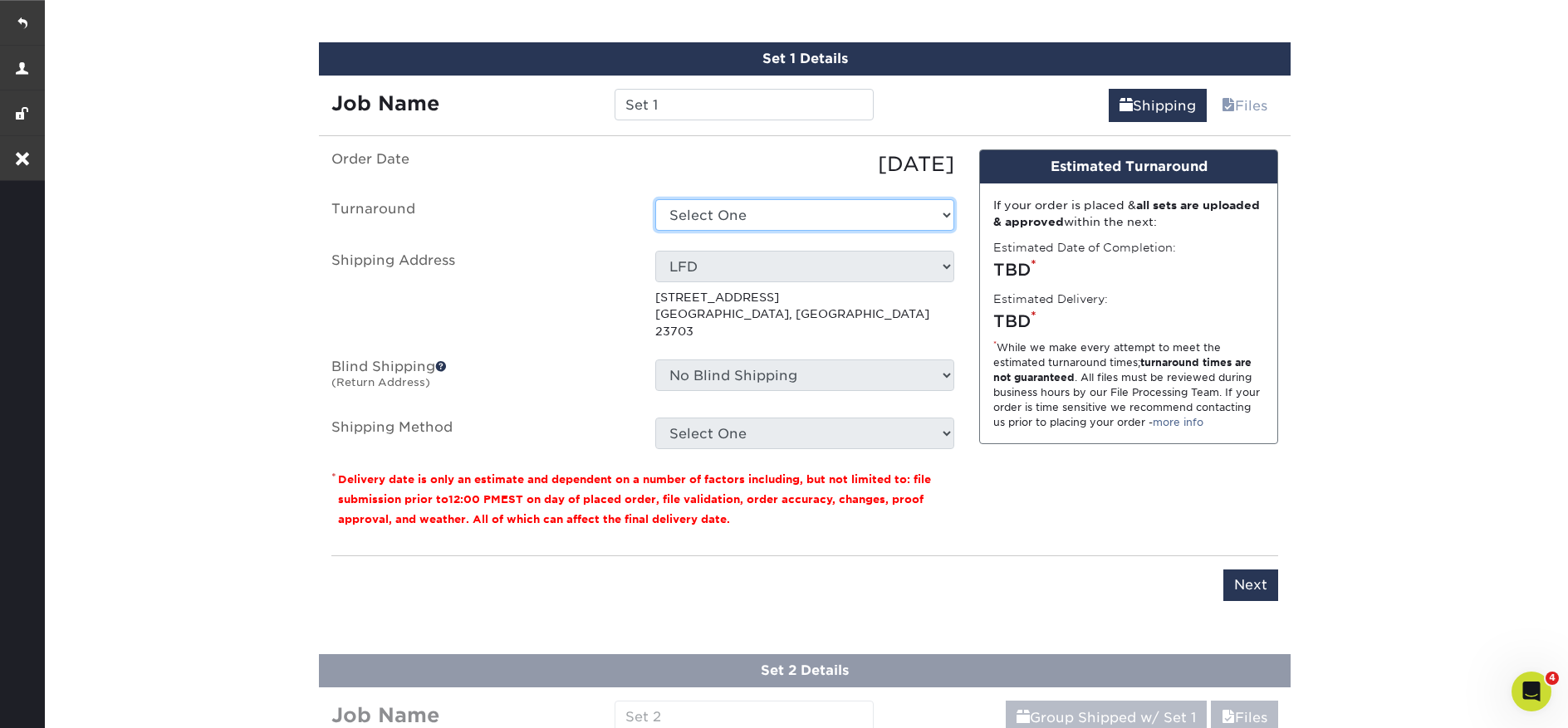
click at [743, 223] on select "Select One 2-4 Business Days 2 Day Next Business Day" at bounding box center [804, 215] width 299 height 31
select select "2167d3a5-02fc-4384-86ce-e339e30b5e03"
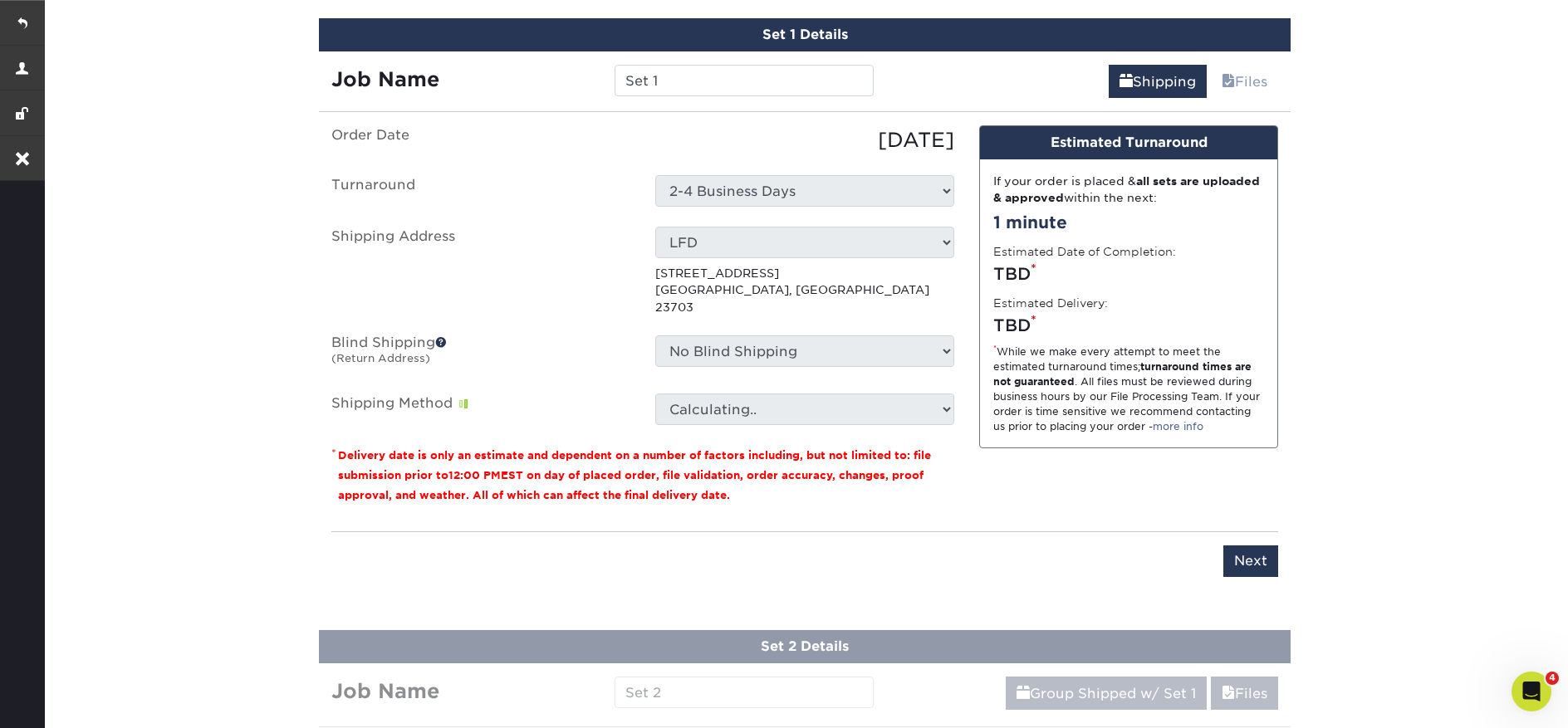
scroll to position [1022, 0]
click at [1271, 546] on input "Next" at bounding box center [1251, 562] width 55 height 31
type input "Next"
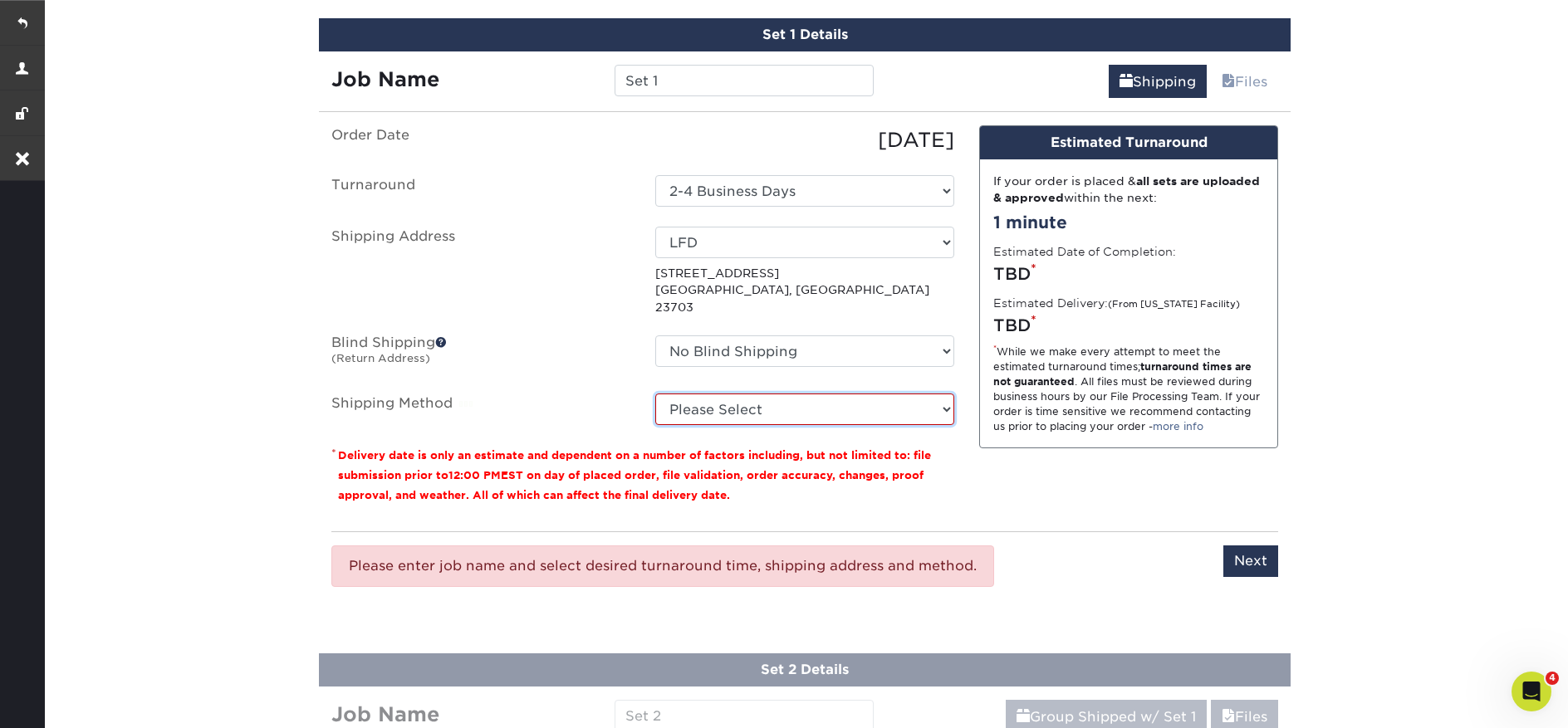
click at [782, 393] on select "Please Select Ground Shipping (+$15.05) 3 Day Shipping Service (+$16.21) 2 Day …" at bounding box center [804, 409] width 299 height 31
select select "03"
click at [655, 393] on select "Please Select Ground Shipping (+$15.05) 3 Day Shipping Service (+$16.21) 2 Day …" at bounding box center [804, 409] width 299 height 31
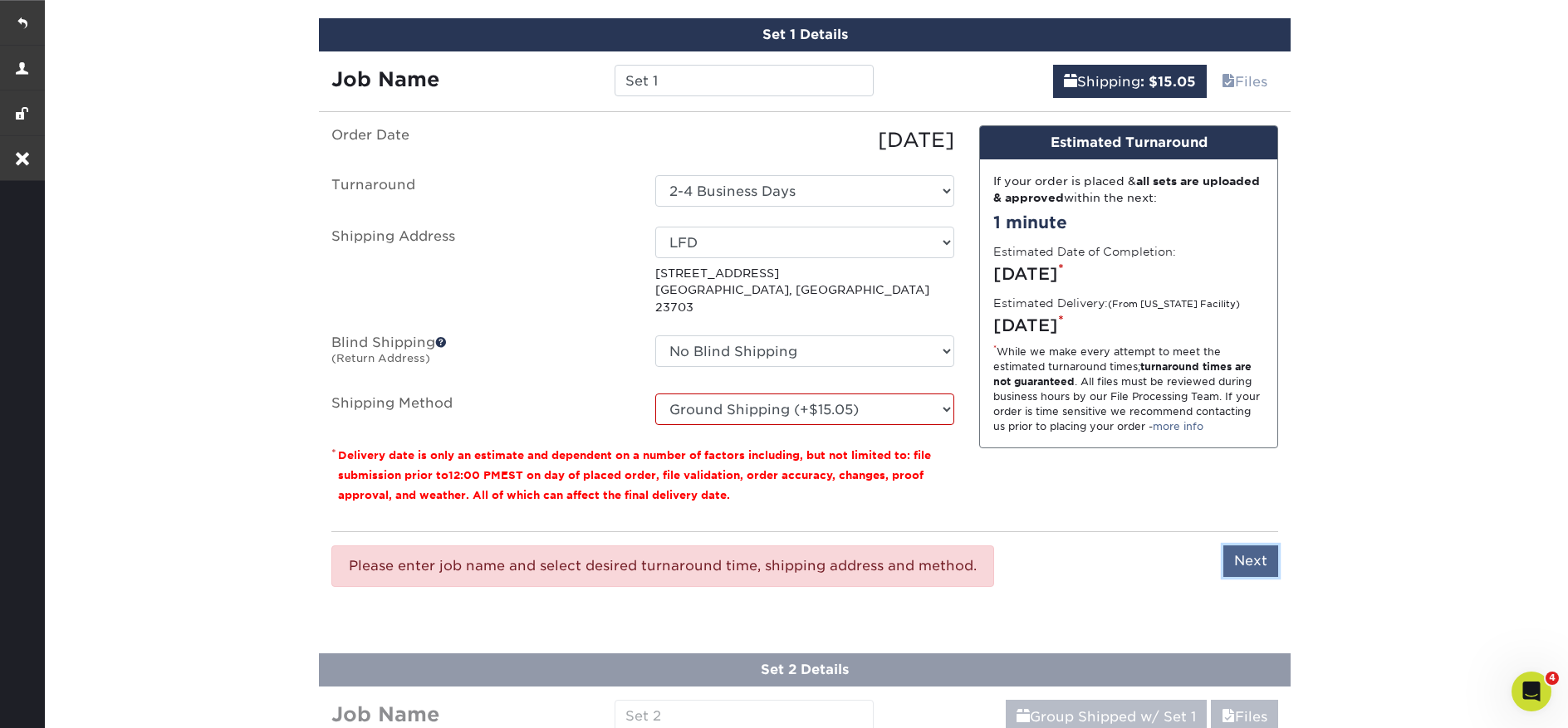
click at [1256, 549] on input "Next" at bounding box center [1251, 562] width 55 height 31
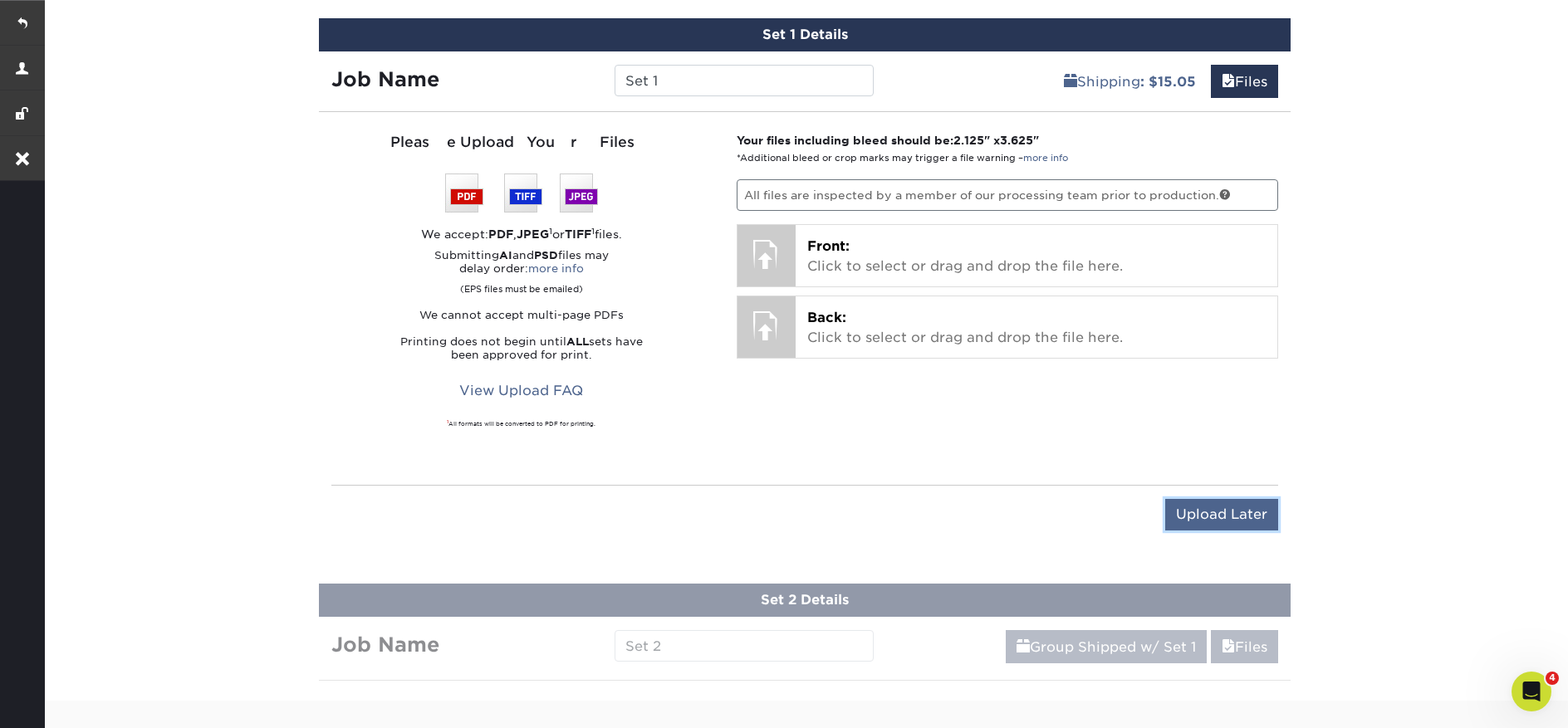
click at [1246, 521] on input "Upload Later" at bounding box center [1221, 515] width 113 height 31
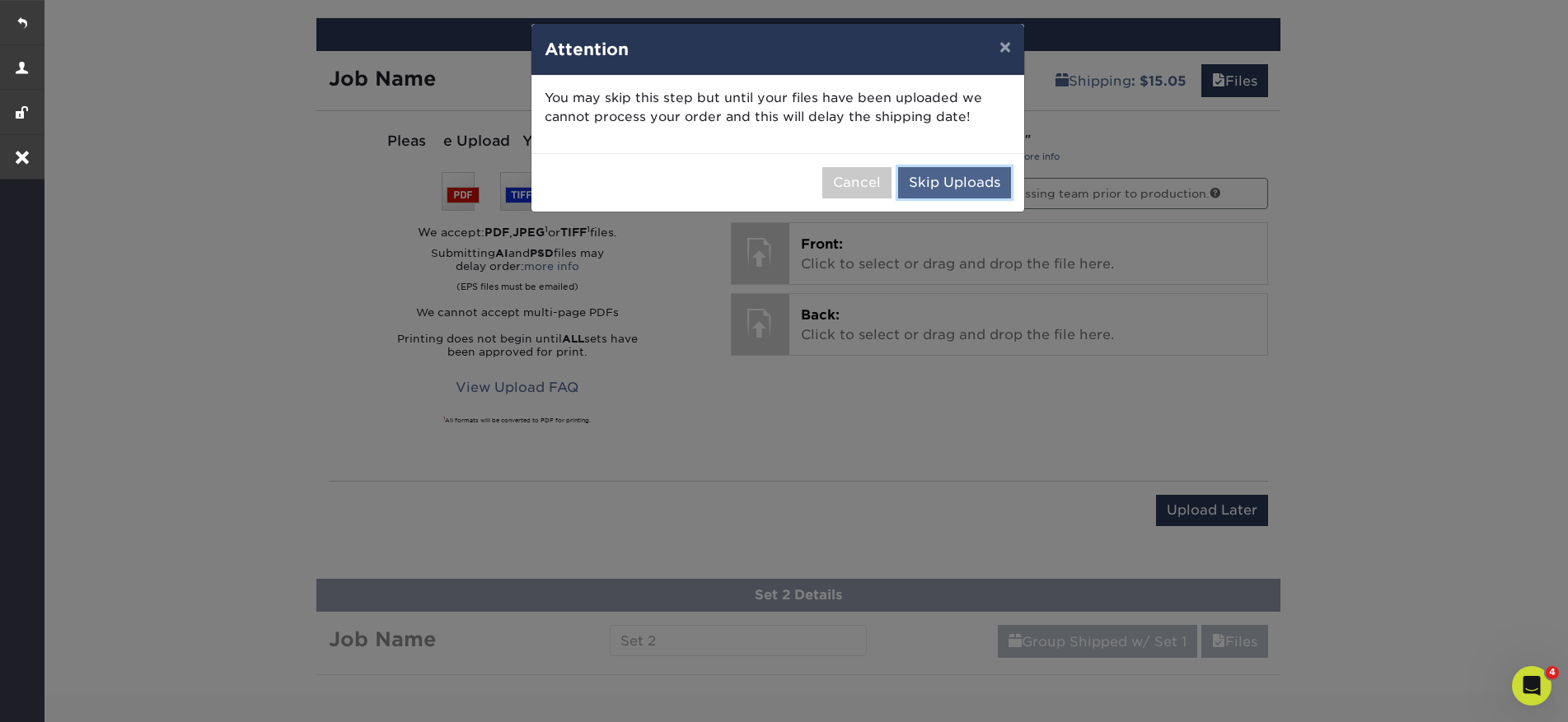
click at [964, 171] on button "Skip Uploads" at bounding box center [954, 183] width 113 height 31
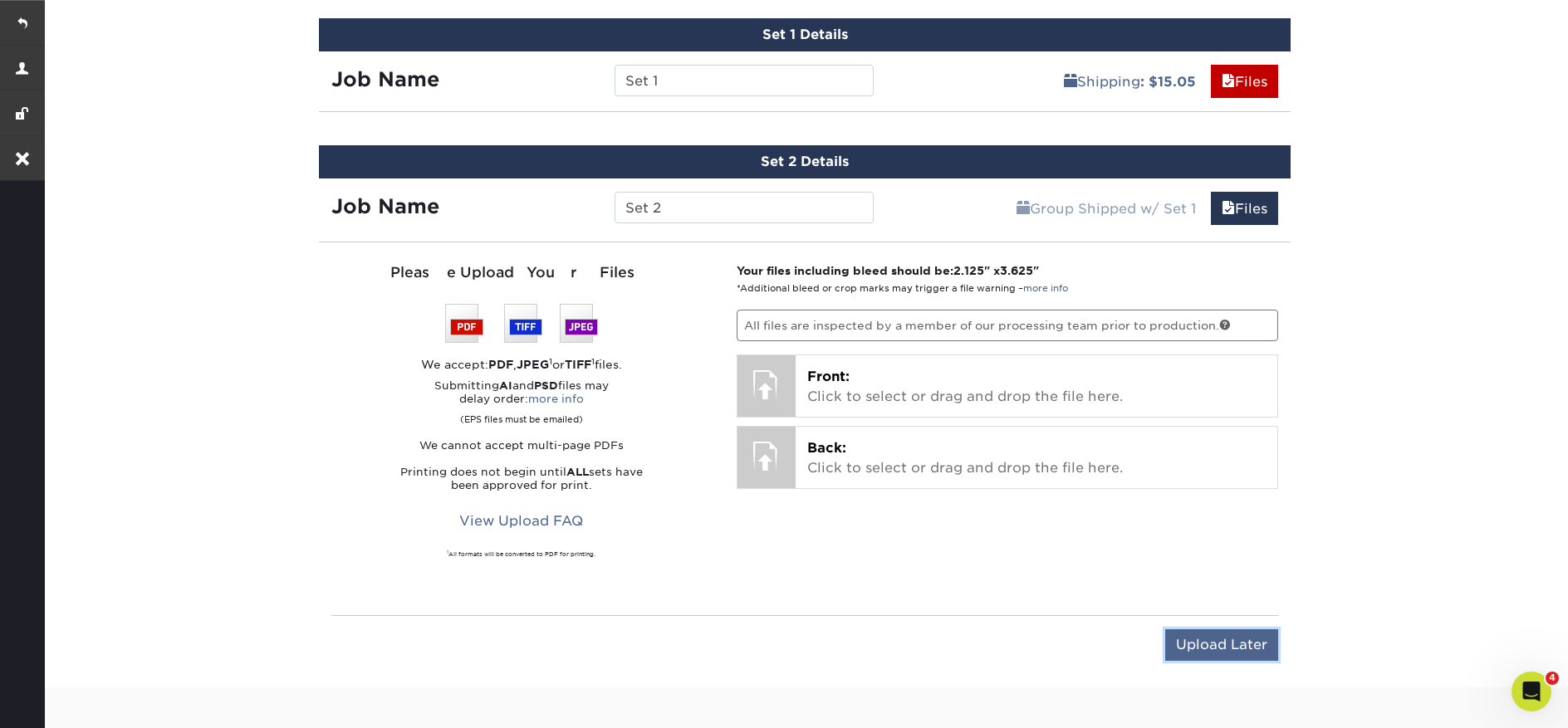
click at [1188, 632] on input "Upload Later" at bounding box center [1221, 645] width 113 height 31
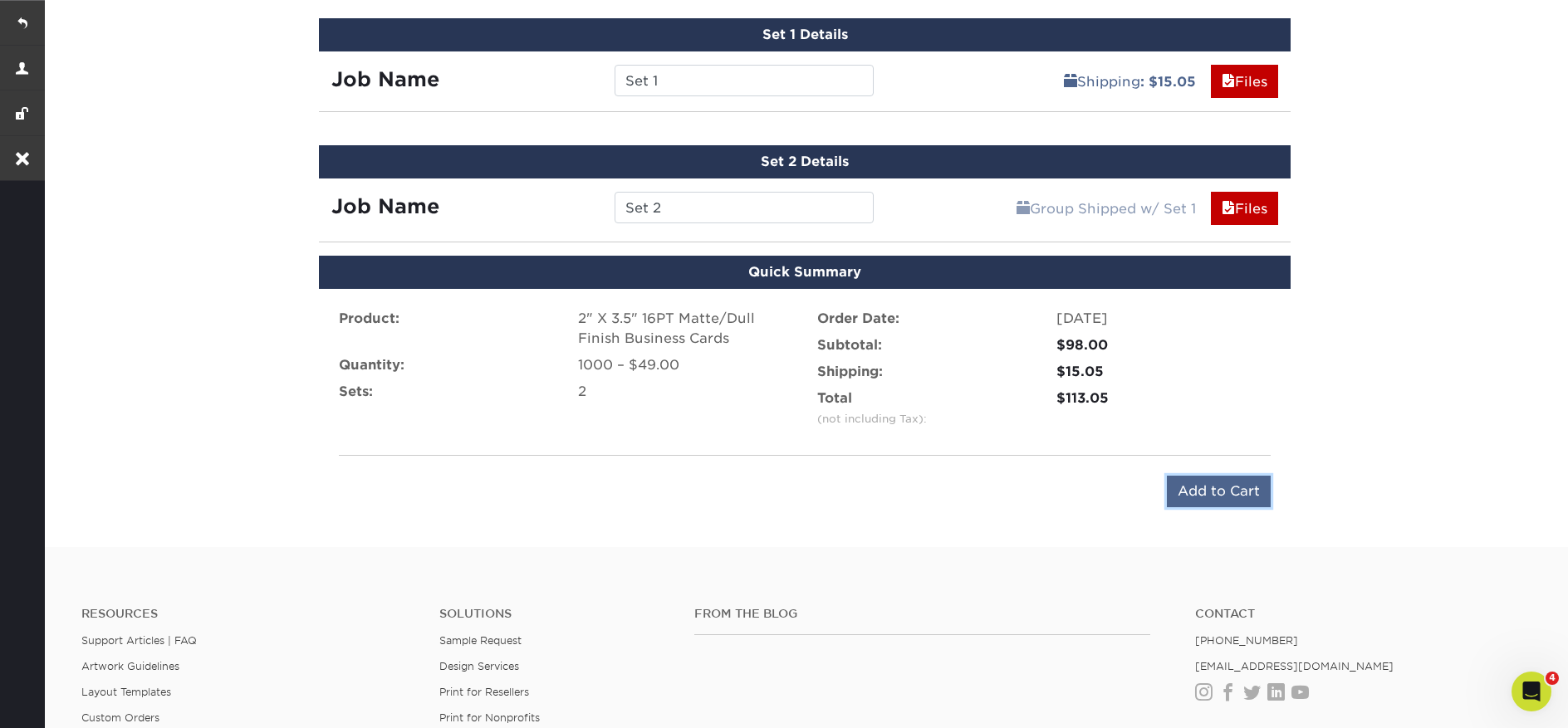
click at [1184, 485] on input "Add to Cart" at bounding box center [1219, 491] width 104 height 31
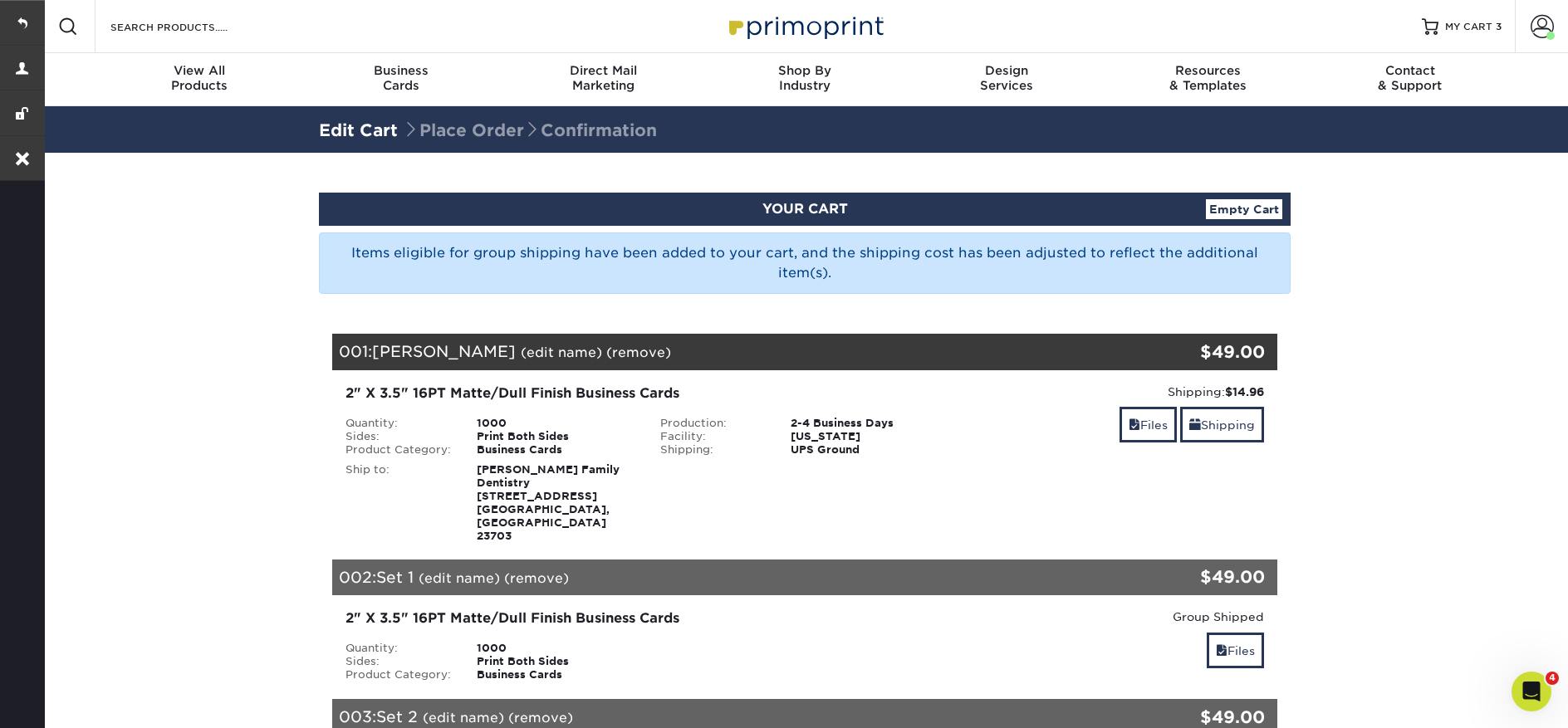
click at [826, 18] on img at bounding box center [805, 26] width 166 height 36
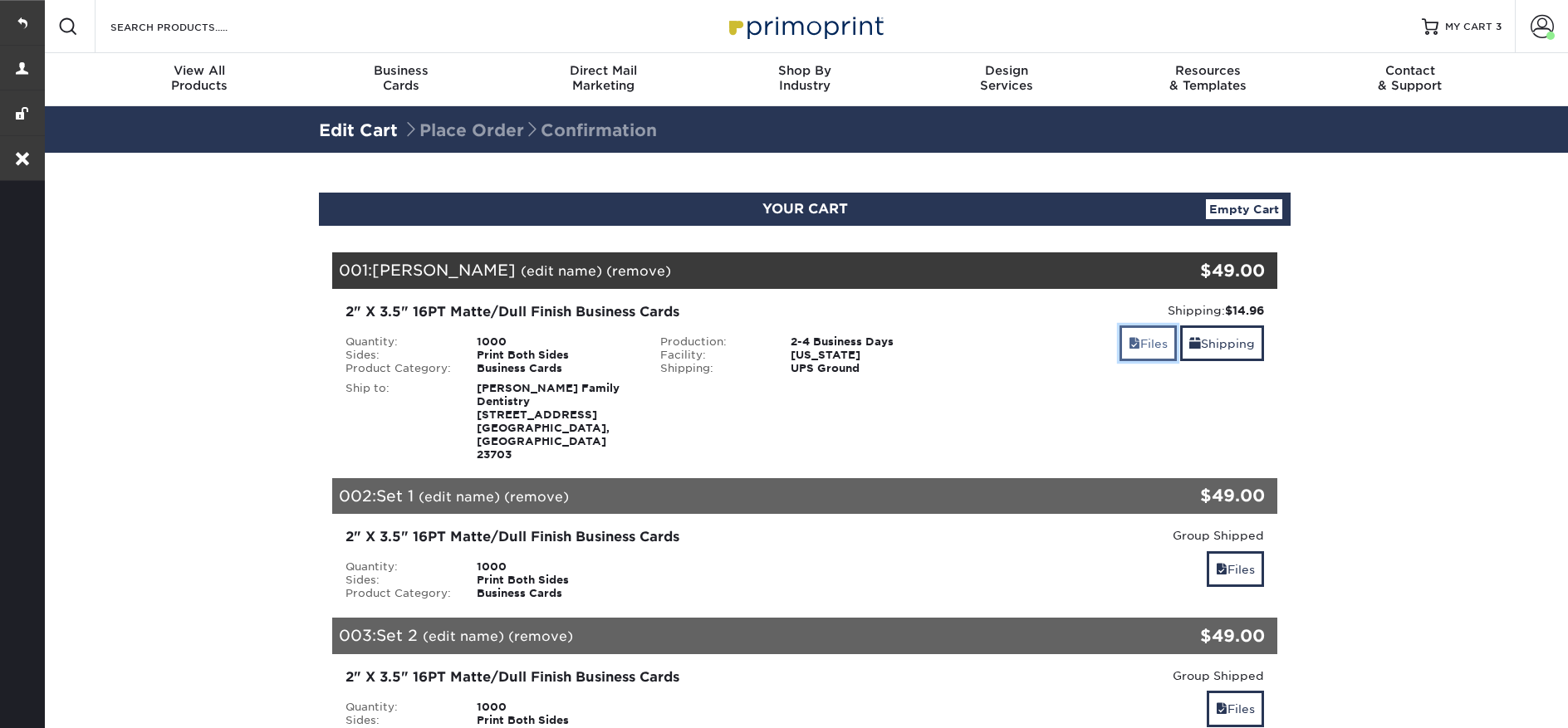
click at [1124, 350] on link "Files" at bounding box center [1148, 343] width 57 height 36
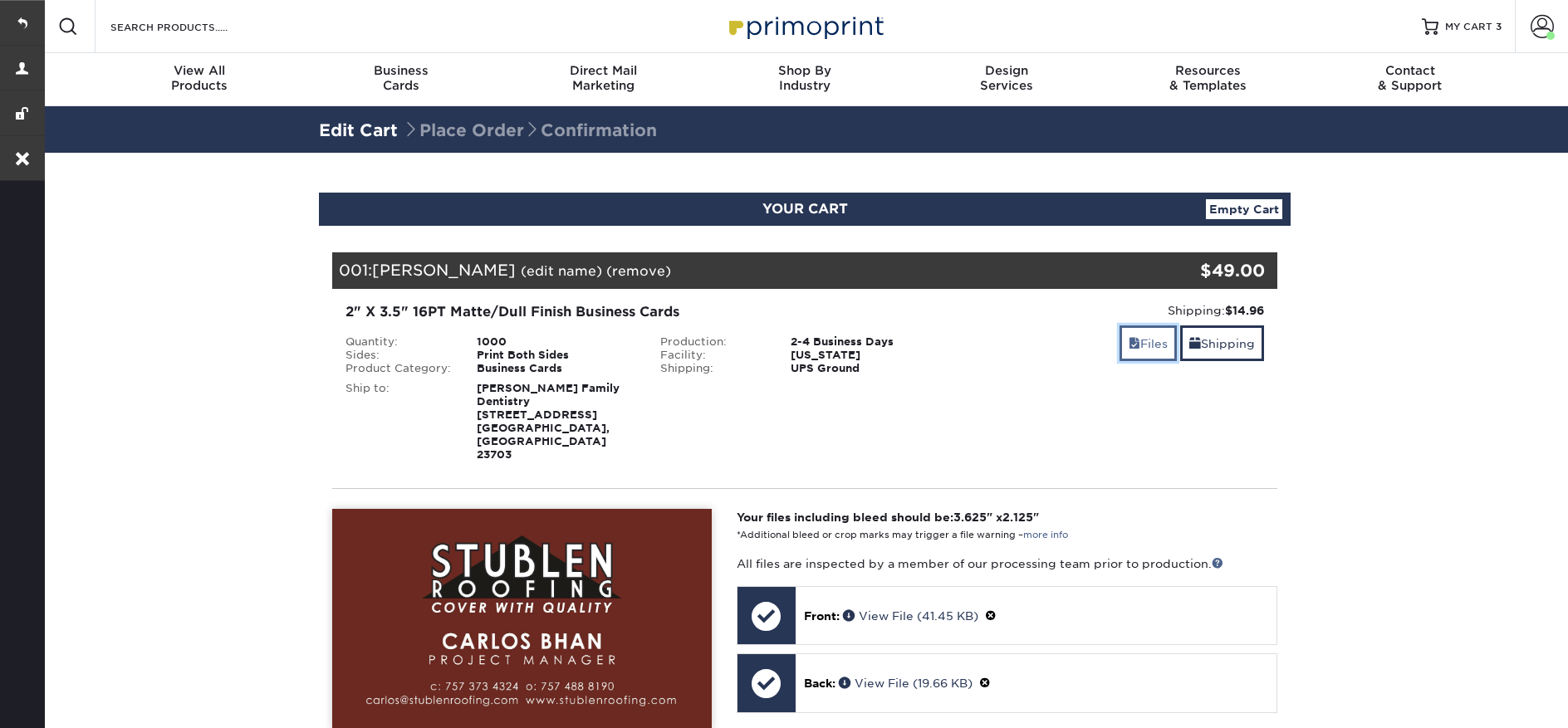
click at [1124, 350] on link "Files" at bounding box center [1148, 343] width 57 height 36
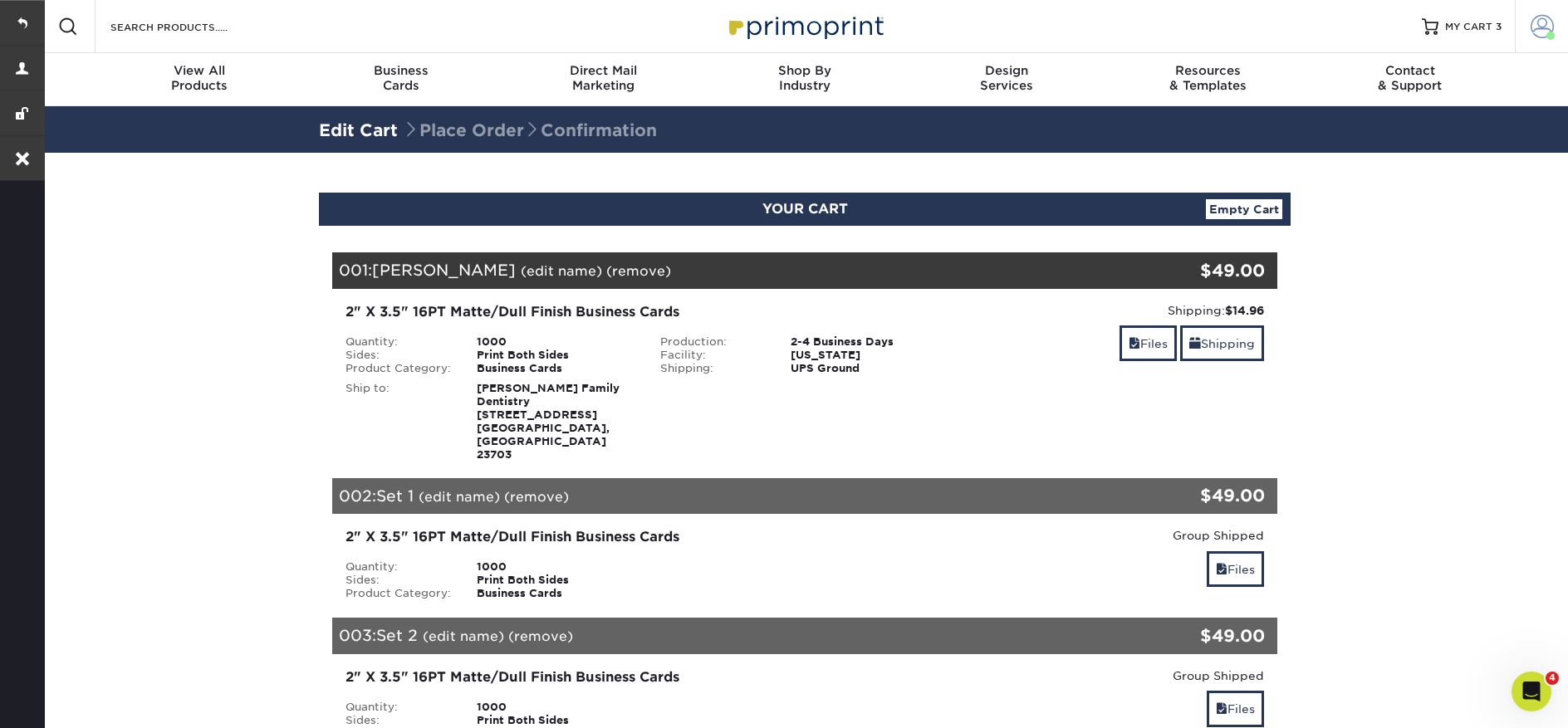
click at [1545, 27] on span at bounding box center [1542, 26] width 23 height 23
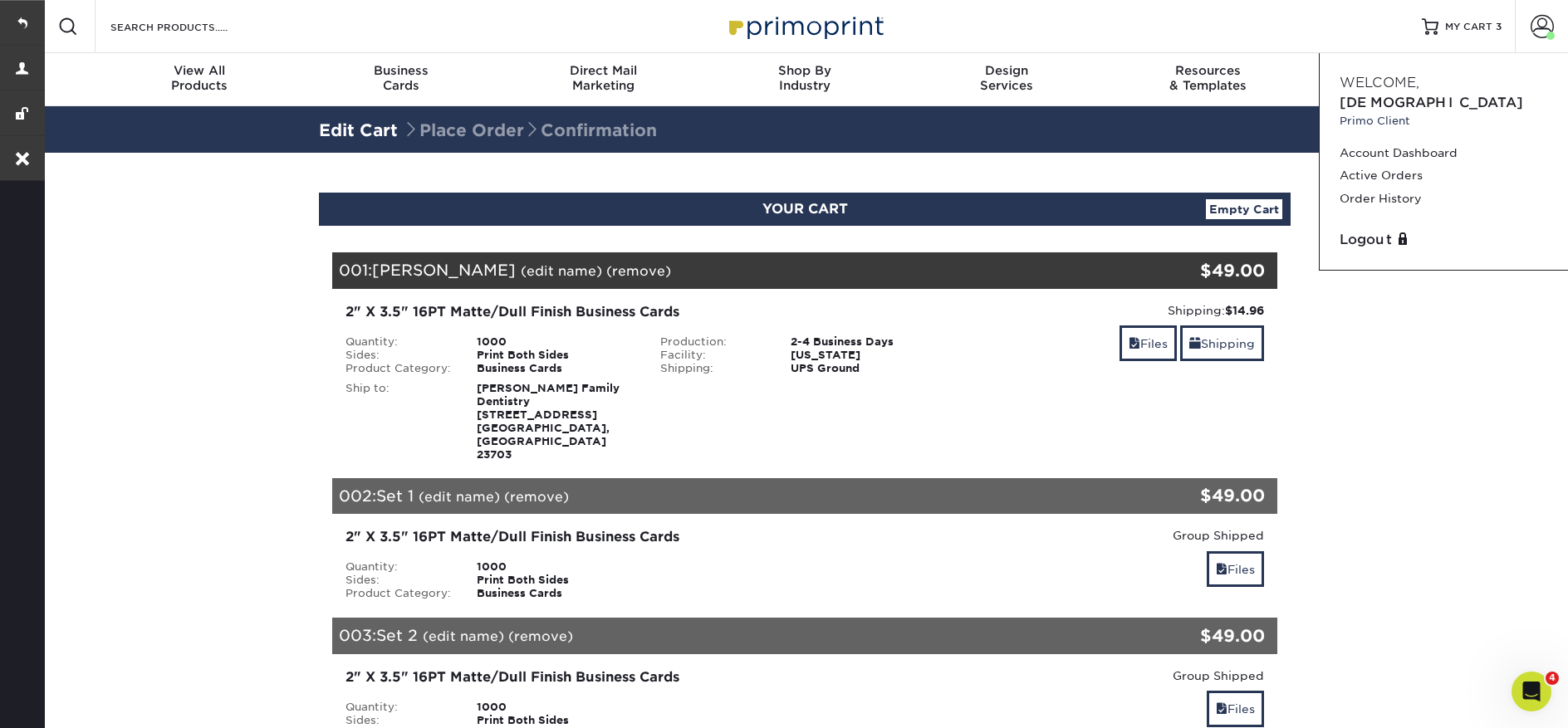
click at [1394, 480] on section "YOUR CART Empty Cart Your Cart is Empty View Account Active Orders Order Histor…" at bounding box center [804, 605] width 1526 height 905
